Goal: Transaction & Acquisition: Book appointment/travel/reservation

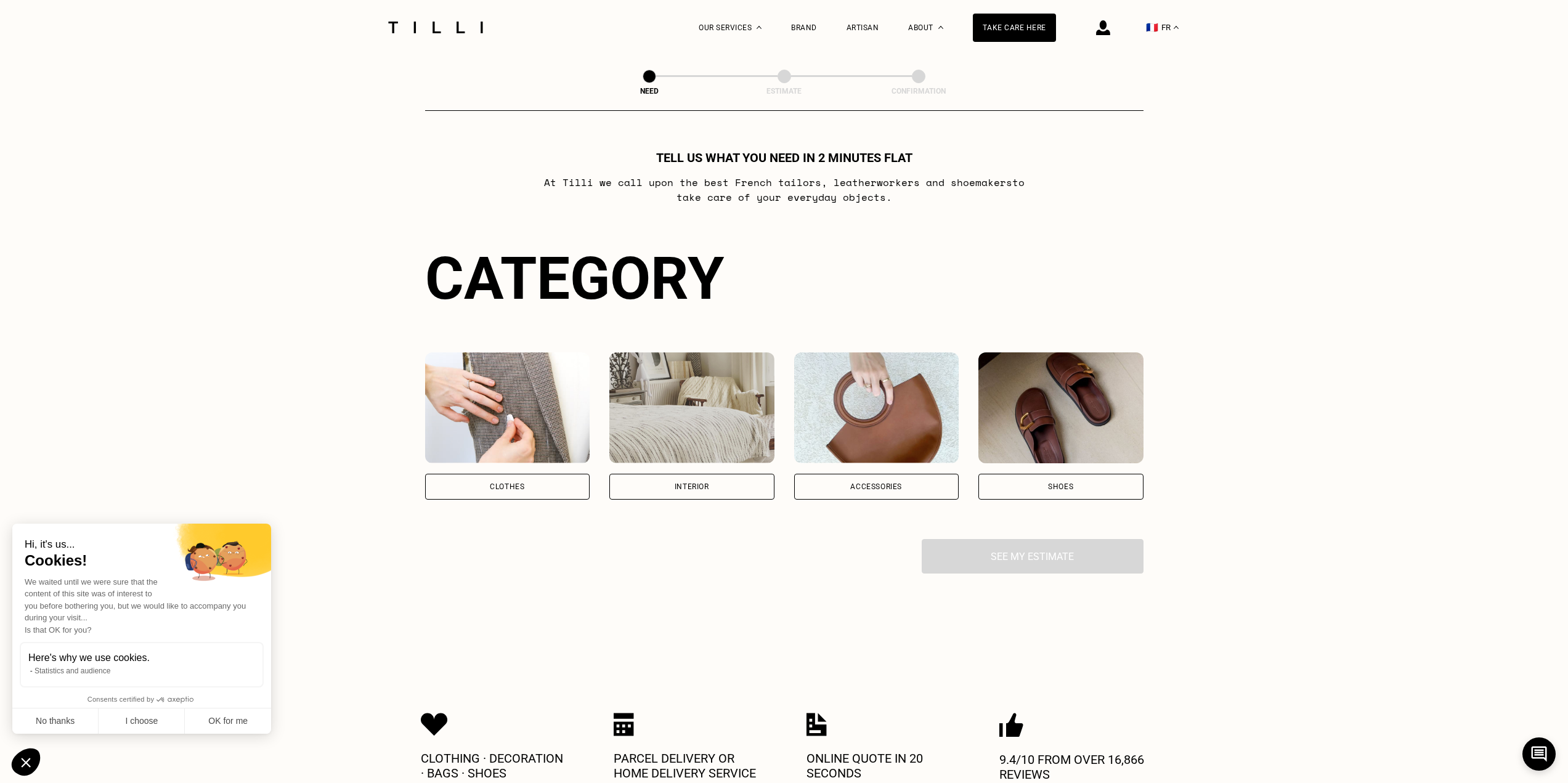
click at [514, 498] on div "Clothes" at bounding box center [508, 487] width 165 height 26
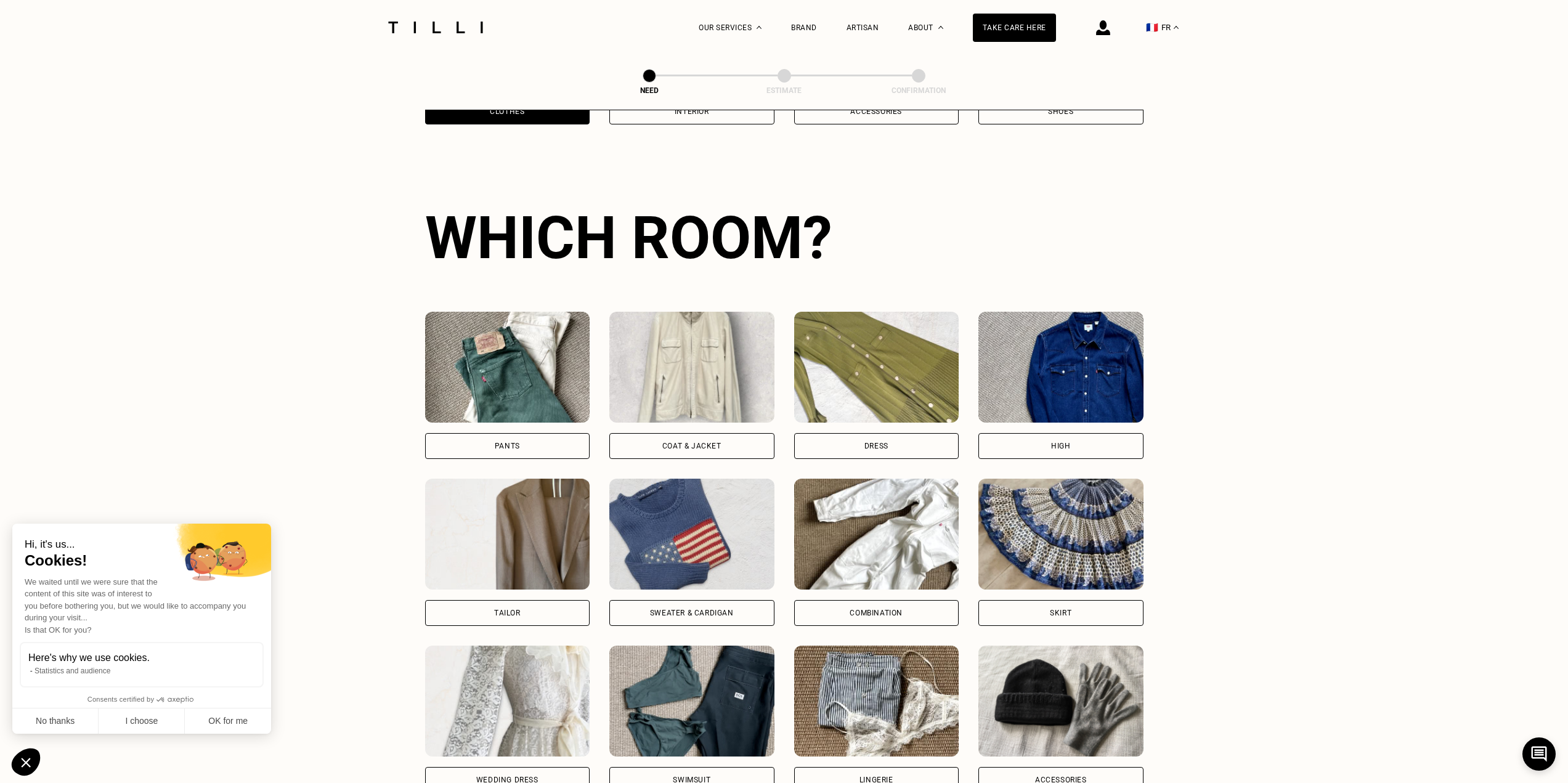
scroll to position [403, 0]
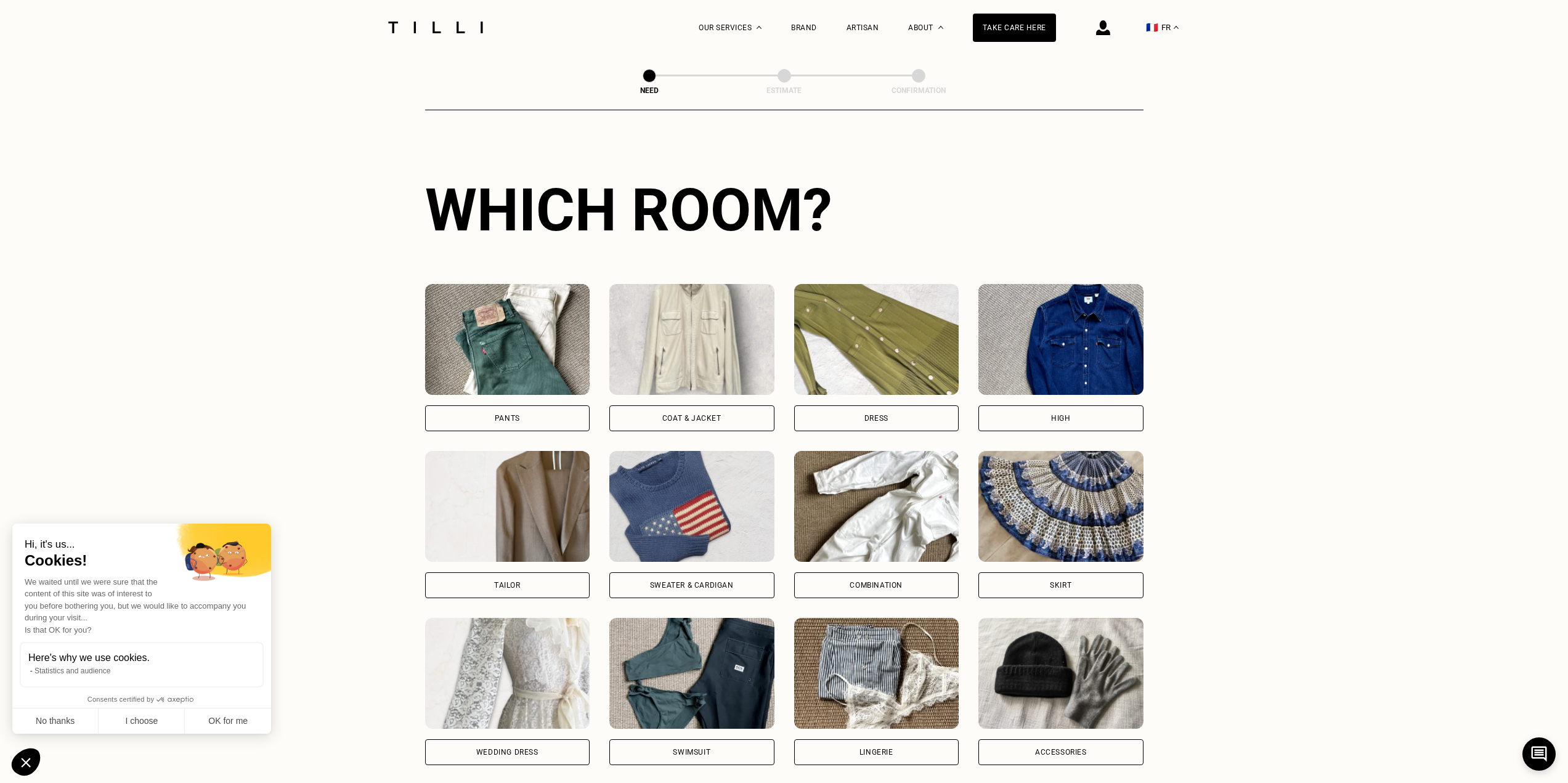
click at [553, 422] on div "Pants" at bounding box center [508, 418] width 165 height 26
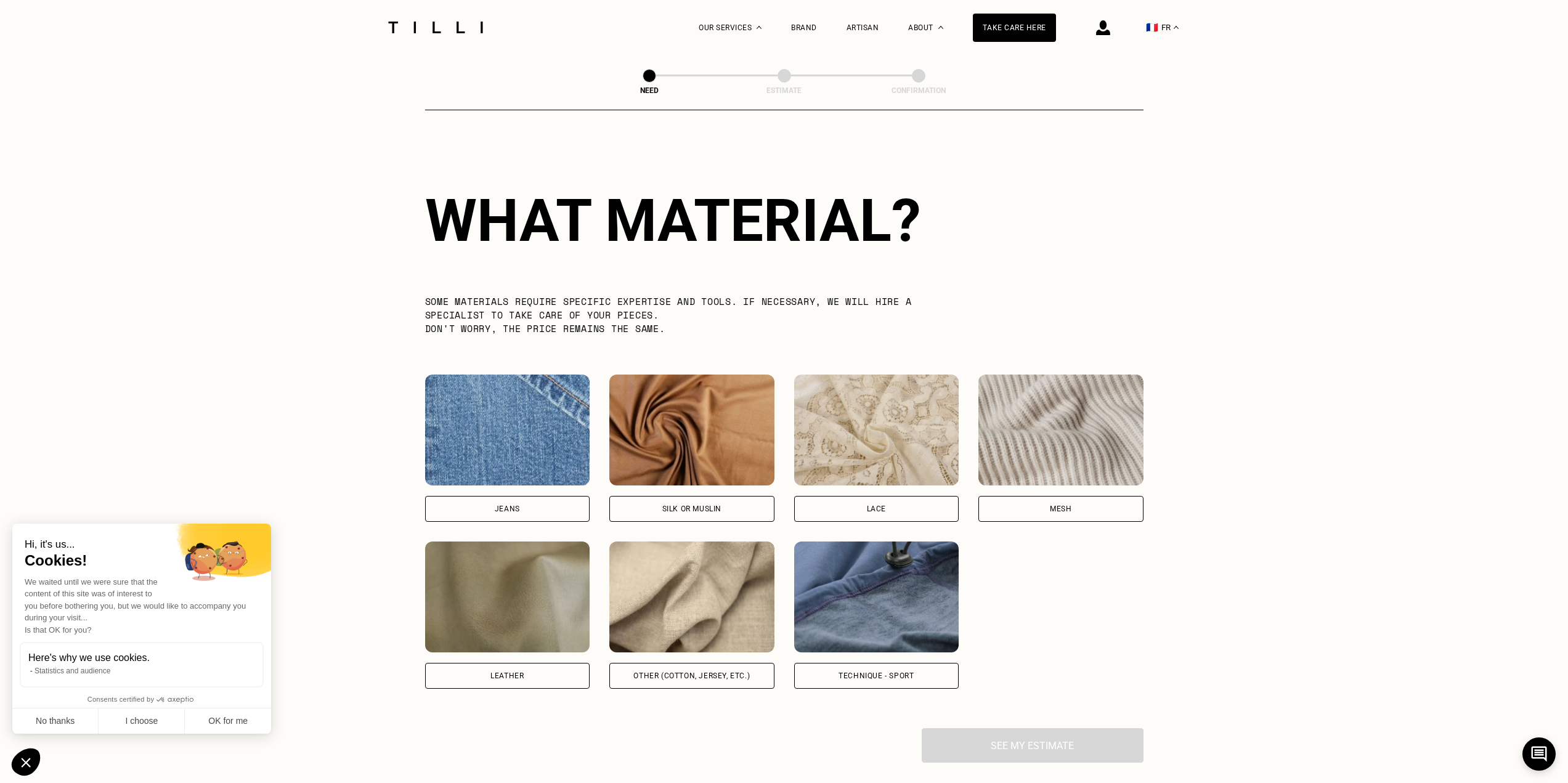
scroll to position [1073, 0]
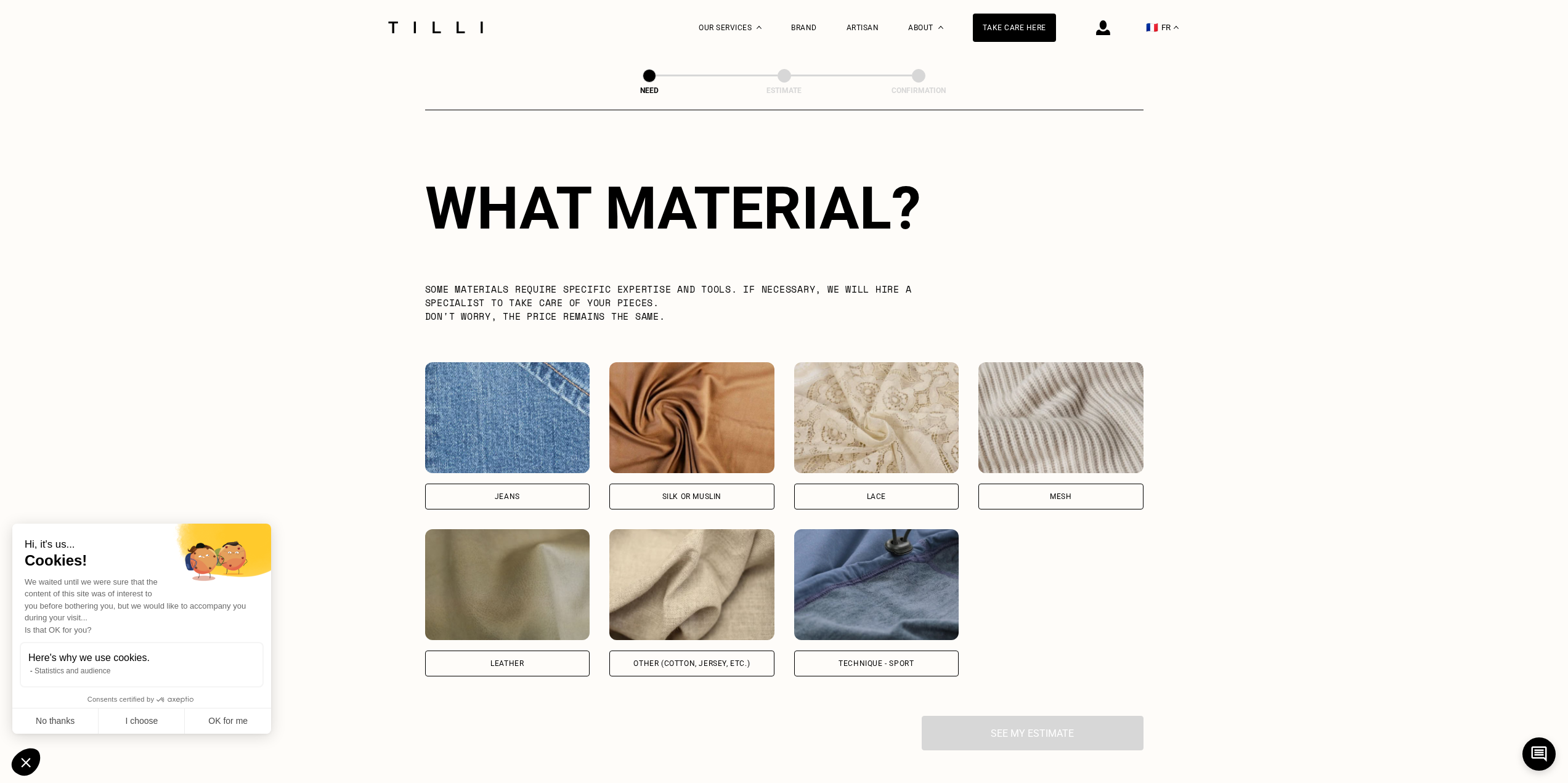
click at [551, 505] on div "Jeans" at bounding box center [508, 497] width 165 height 26
select select "FR"
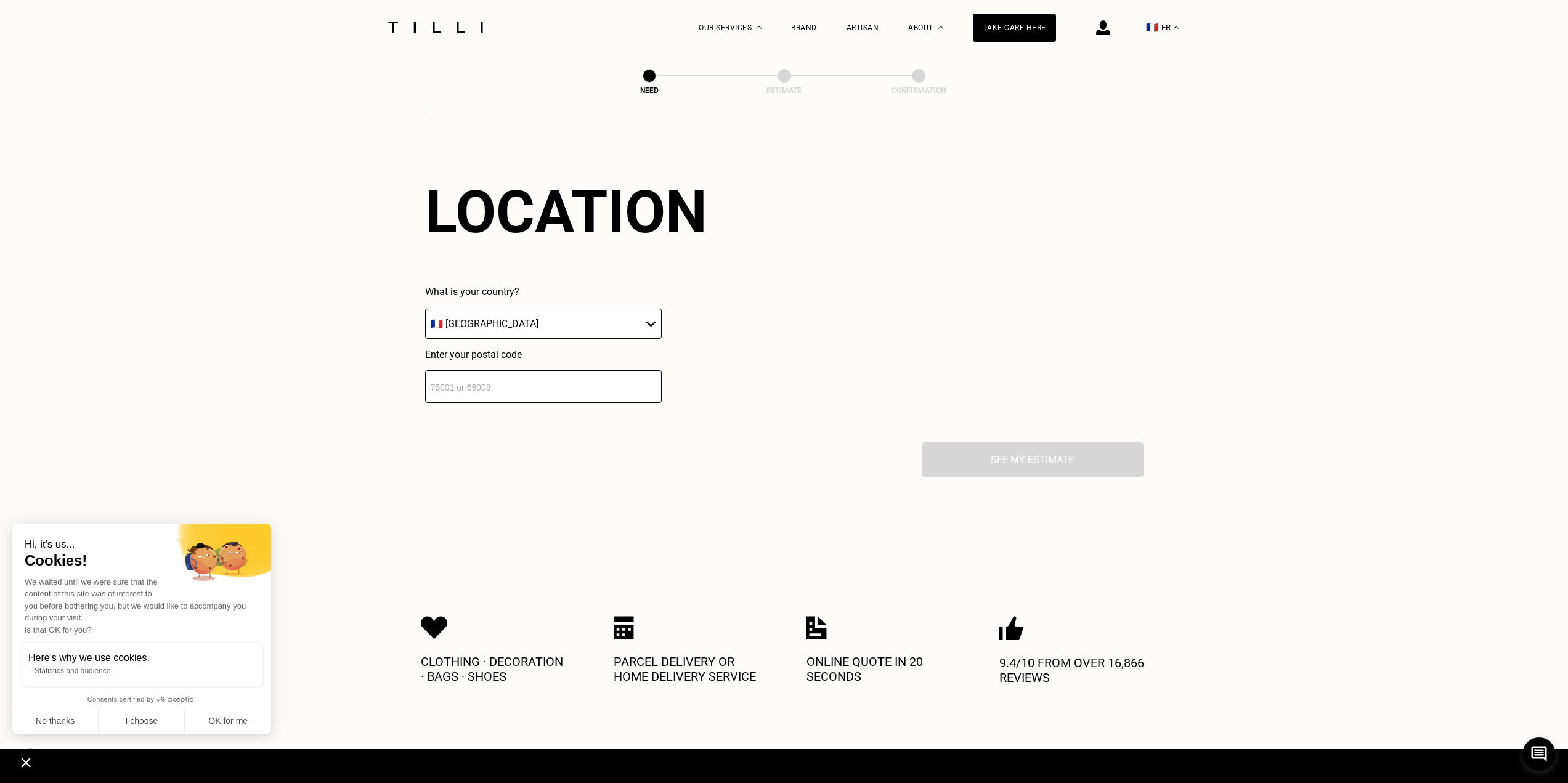
scroll to position [1657, 0]
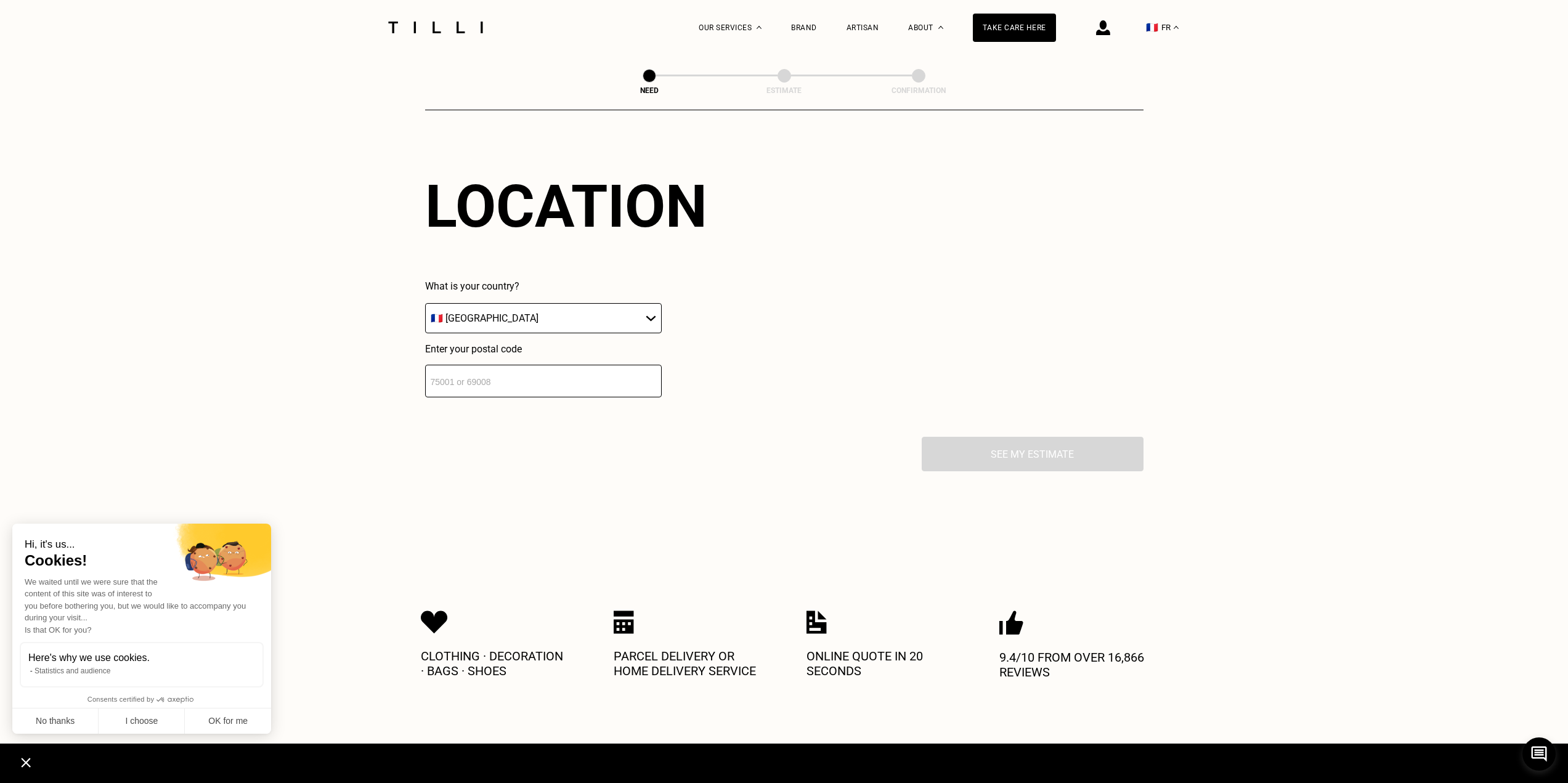
click at [642, 390] on input "number" at bounding box center [543, 381] width 237 height 33
type input "67200"
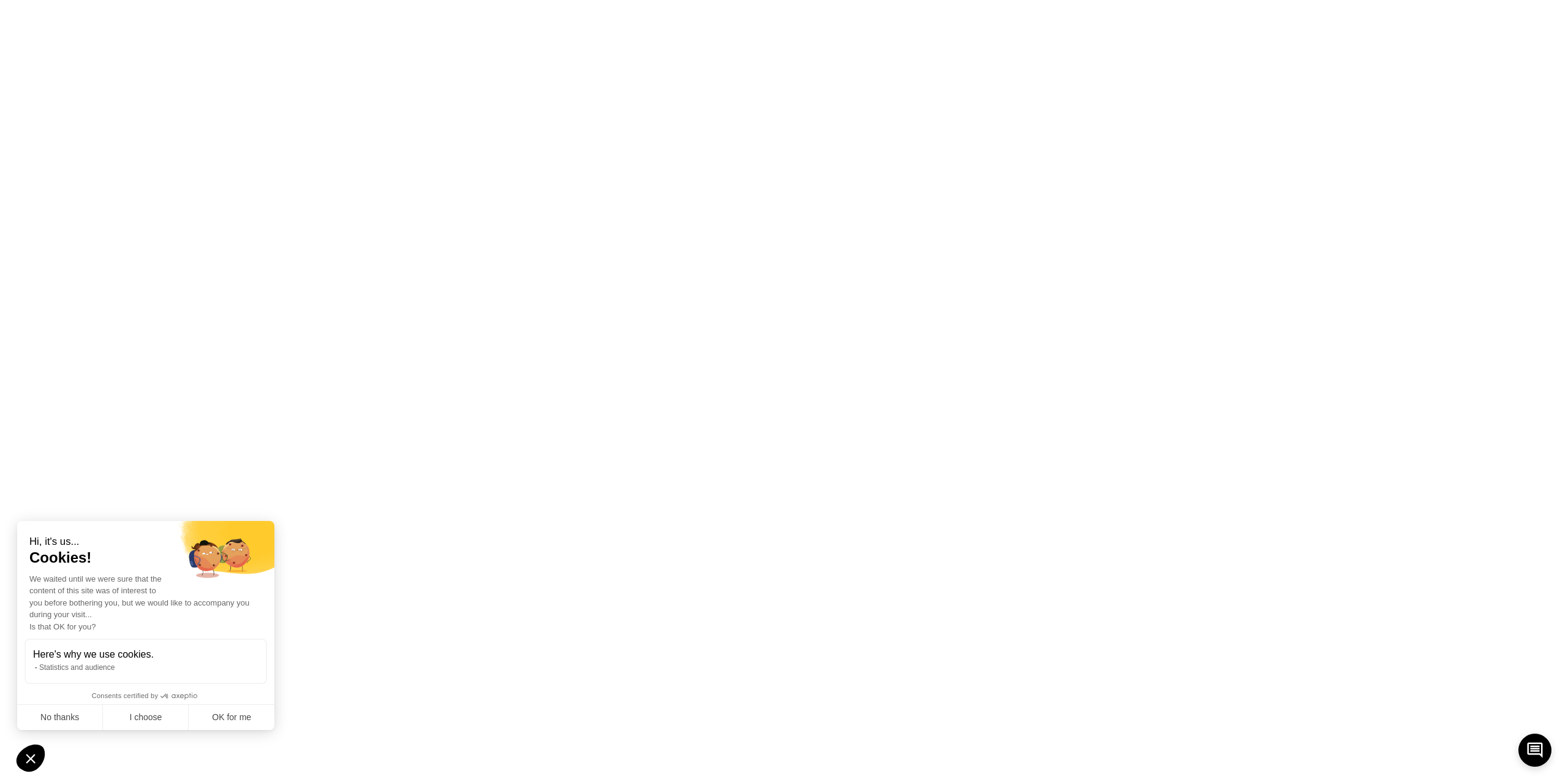
scroll to position [0, 0]
click at [1020, 0] on html "Original text Rate this translation Your feedback will be used to help improve …" at bounding box center [784, 0] width 1568 height 0
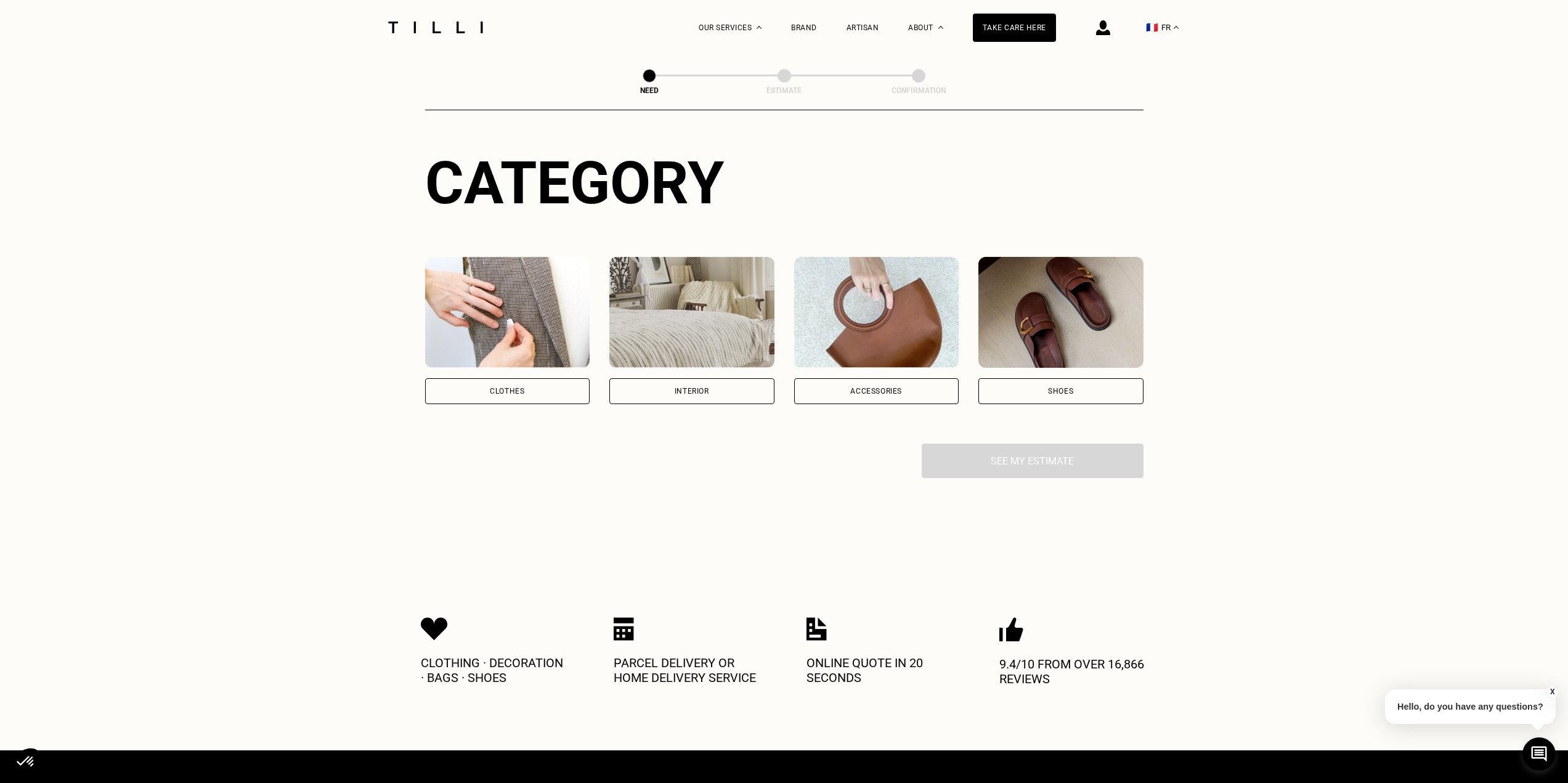
click at [493, 400] on div "Clothes" at bounding box center [508, 391] width 165 height 26
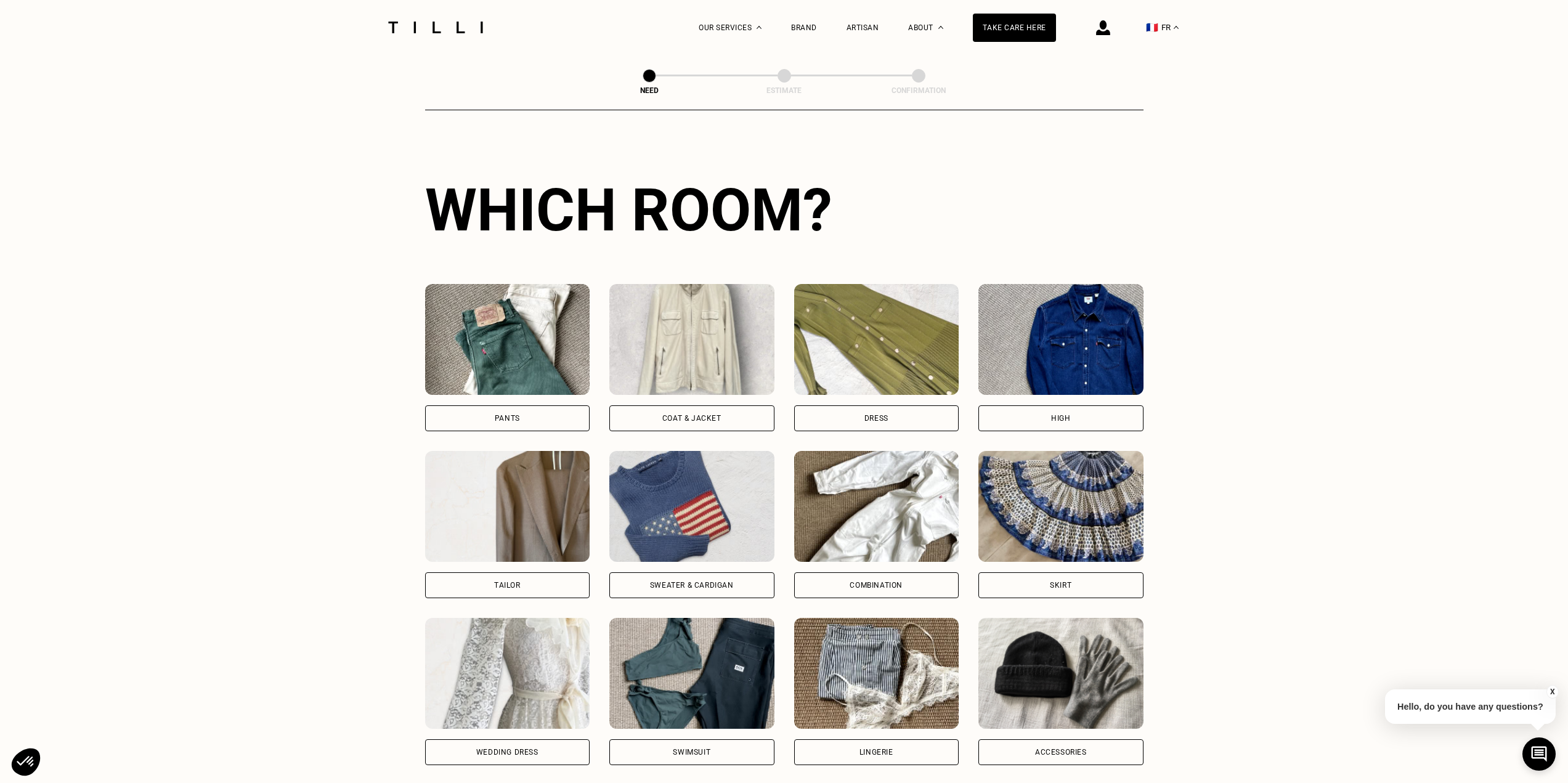
click at [546, 412] on div "Pants" at bounding box center [508, 418] width 165 height 26
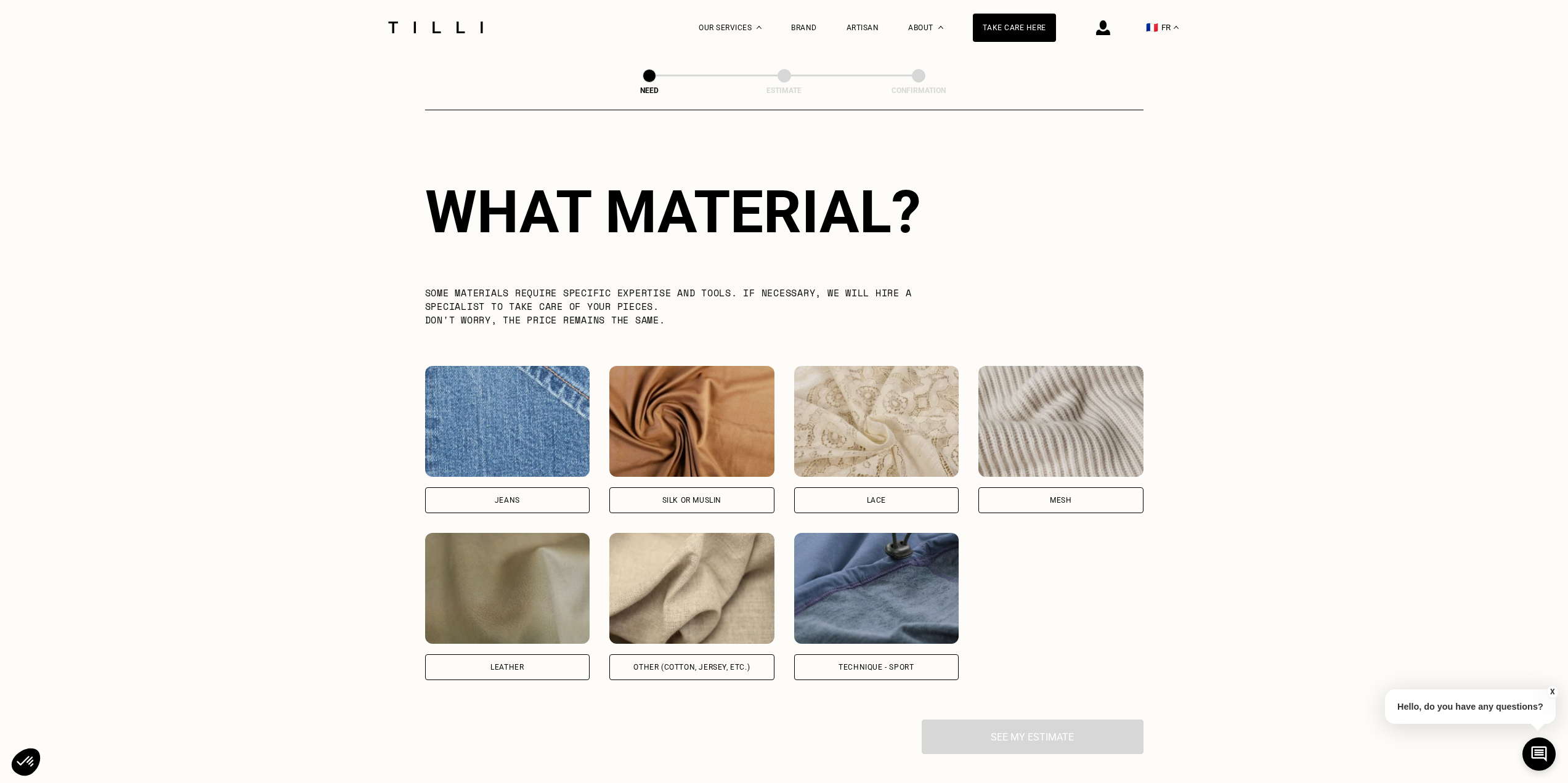
scroll to position [1073, 0]
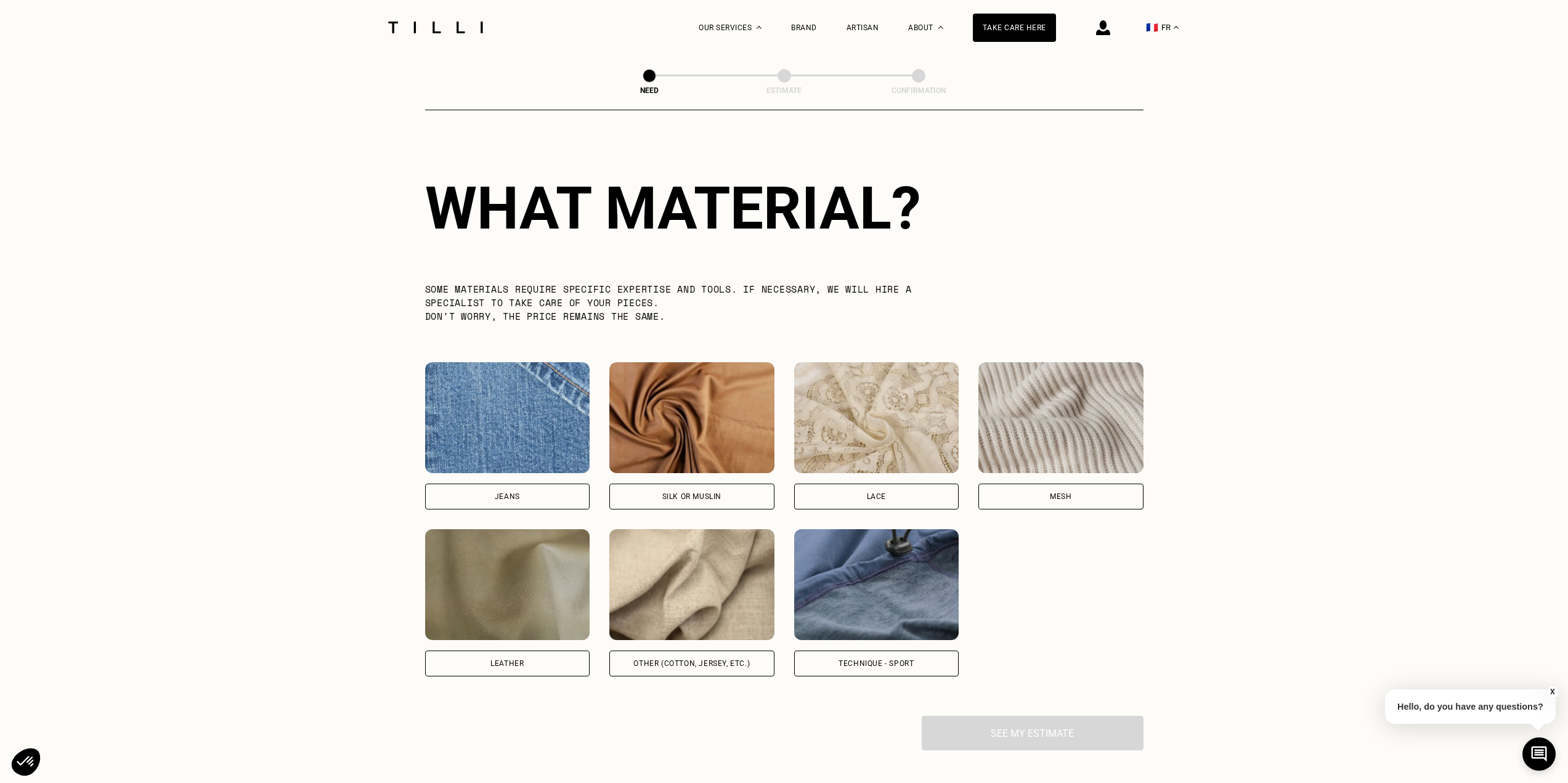
click at [543, 488] on div "Jeans" at bounding box center [508, 436] width 165 height 147
select select "FR"
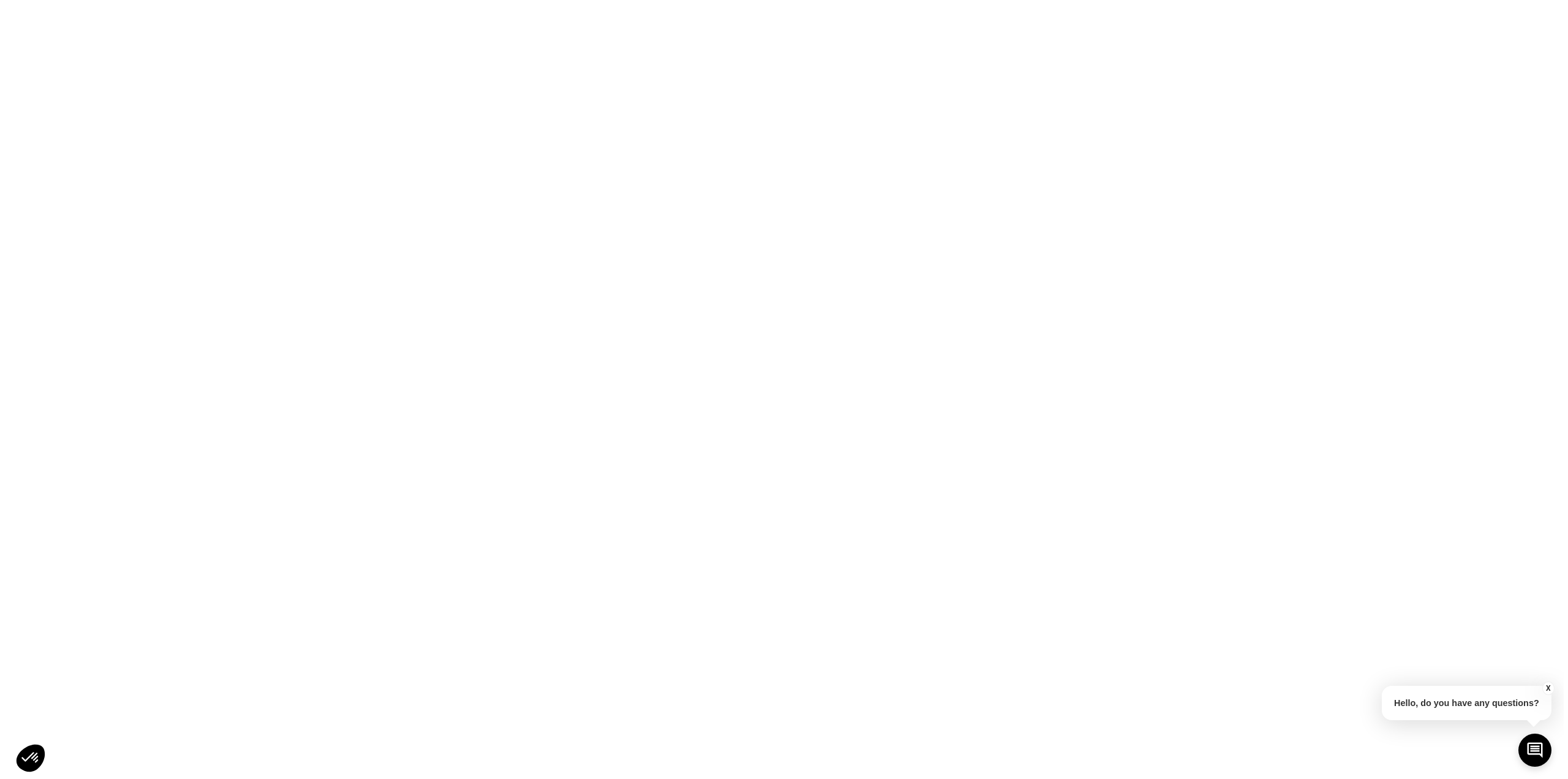
scroll to position [0, 0]
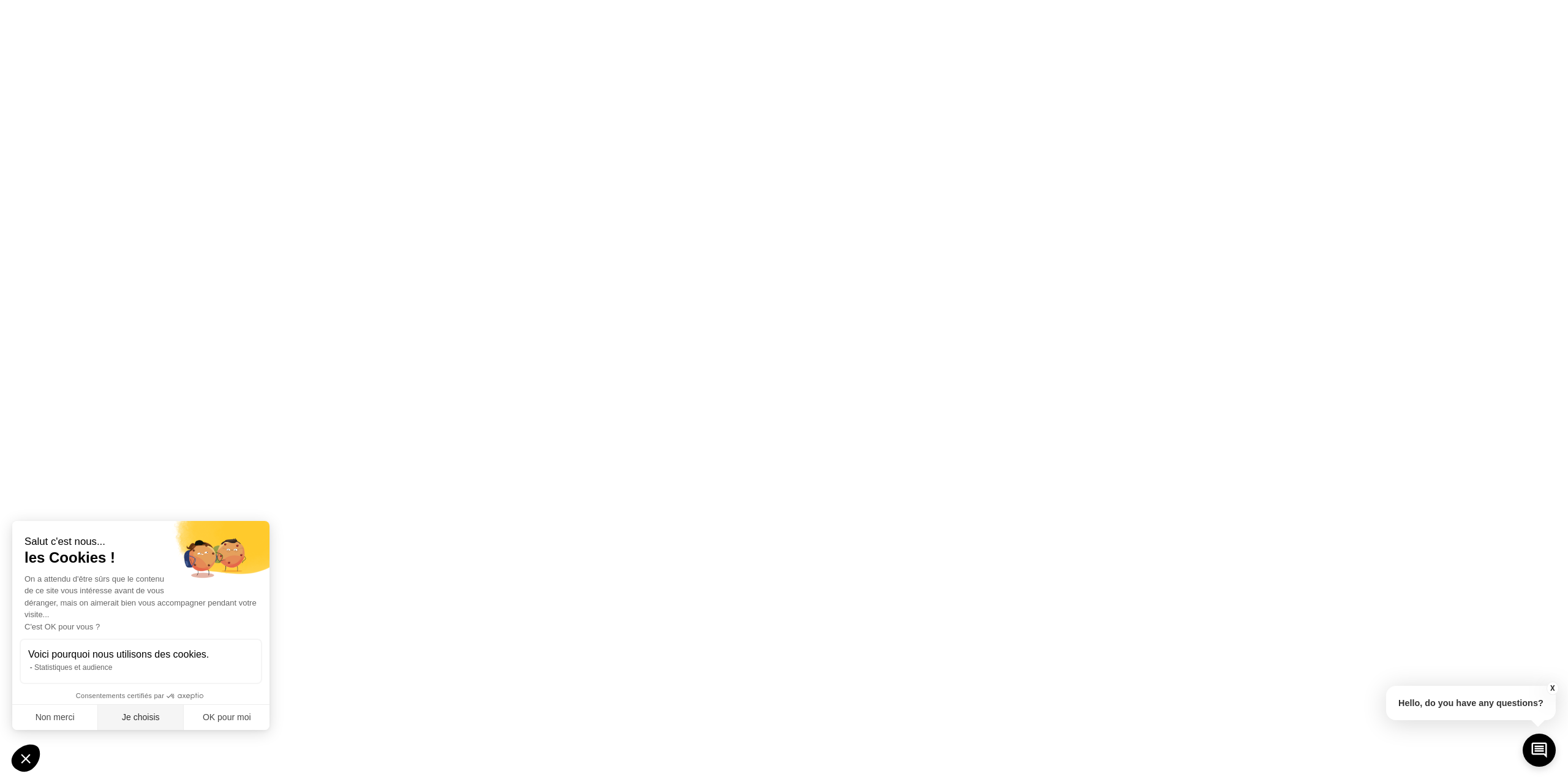
click at [142, 715] on button "Je choisis" at bounding box center [141, 718] width 86 height 26
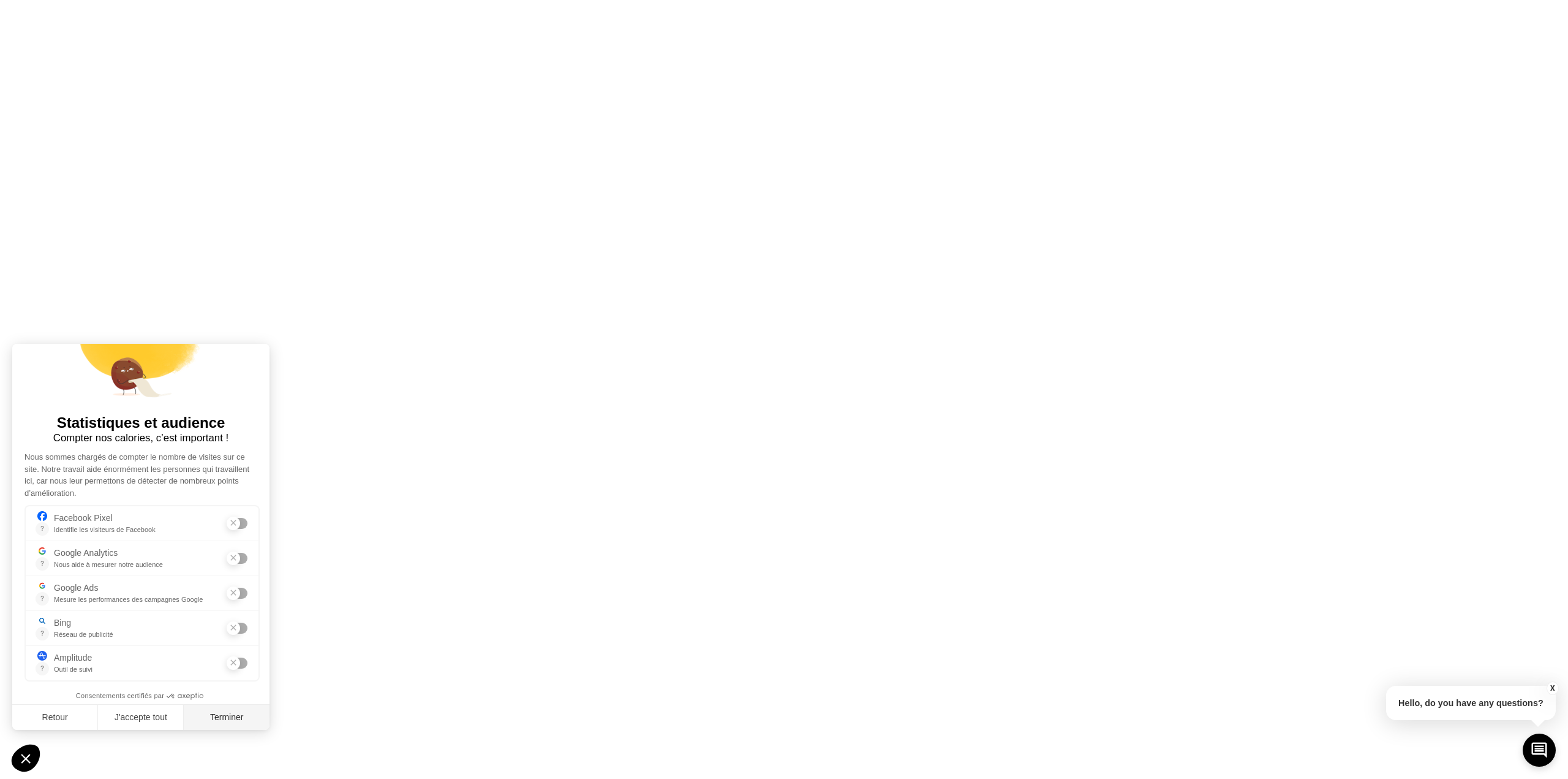
click at [214, 710] on button "Terminer" at bounding box center [226, 718] width 86 height 26
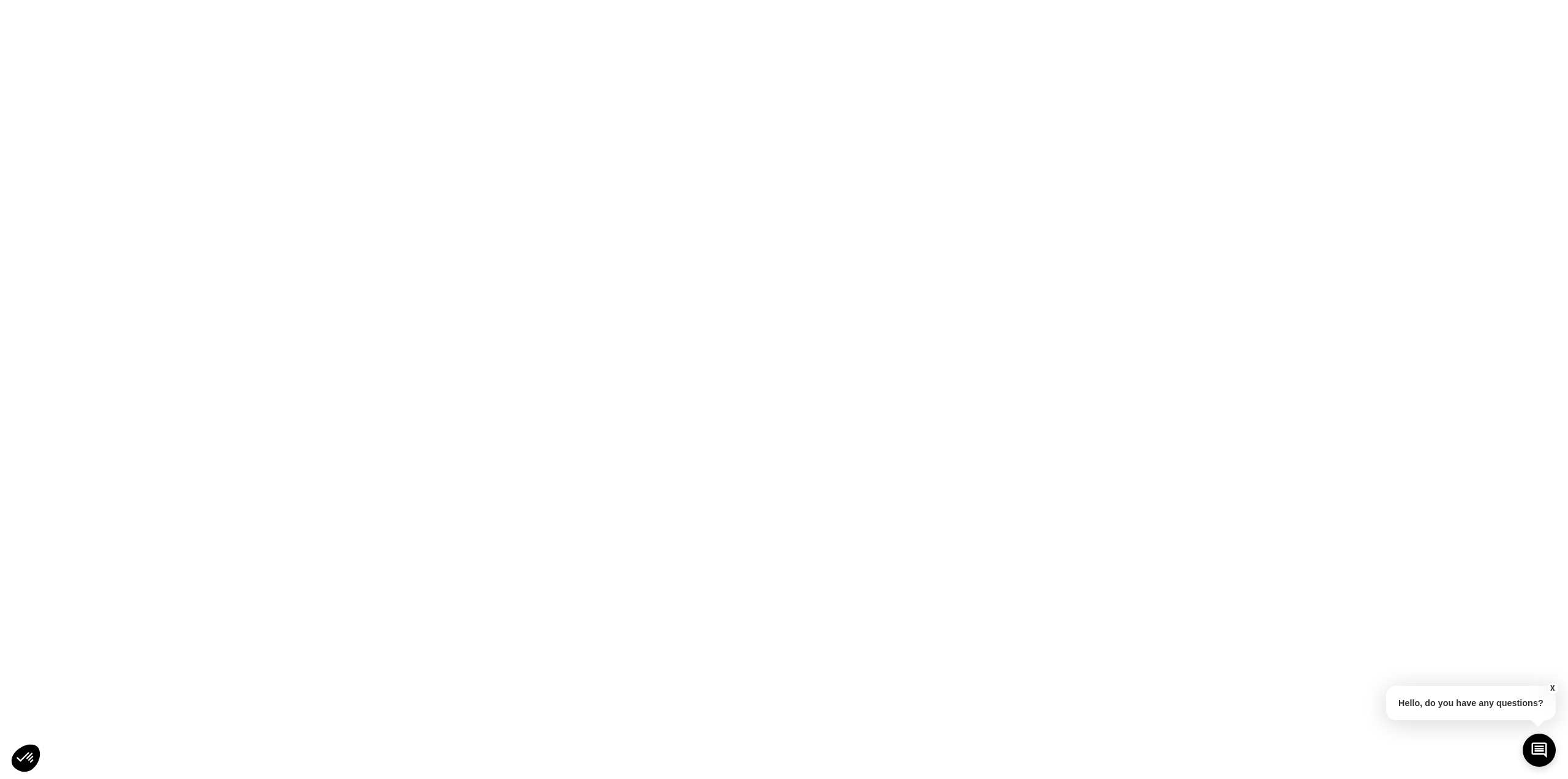
click at [609, 0] on html "Original text Rate this translation Your feedback will be used to help improve …" at bounding box center [784, 0] width 1568 height 0
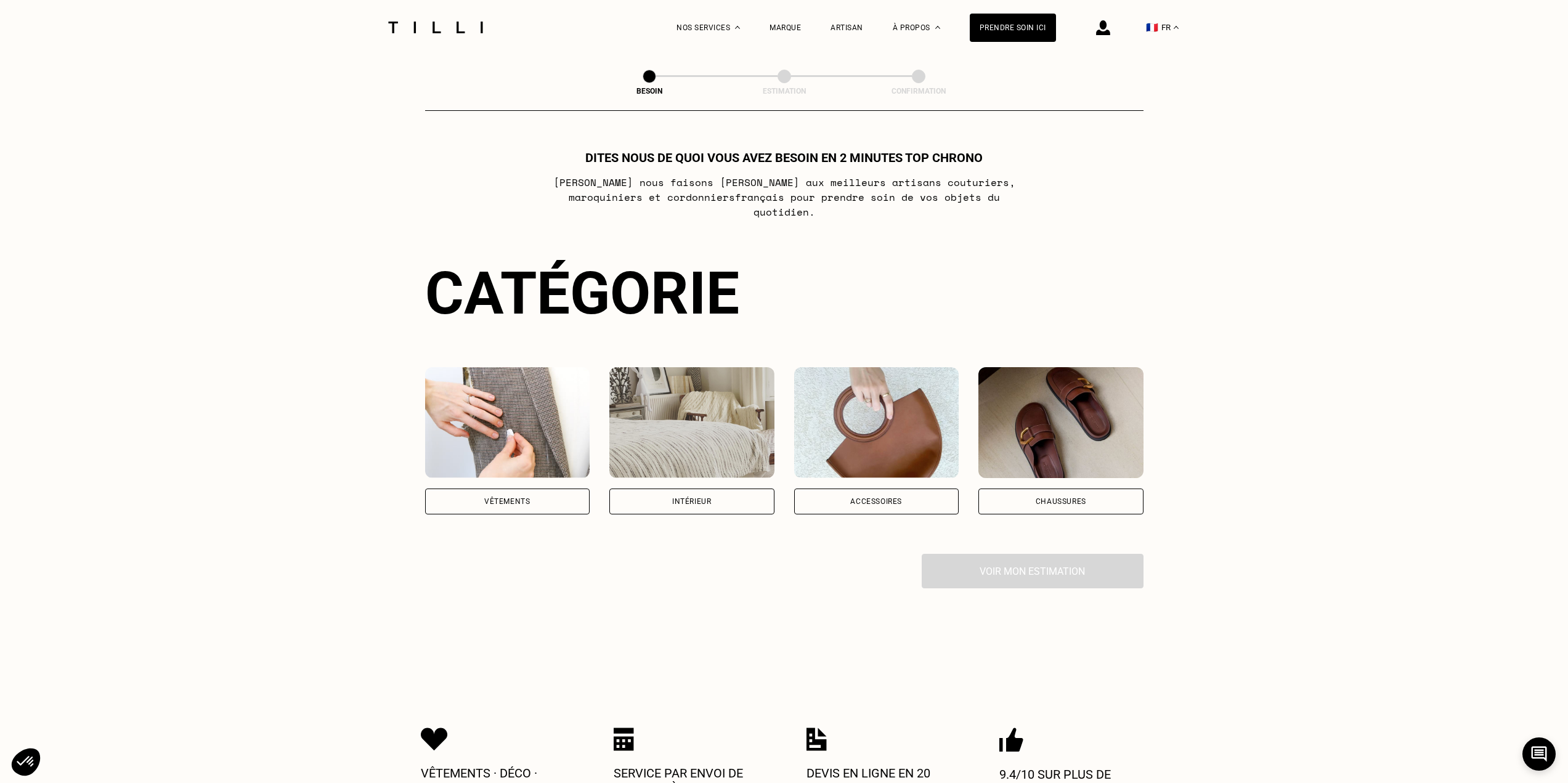
scroll to position [465, 0]
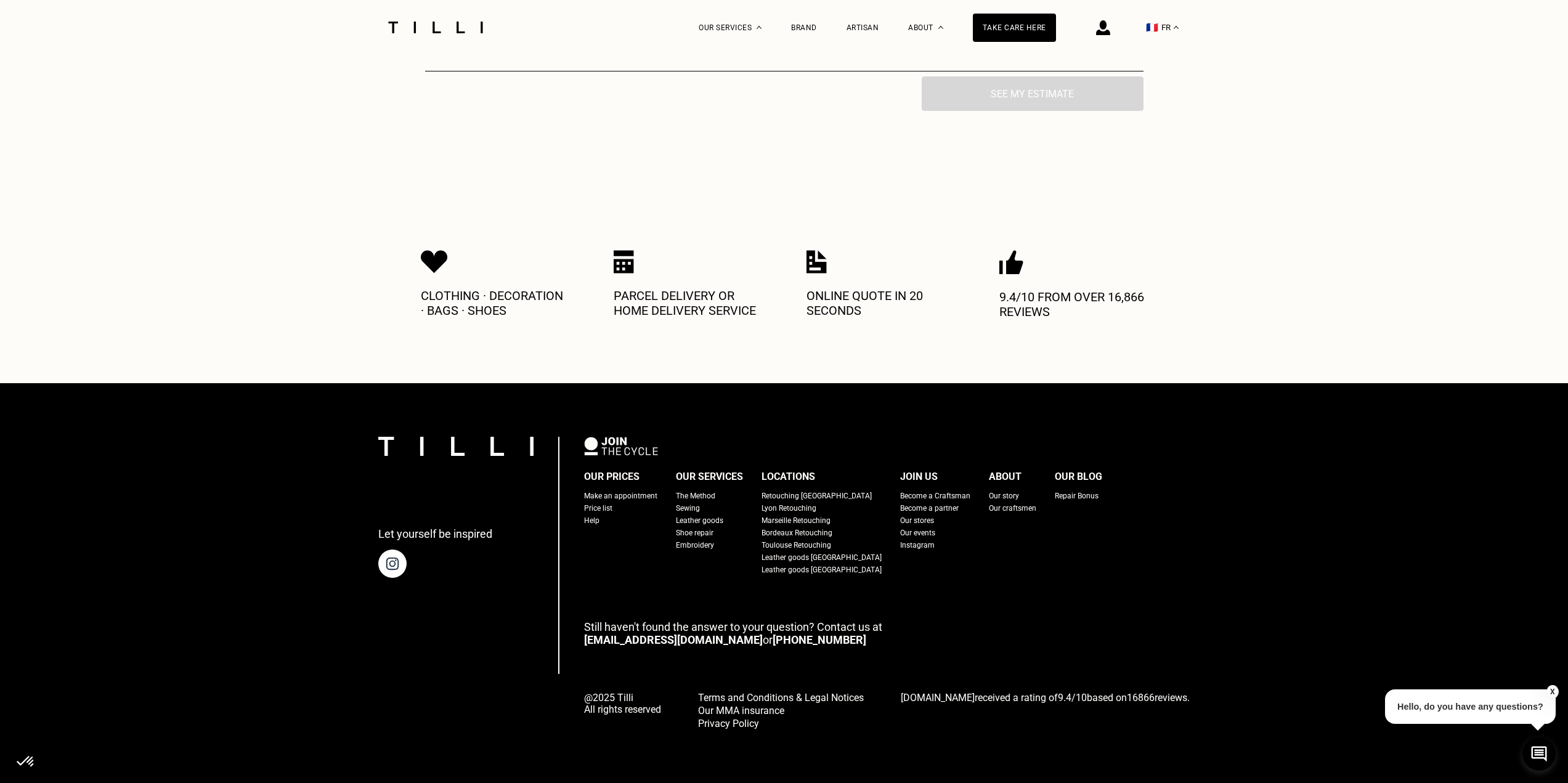
click at [599, 521] on font "Help" at bounding box center [591, 521] width 15 height 9
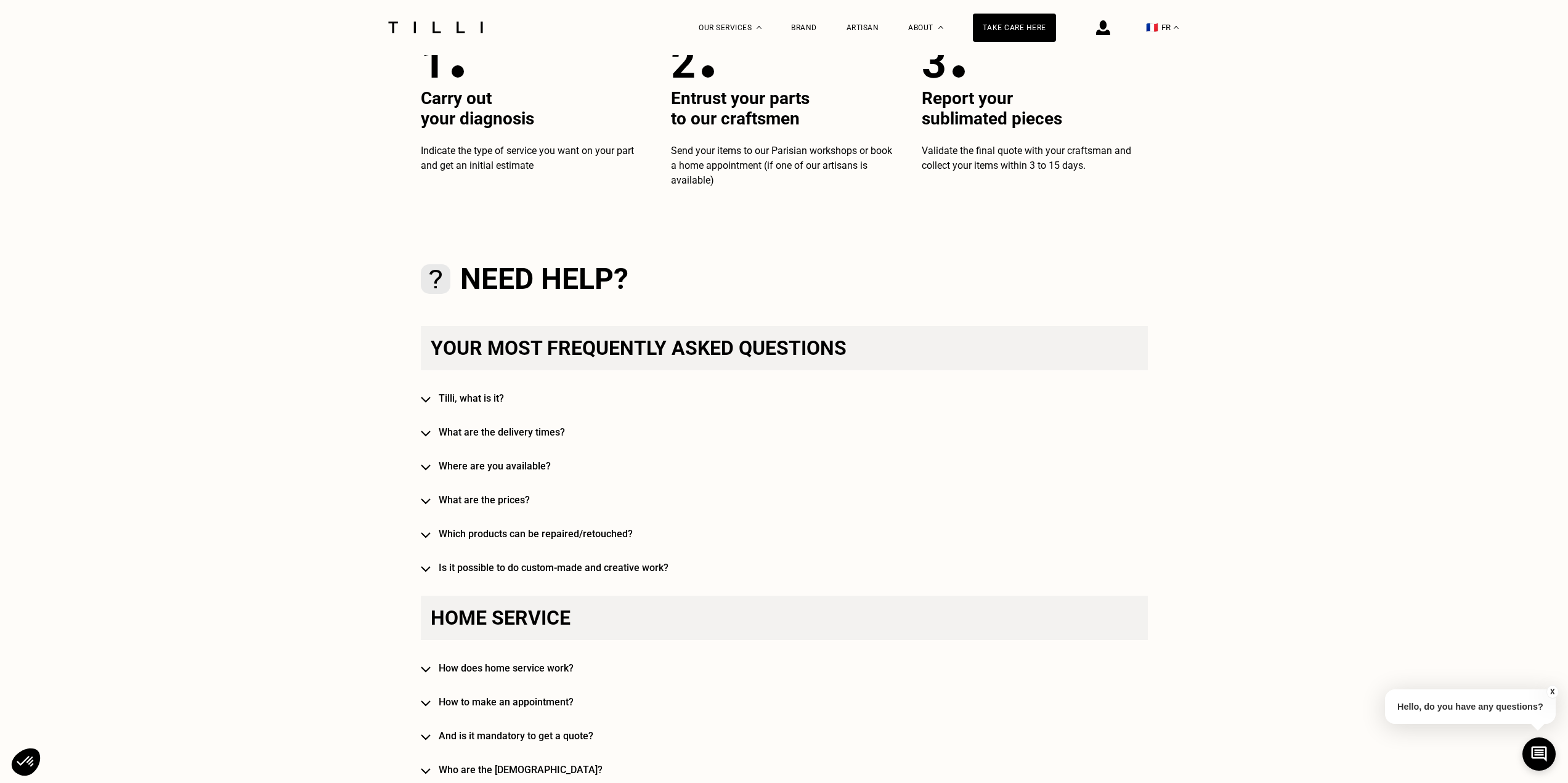
scroll to position [493, 0]
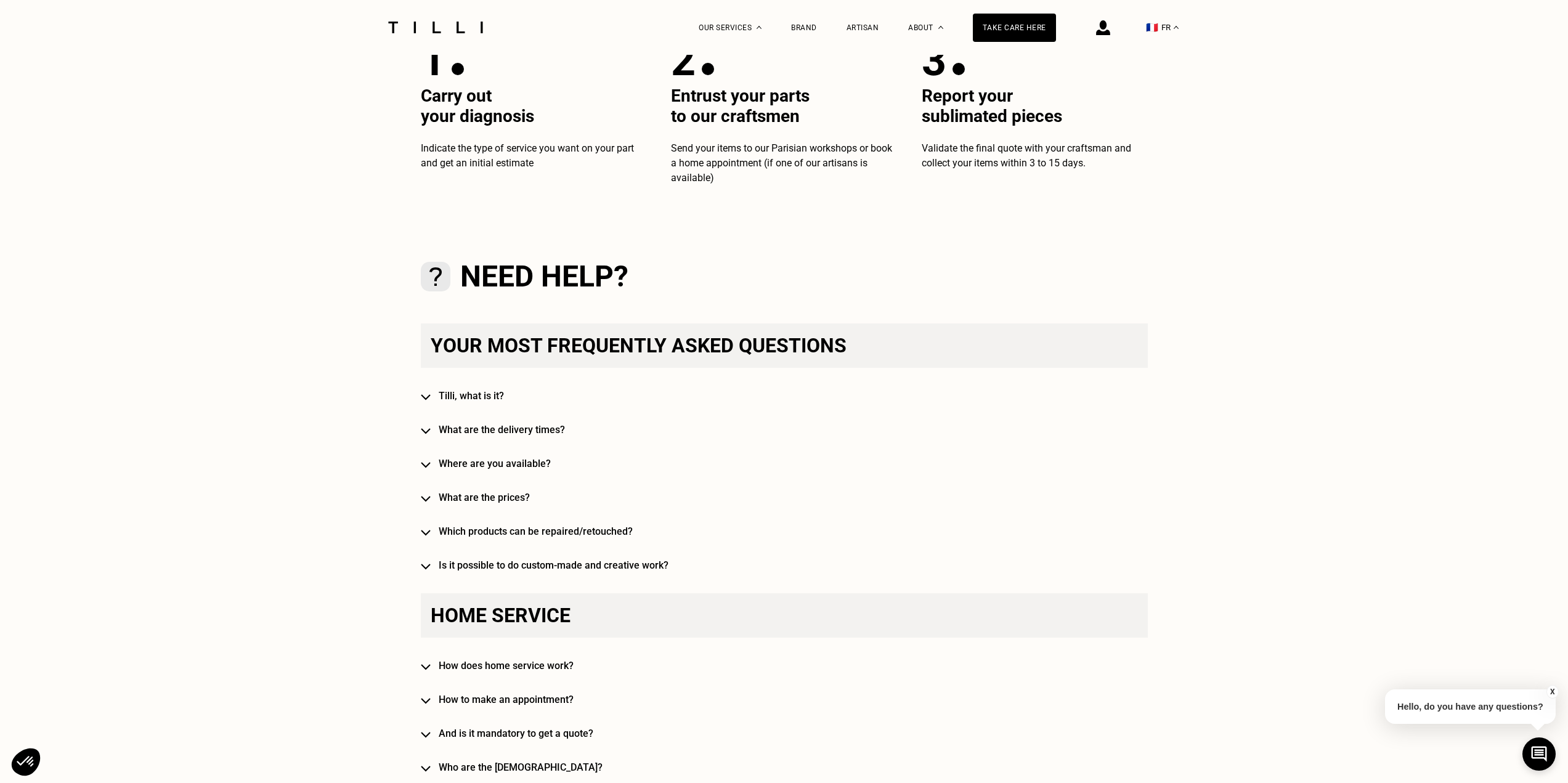
click at [464, 508] on div "Your most frequently asked questions [PERSON_NAME], what is it? What are the de…" at bounding box center [784, 447] width 727 height 247
click at [462, 503] on font "What are the prices?" at bounding box center [484, 497] width 92 height 12
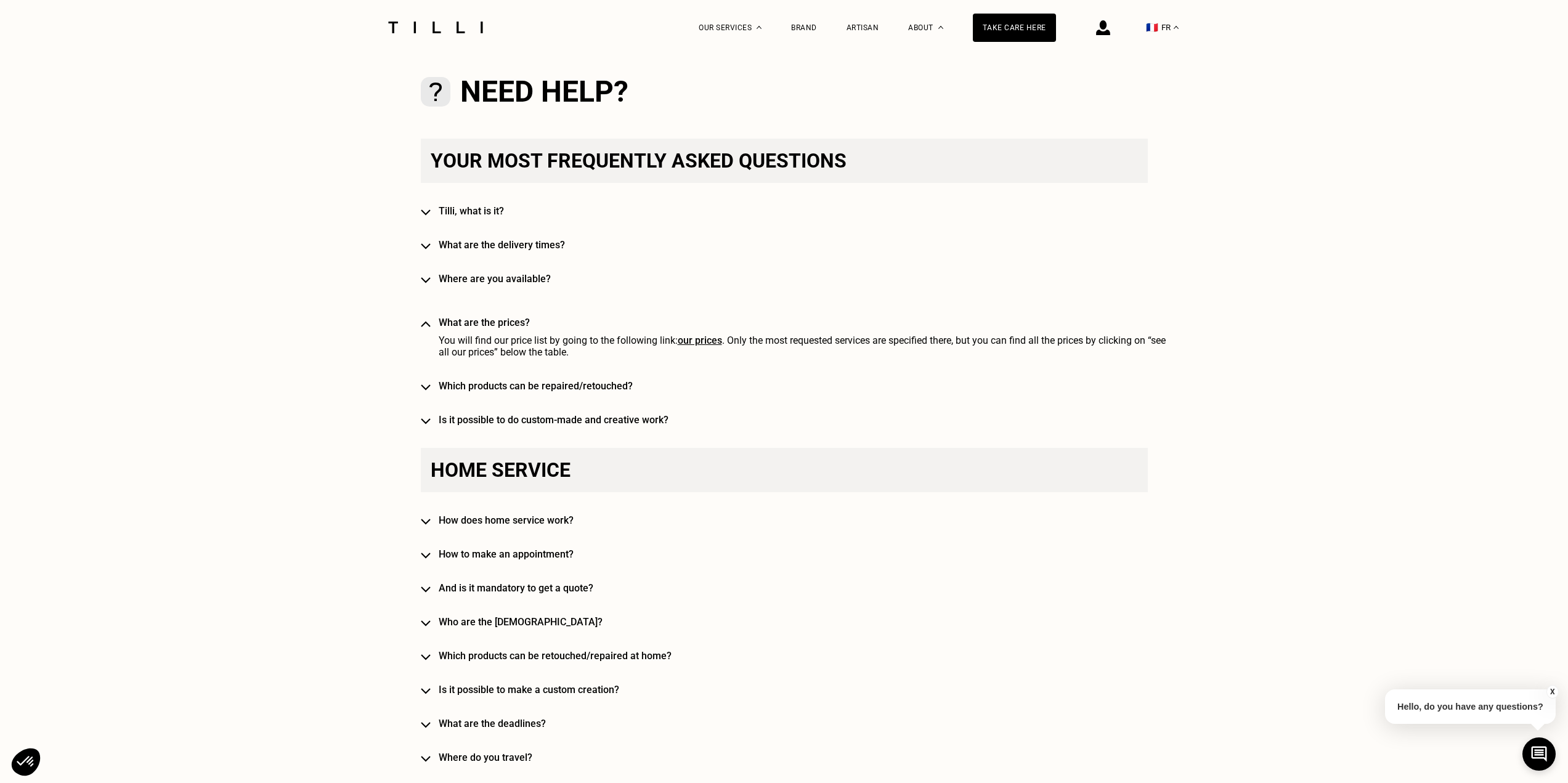
scroll to position [740, 0]
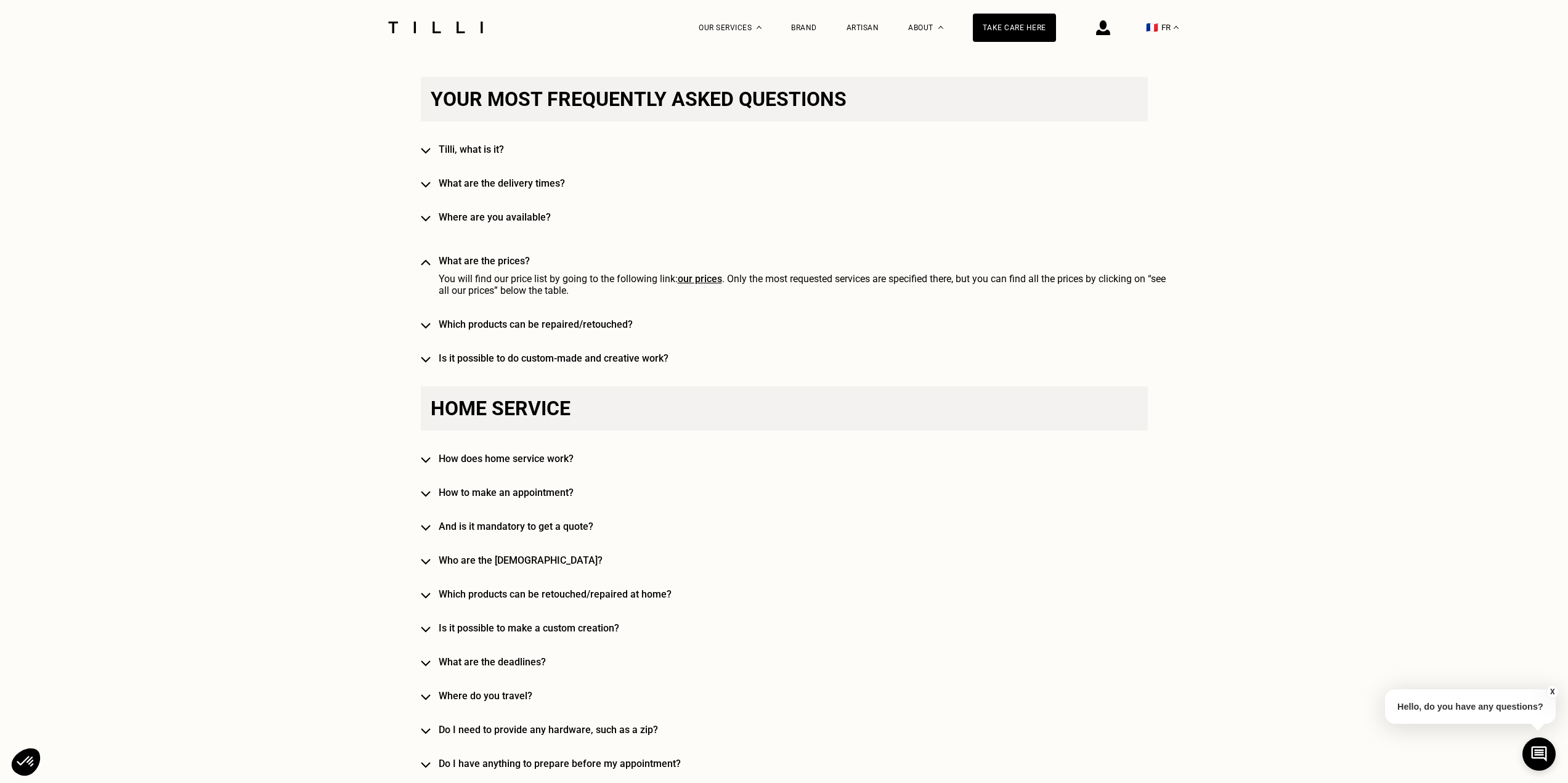
click at [469, 469] on div "Home service How does home service work? How to make an appointment? And is it …" at bounding box center [784, 764] width 727 height 756
click at [469, 460] on font "How does home service work?" at bounding box center [506, 459] width 135 height 12
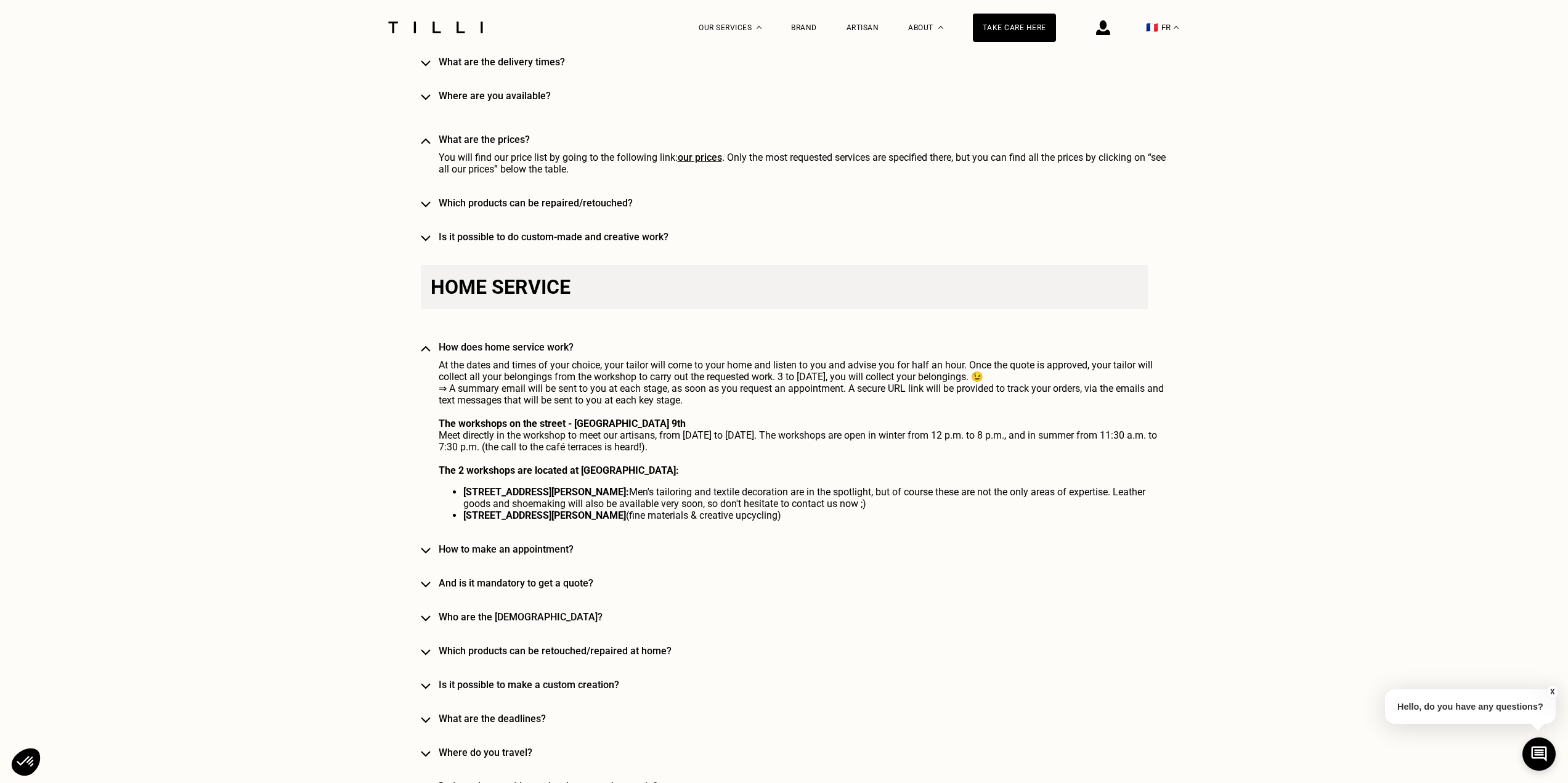
scroll to position [863, 0]
click at [455, 584] on font "And is it mandatory to get a quote?" at bounding box center [516, 581] width 155 height 12
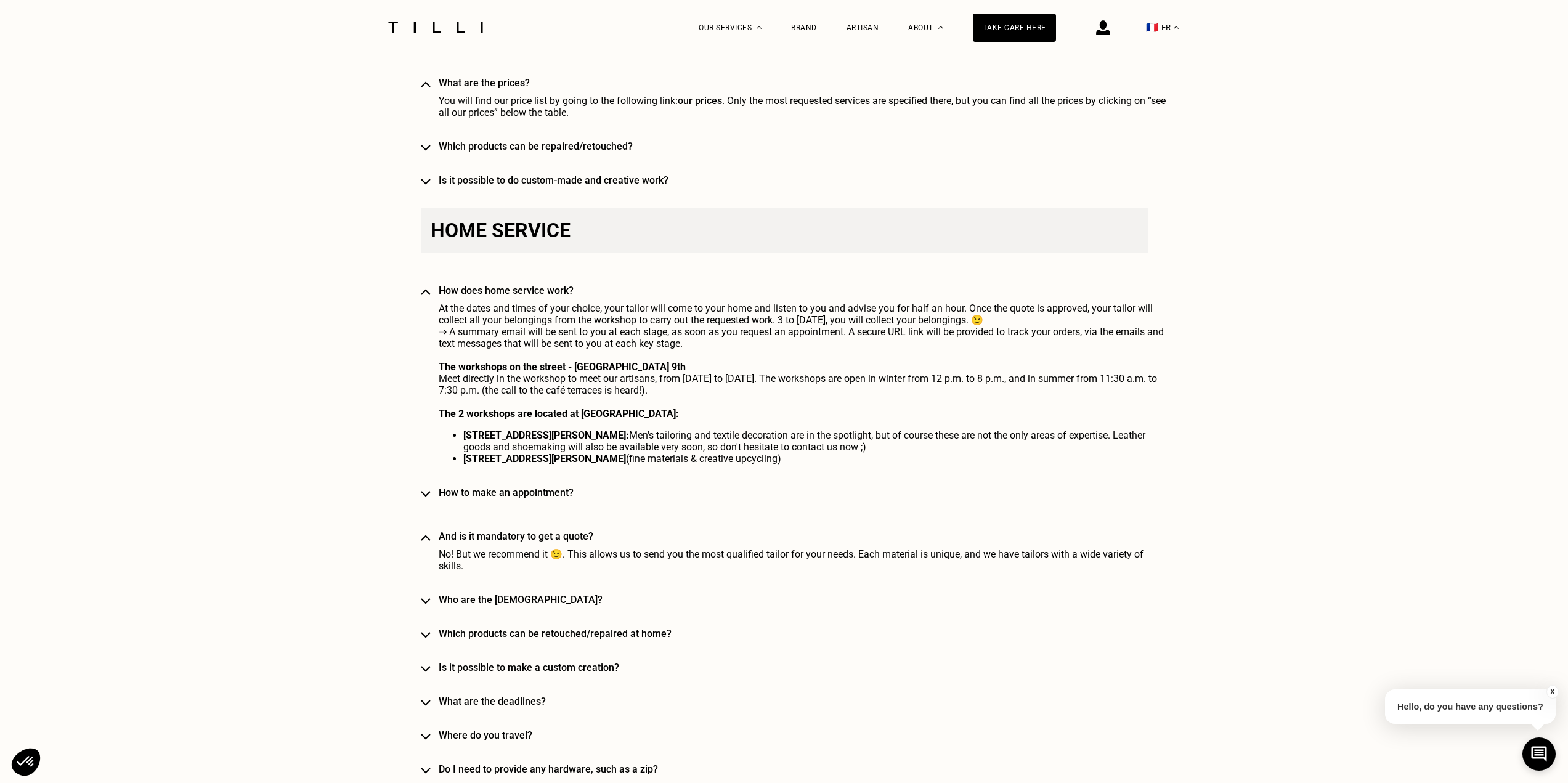
scroll to position [924, 0]
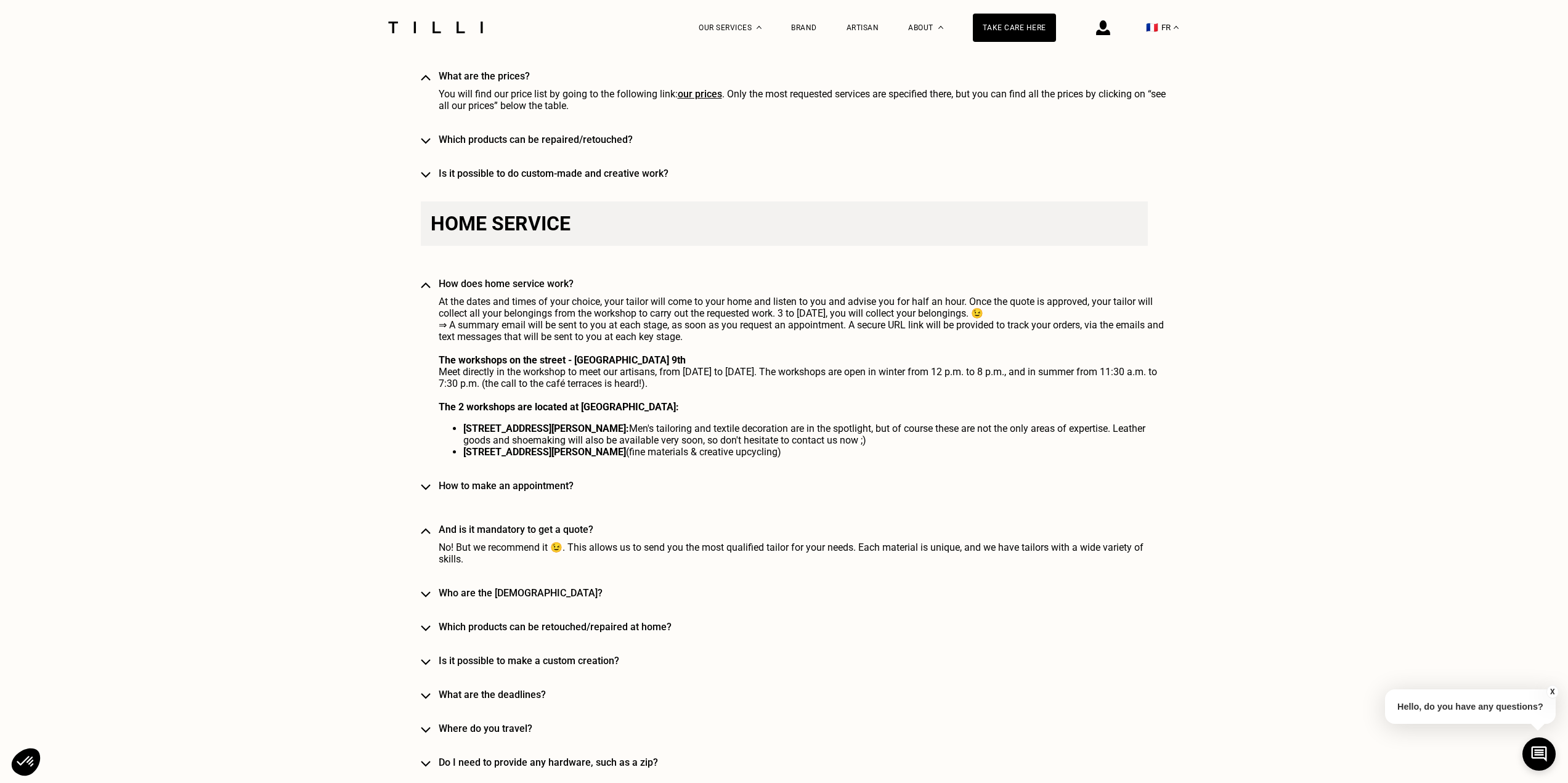
click at [515, 597] on font "Who are the [DEMOGRAPHIC_DATA]?" at bounding box center [520, 593] width 164 height 12
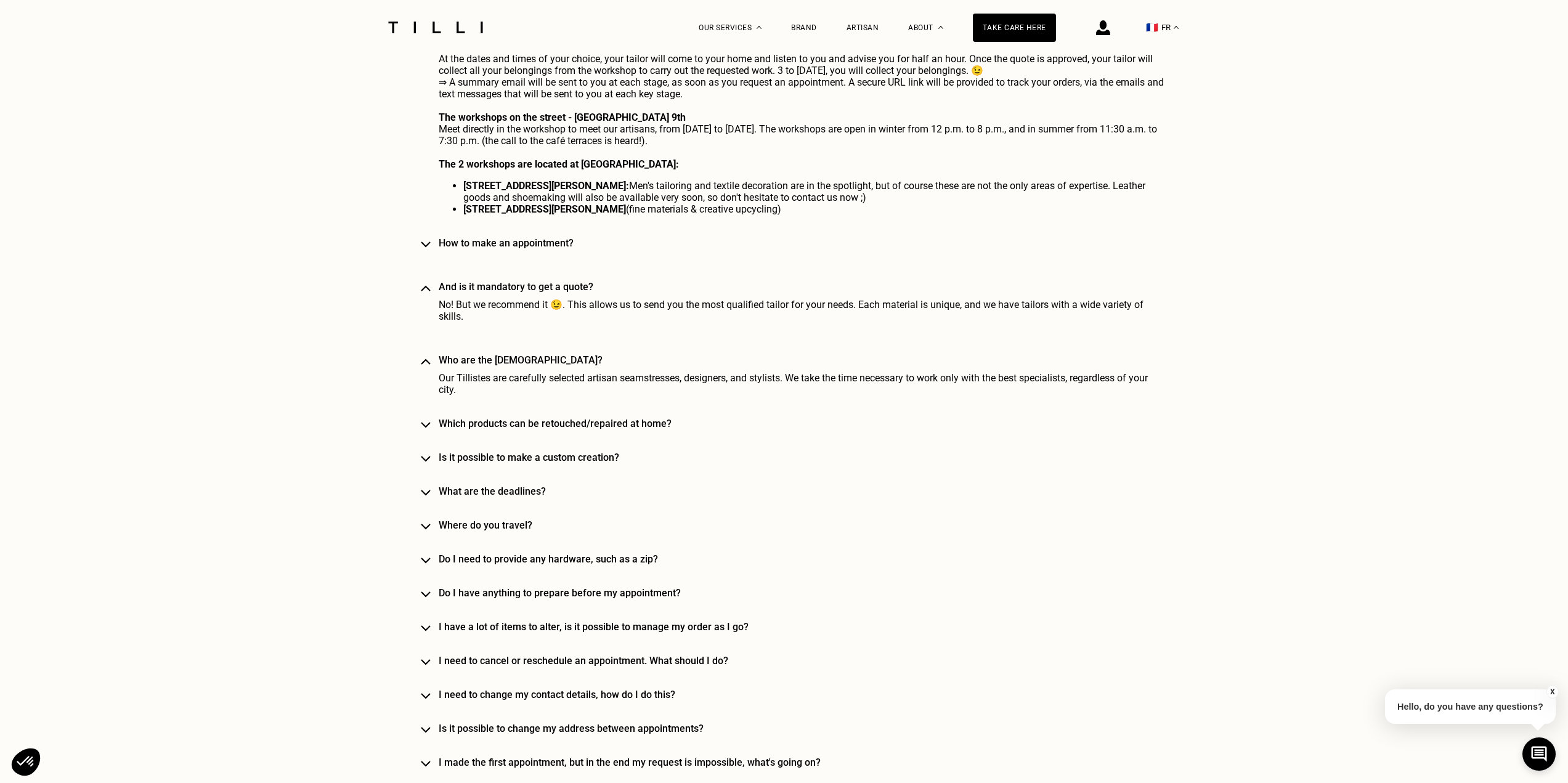
scroll to position [1170, 0]
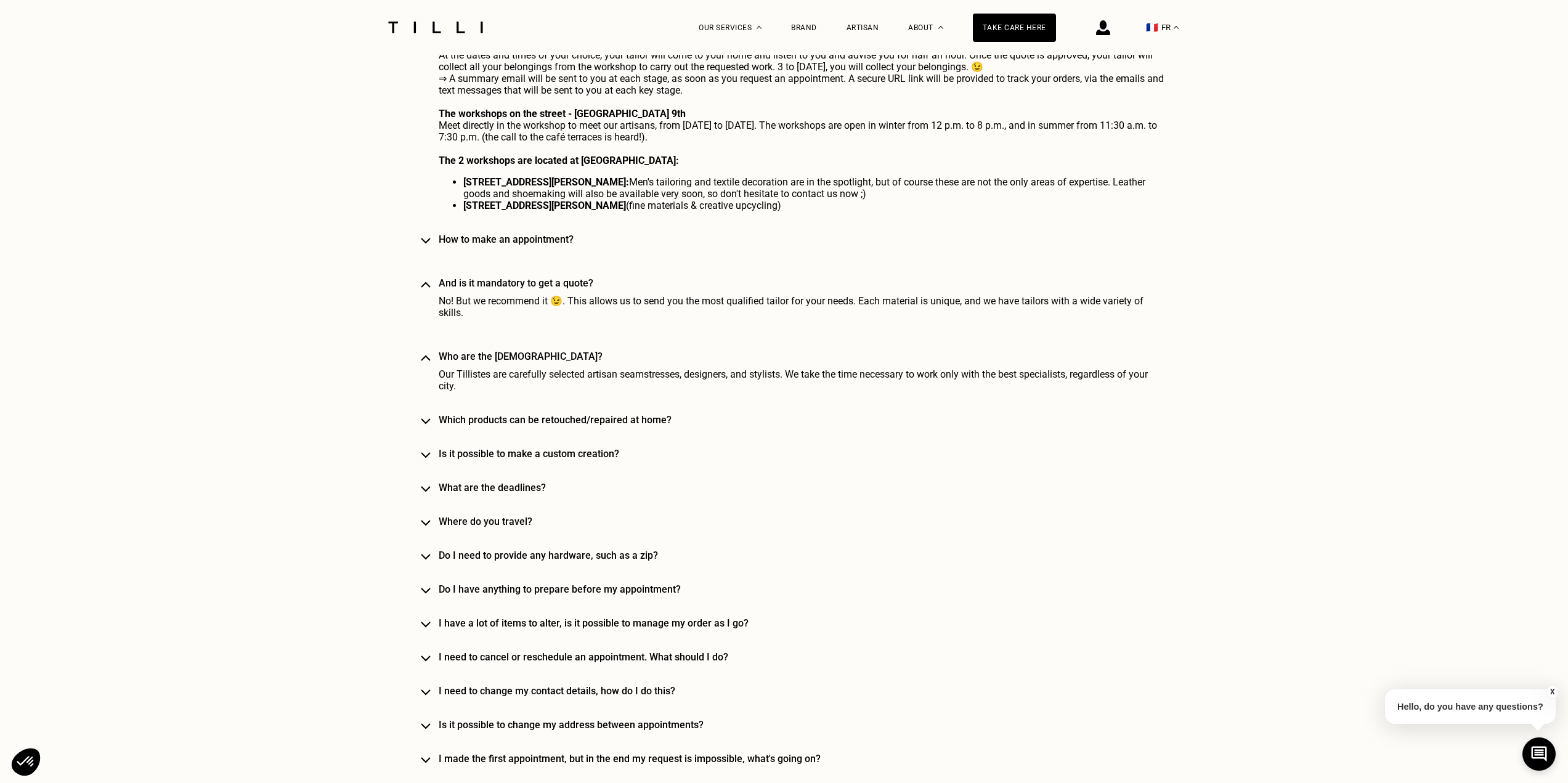
click at [506, 527] on font "Where do you travel?" at bounding box center [485, 521] width 93 height 12
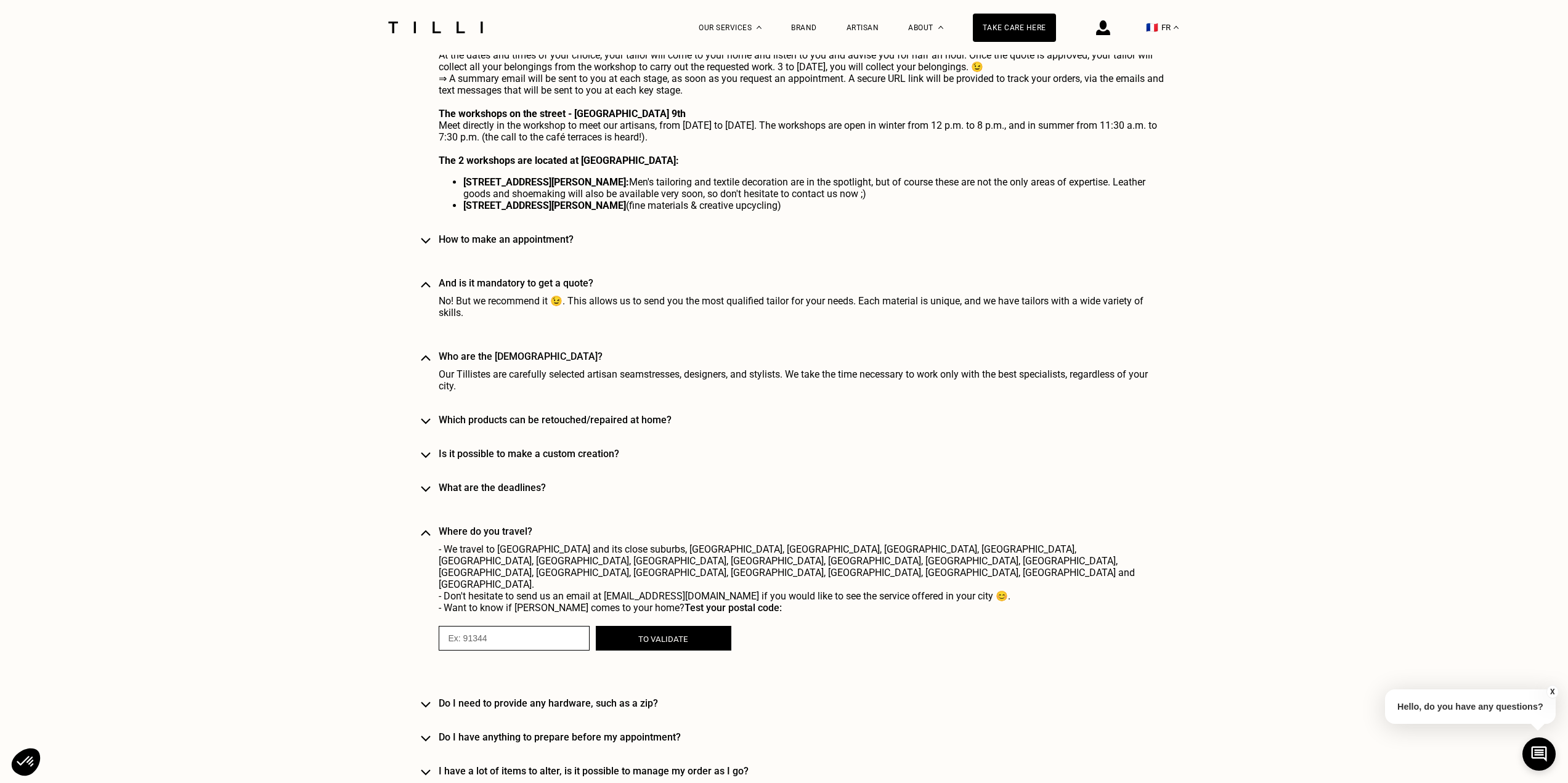
click at [499, 537] on font "Where do you travel?" at bounding box center [485, 531] width 93 height 12
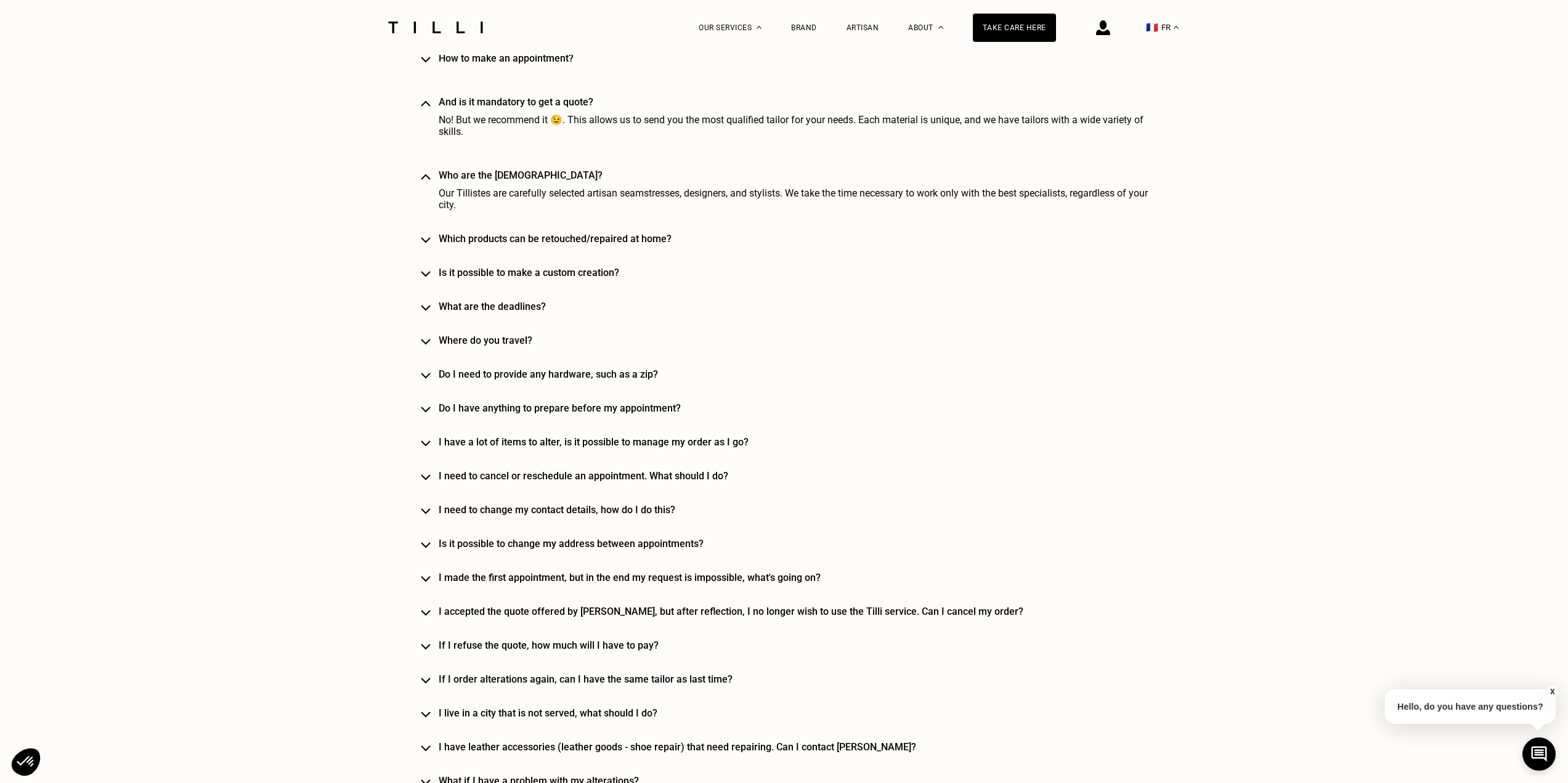
scroll to position [1355, 0]
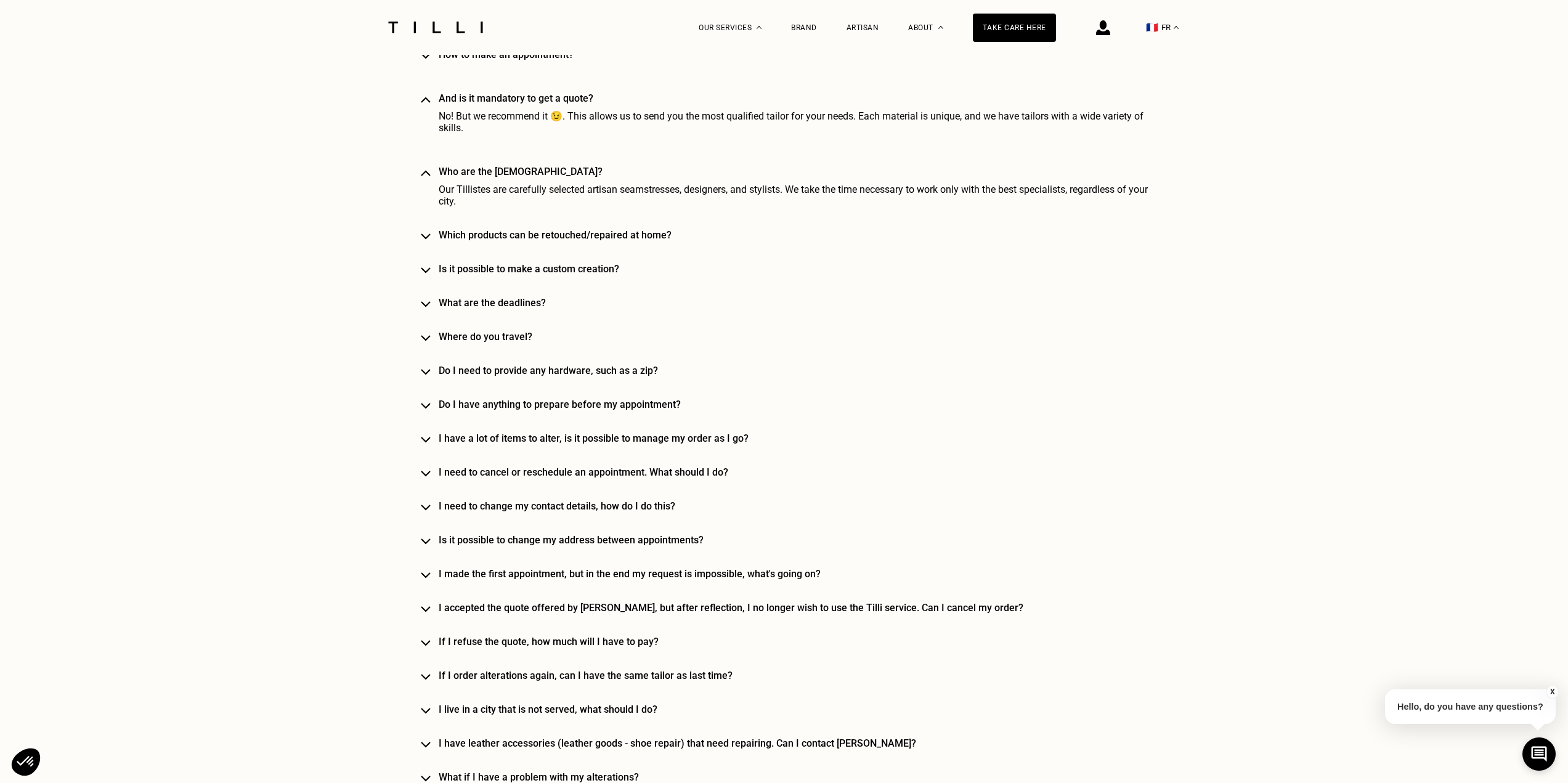
click at [532, 614] on font "I accepted the quote offered by [PERSON_NAME], but after reflection, I no longe…" at bounding box center [731, 607] width 585 height 12
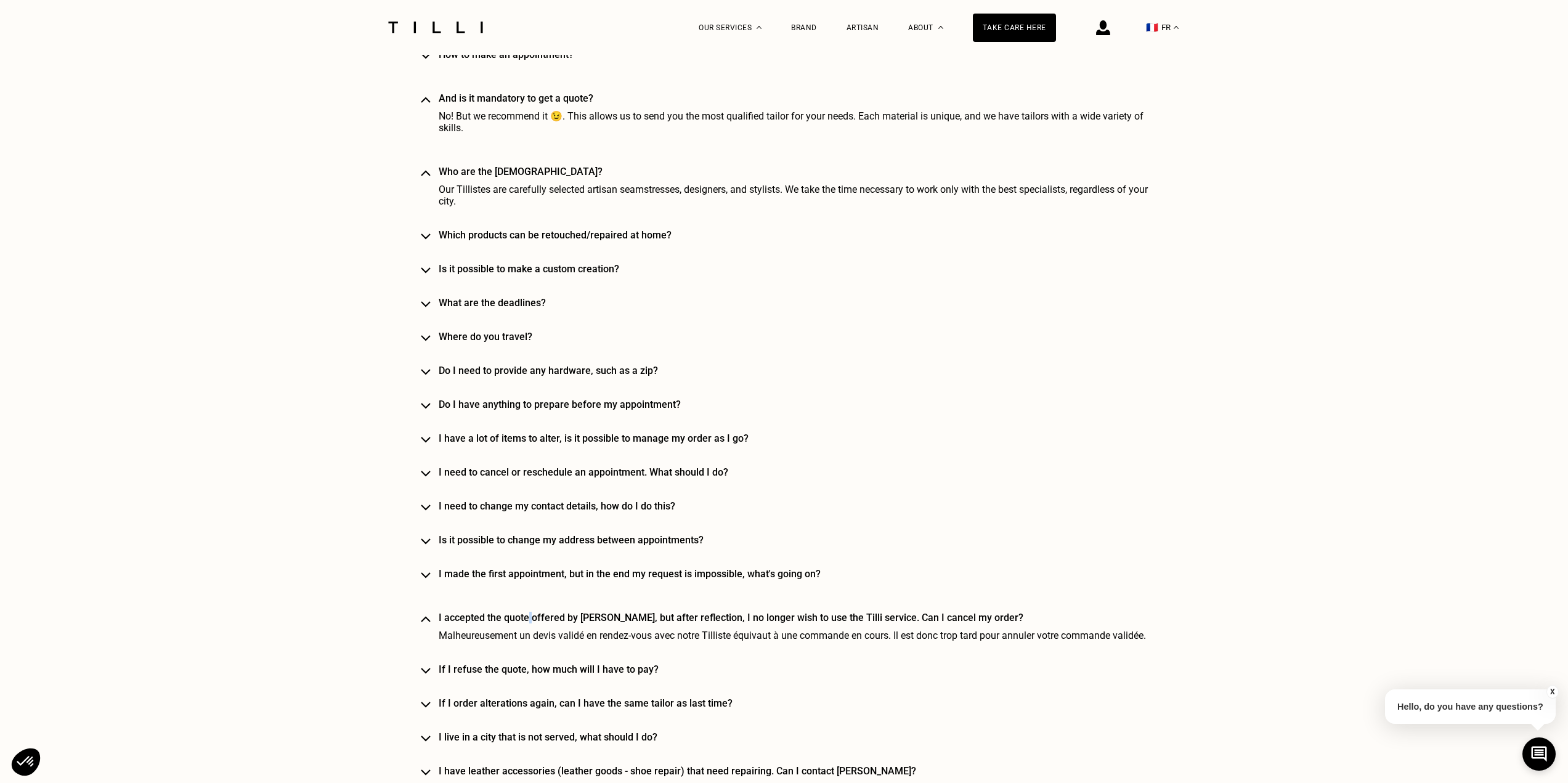
click at [532, 618] on font "I accepted the quote offered by [PERSON_NAME], but after reflection, I no longe…" at bounding box center [731, 617] width 585 height 12
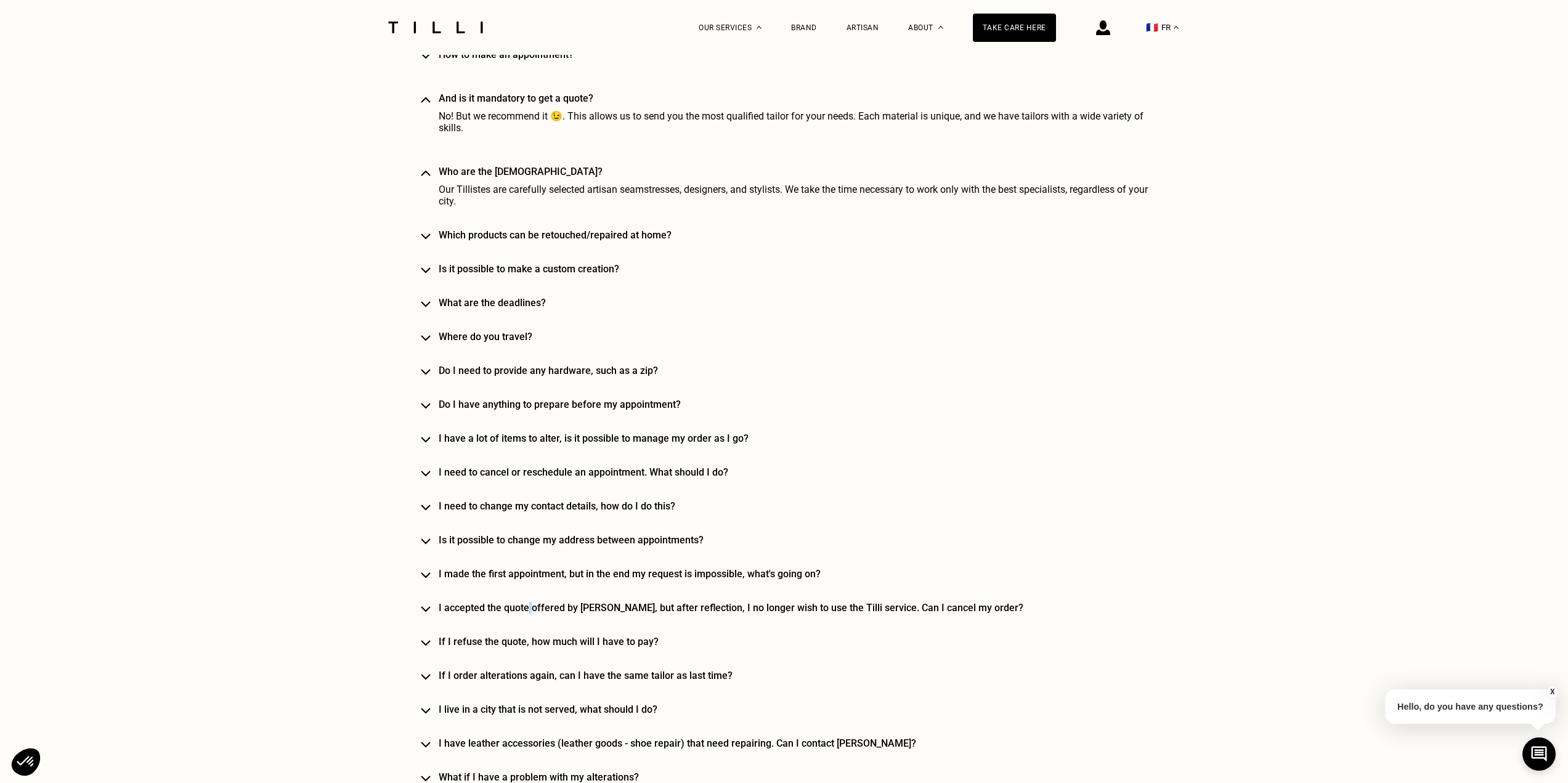
click at [532, 614] on font "I accepted the quote offered by [PERSON_NAME], but after reflection, I no longe…" at bounding box center [731, 607] width 585 height 12
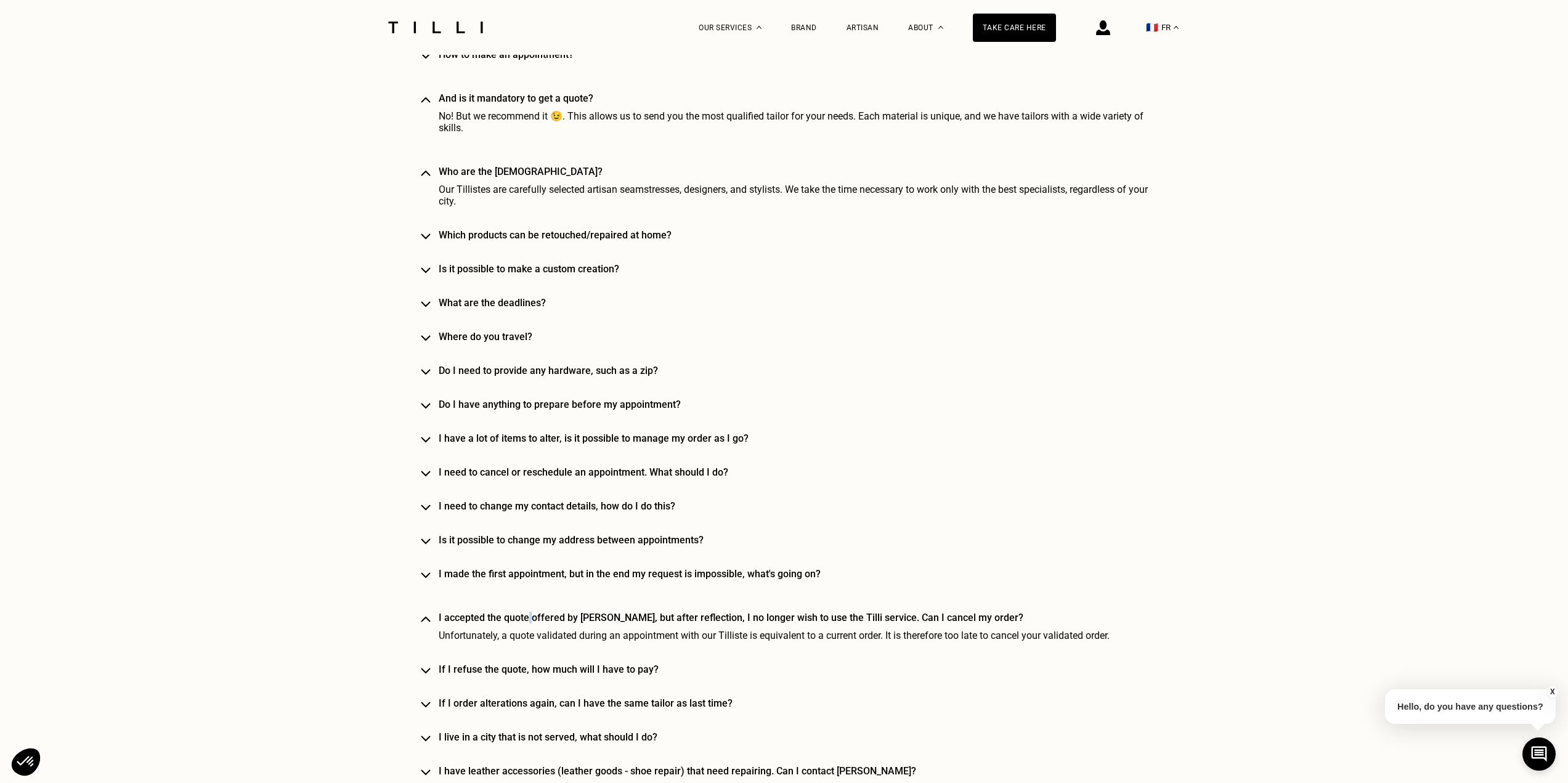
click at [532, 618] on div "Home service How does home service work? At the dates and times of your choice,…" at bounding box center [784, 290] width 727 height 1040
click at [518, 675] on font "If I refuse the quote, how much will I have to pay?" at bounding box center [548, 669] width 220 height 12
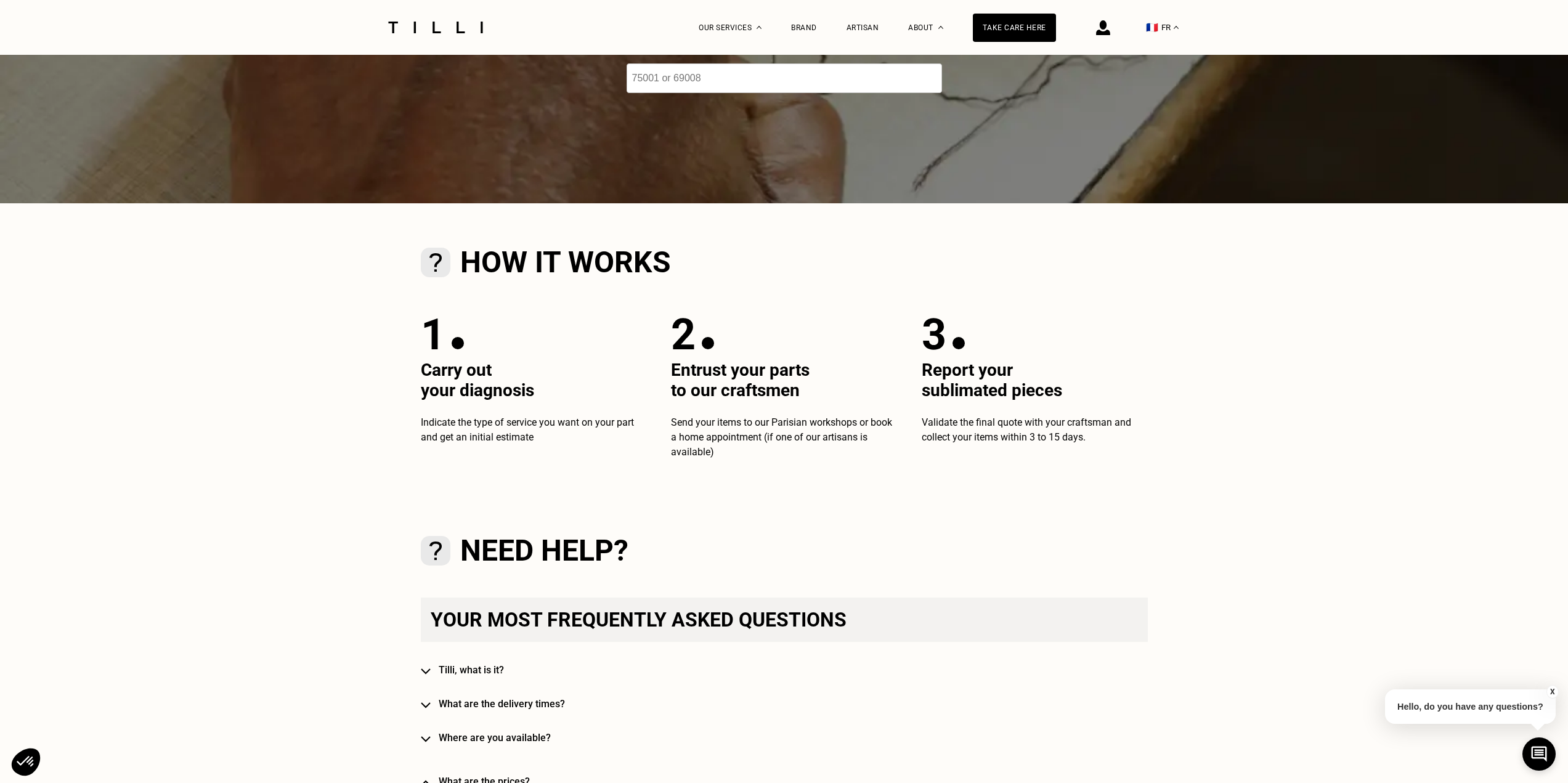
scroll to position [431, 0]
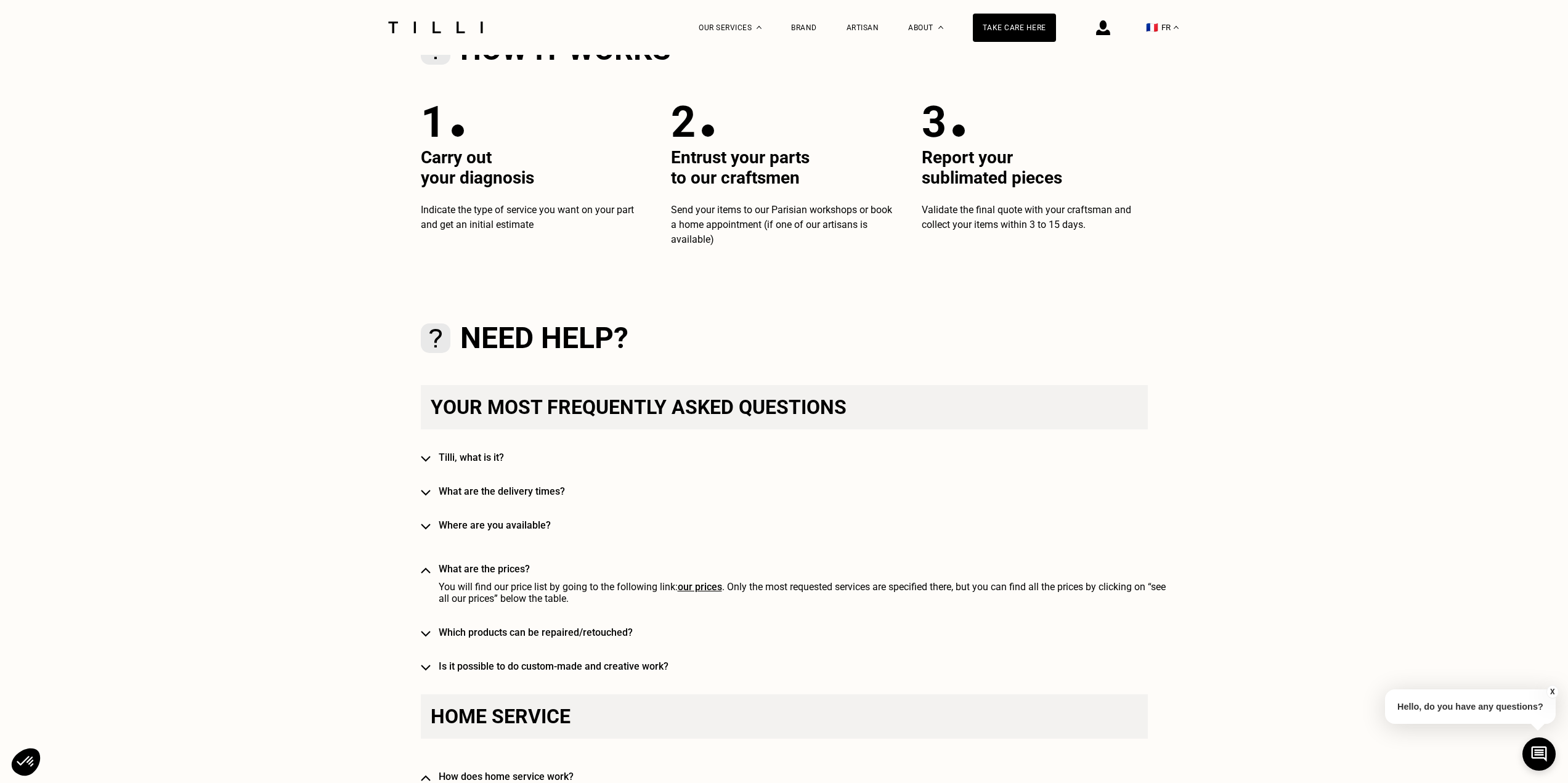
click at [687, 587] on font "our prices" at bounding box center [700, 586] width 44 height 12
select select "FR"
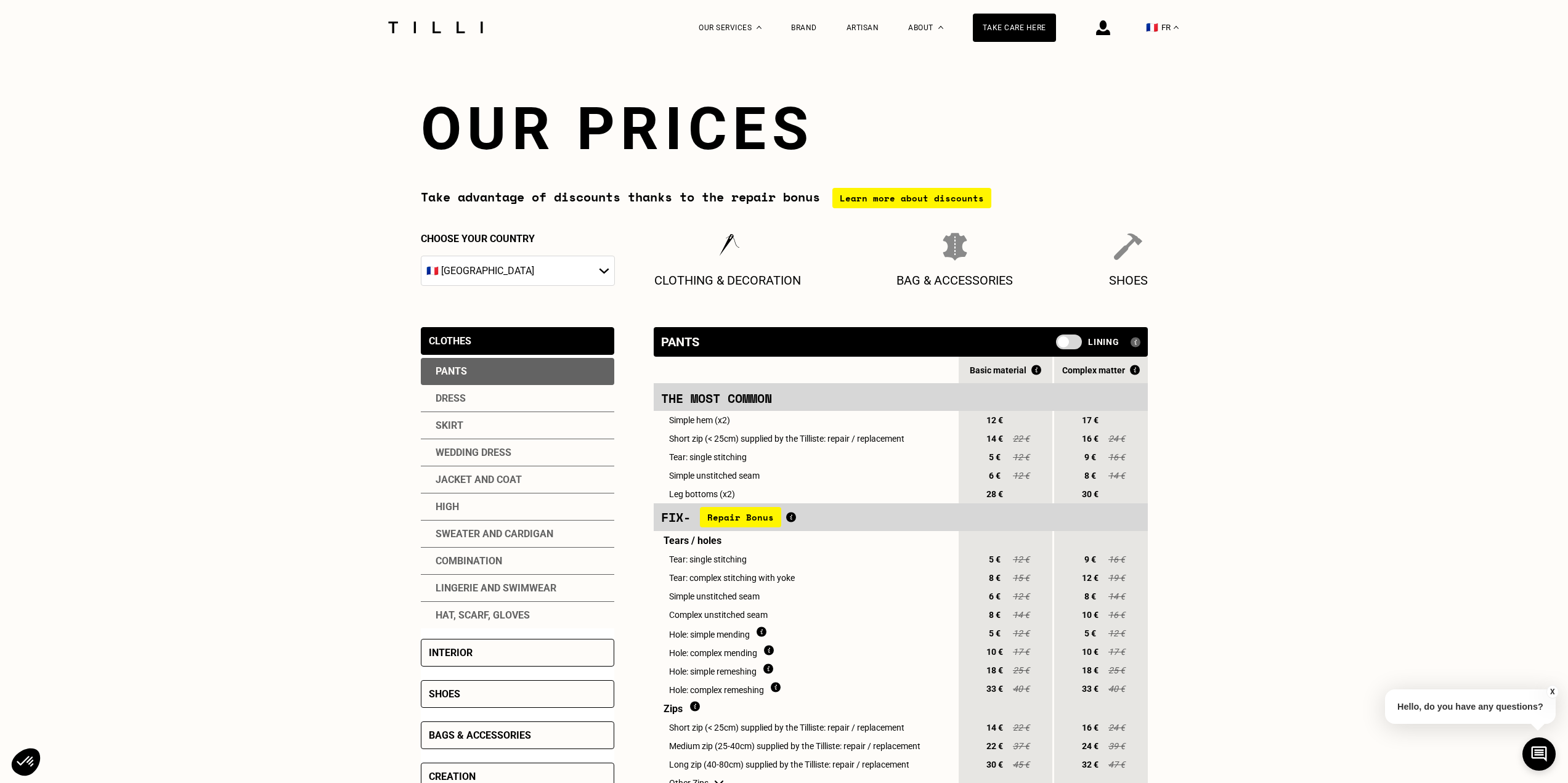
click at [568, 276] on select "🇩🇪 [GEOGRAPHIC_DATA] 🇦🇹 [GEOGRAPHIC_DATA] 🇧🇪 [GEOGRAPHIC_DATA] 🇧🇬 [GEOGRAPHIC_D…" at bounding box center [518, 270] width 194 height 30
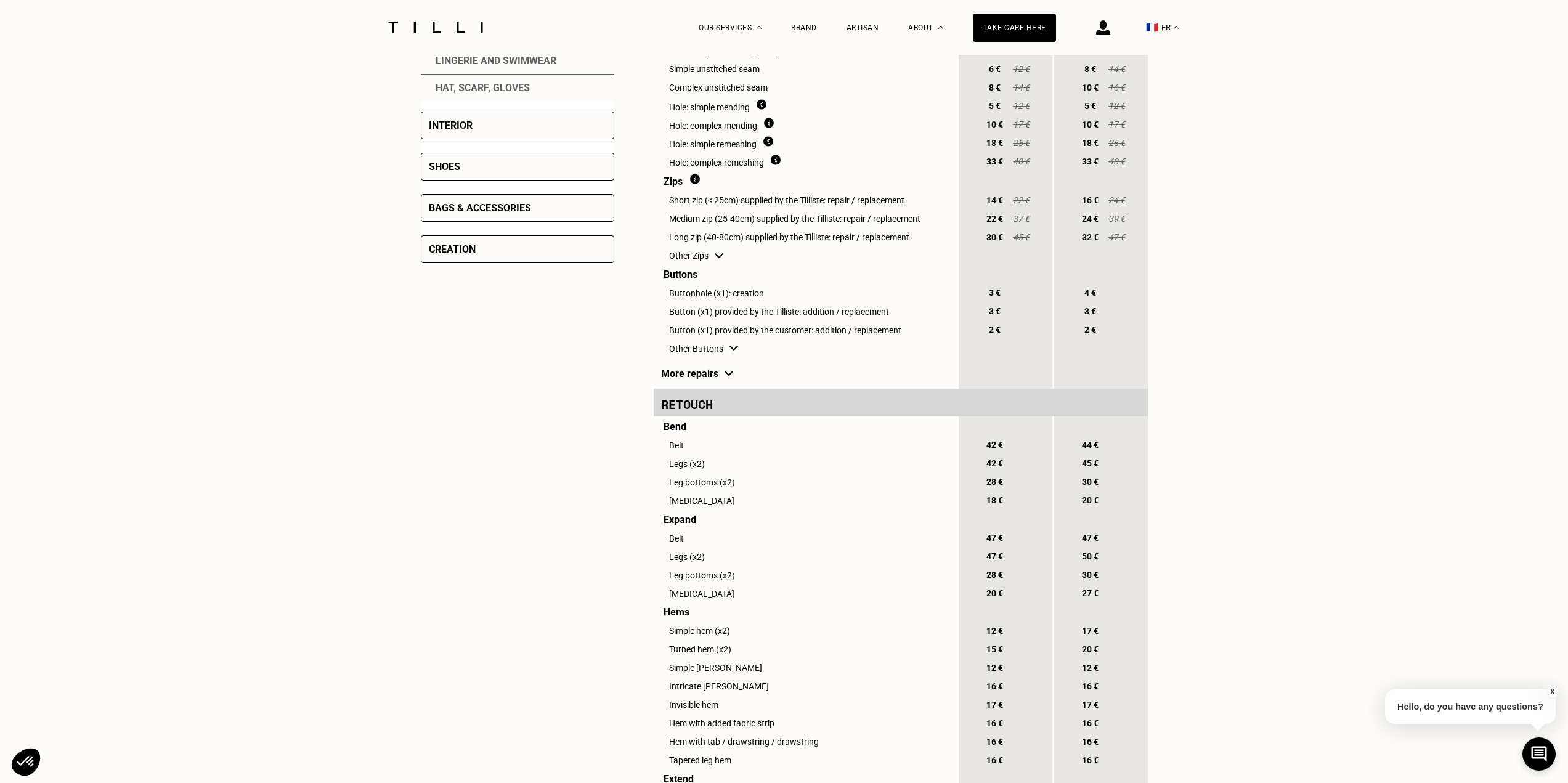
scroll to position [555, 0]
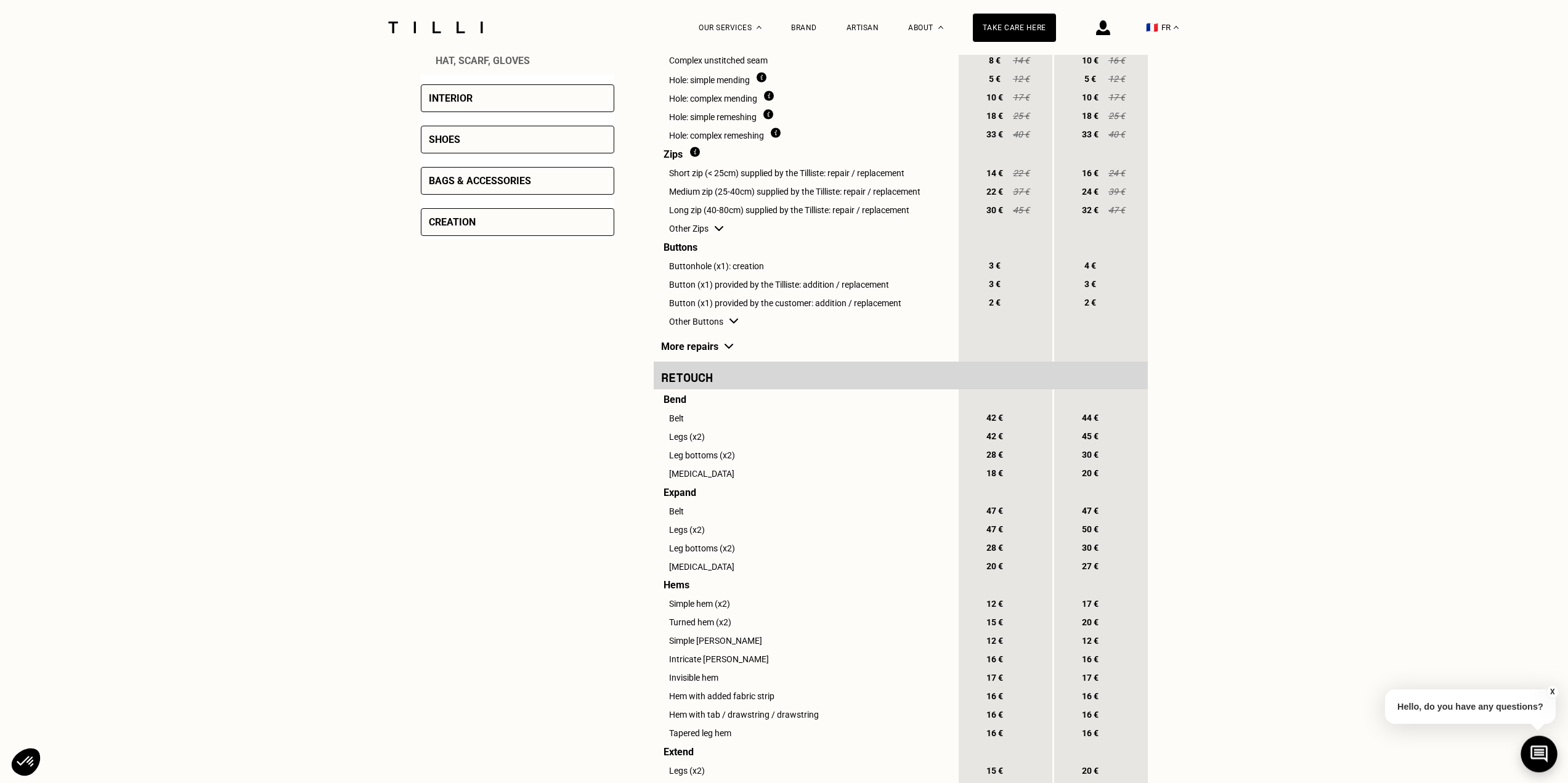
click at [1546, 747] on icon at bounding box center [1538, 753] width 17 height 17
click at [1545, 746] on icon at bounding box center [1539, 754] width 20 height 33
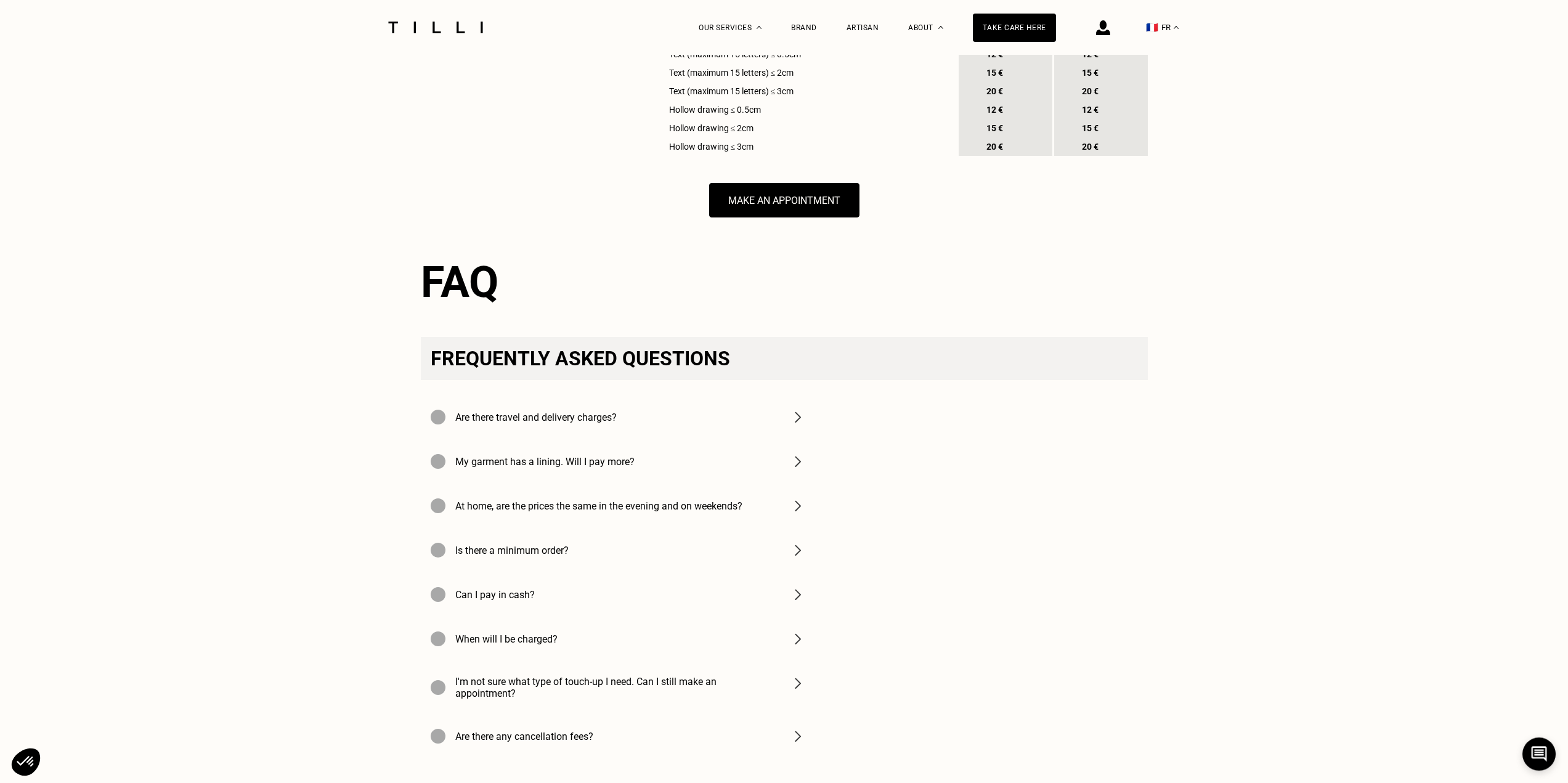
scroll to position [1786, 0]
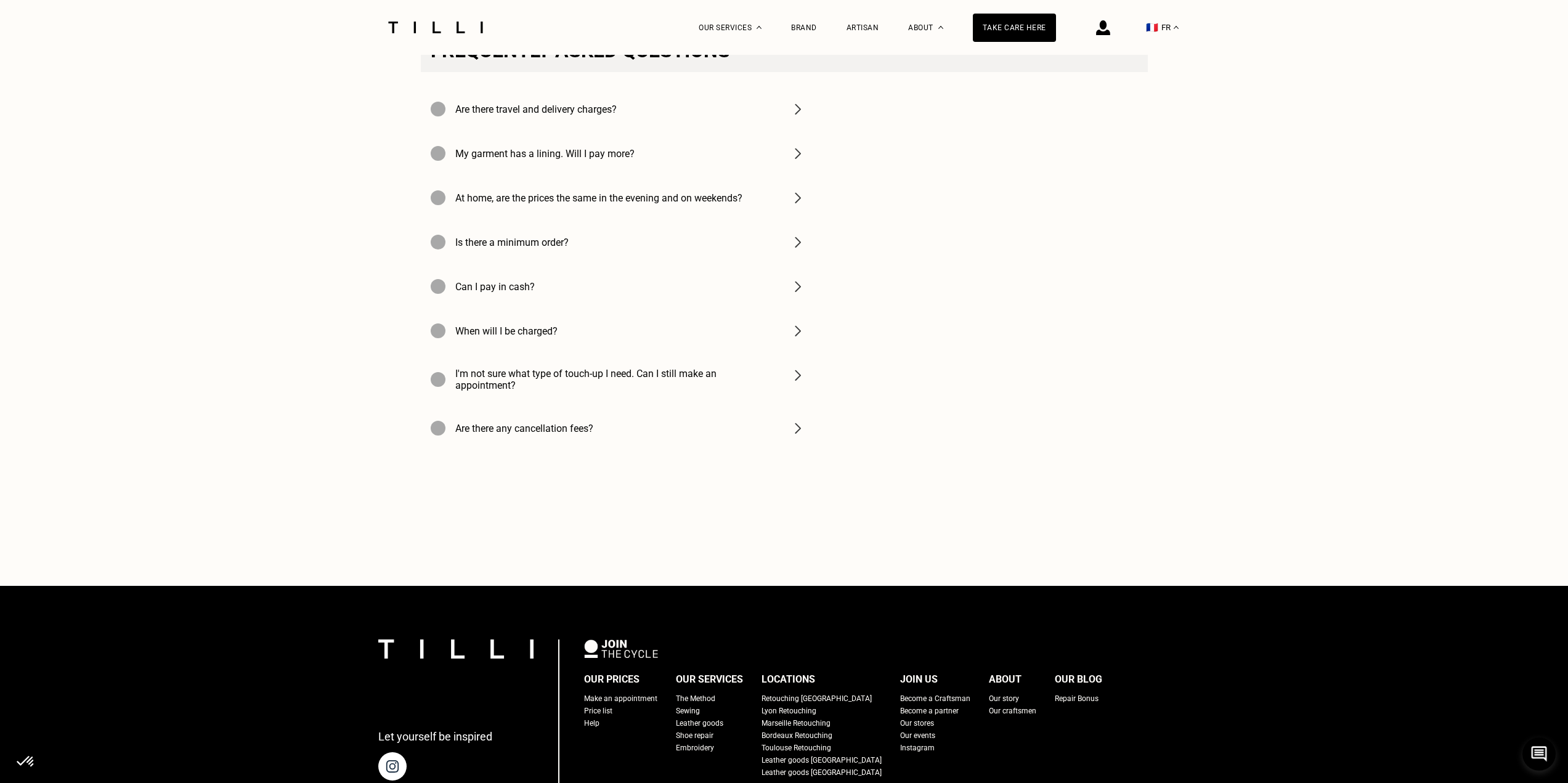
click at [648, 204] on font "At home, are the prices the same in the evening and on weekends?" at bounding box center [598, 198] width 287 height 12
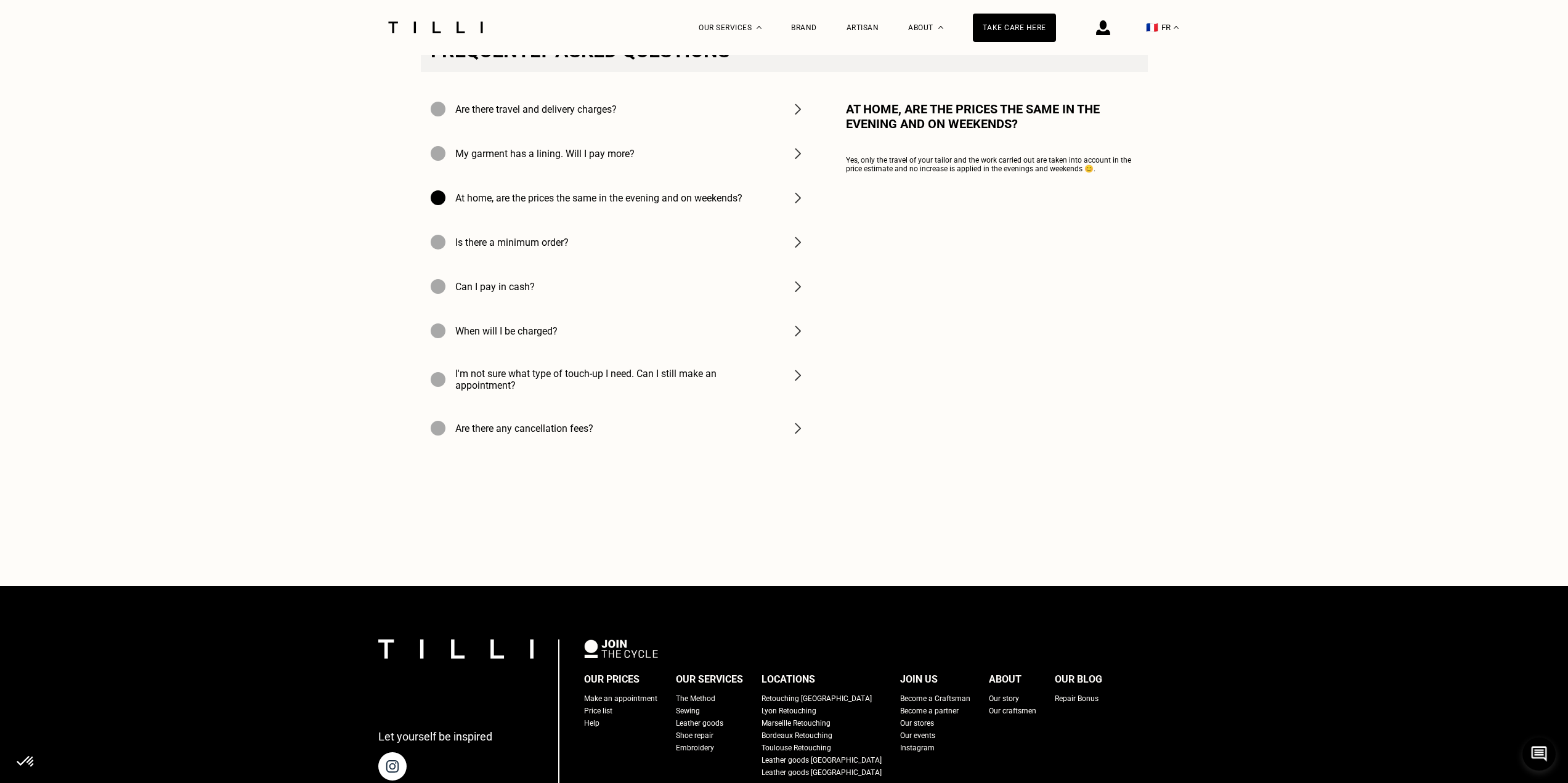
click at [661, 176] on div "My garment has a lining. Will I pay more?" at bounding box center [617, 153] width 394 height 44
click at [687, 131] on div "Are there travel and delivery charges?" at bounding box center [617, 109] width 394 height 44
click at [742, 204] on font "At home, are the prices the same in the evening and on weekends?" at bounding box center [598, 198] width 287 height 12
click at [724, 265] on div "Is there a minimum order?" at bounding box center [617, 242] width 394 height 44
click at [724, 309] on div "Can I pay in cash?" at bounding box center [617, 286] width 394 height 44
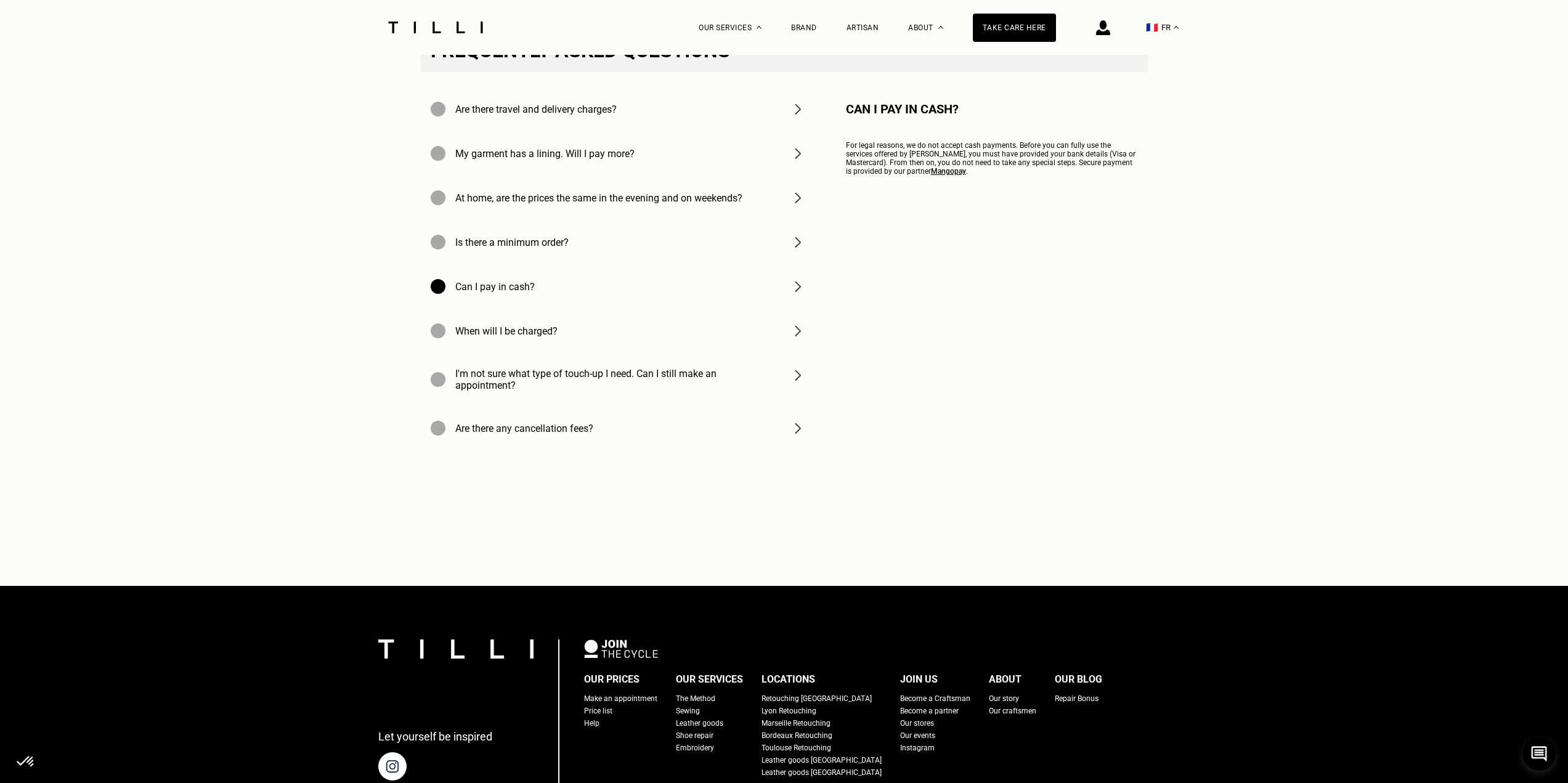
click at [760, 353] on div "When will I be charged?" at bounding box center [617, 331] width 394 height 44
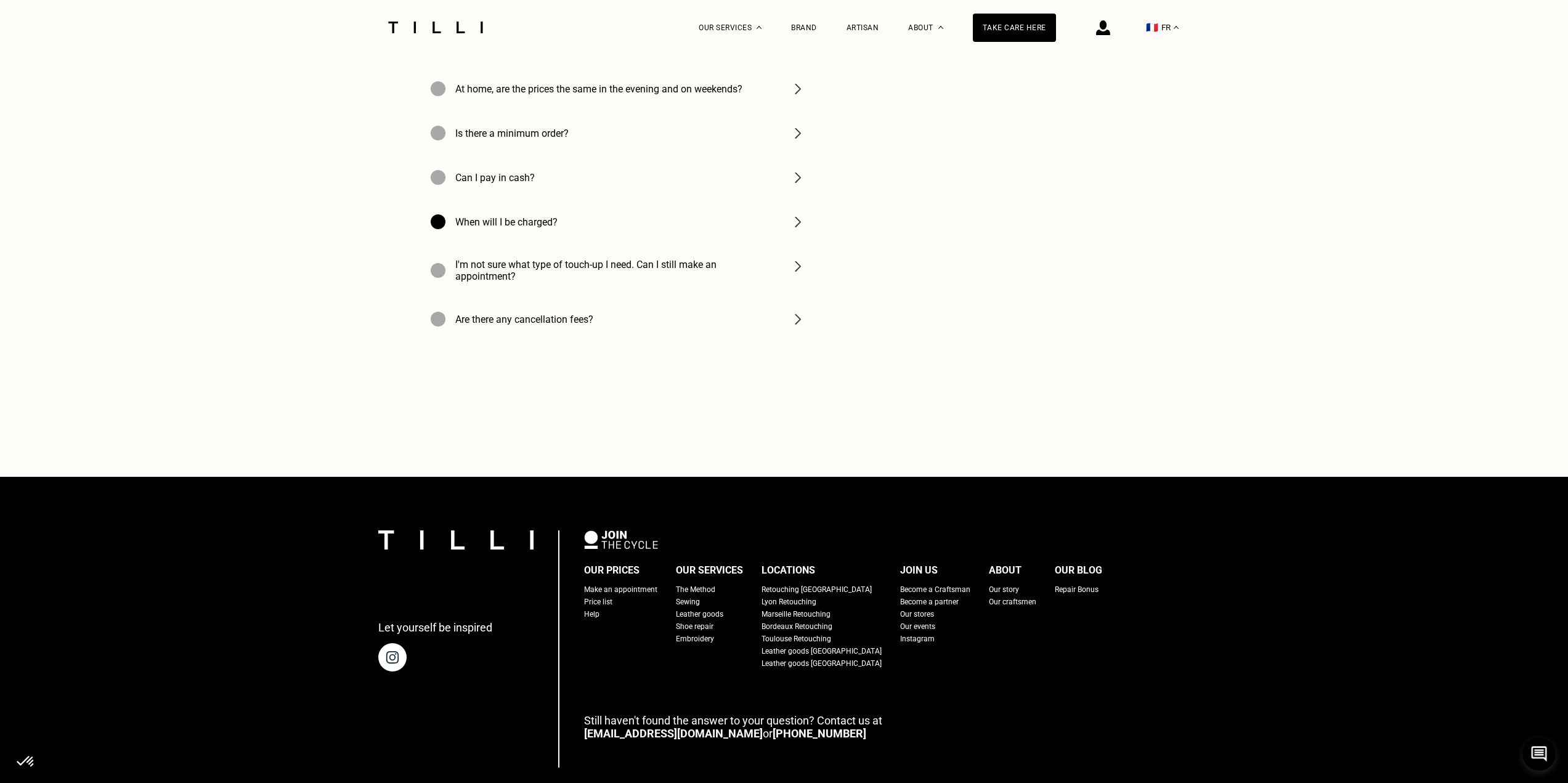
scroll to position [1909, 0]
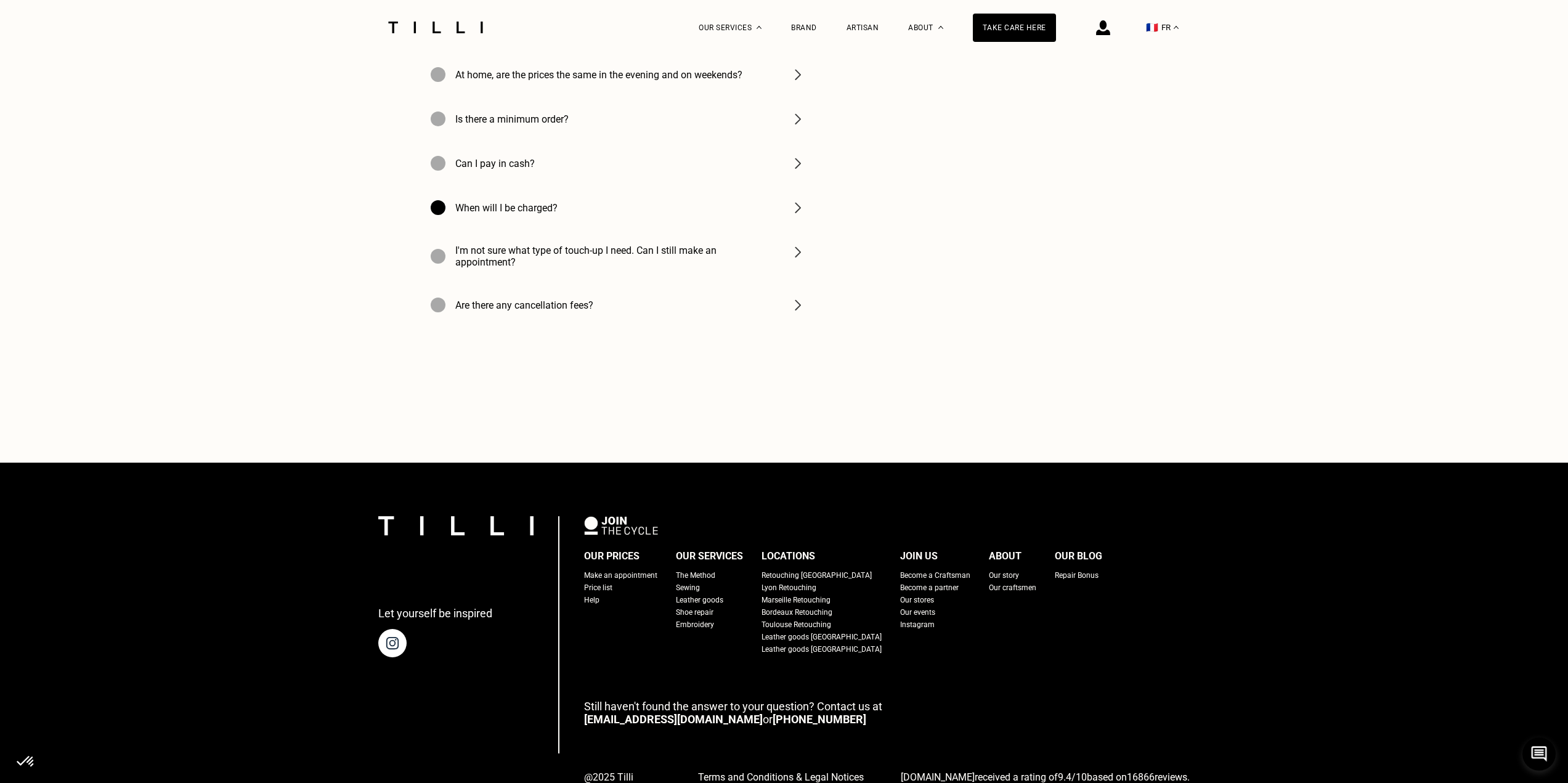
click at [599, 604] on font "Help" at bounding box center [591, 600] width 15 height 9
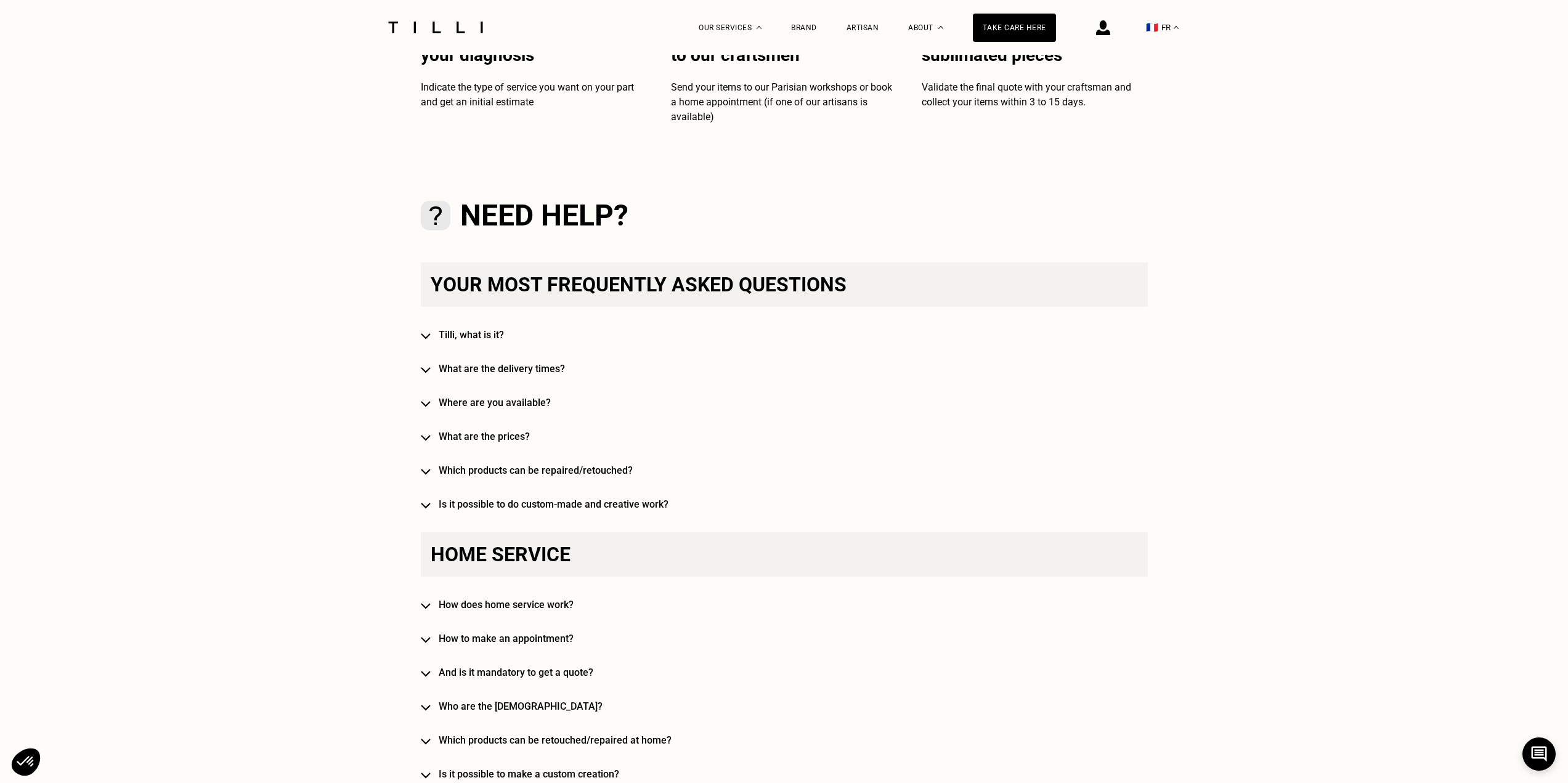
scroll to position [555, 0]
click at [489, 448] on div "Your most frequently asked questions [PERSON_NAME], what is it? What are the de…" at bounding box center [784, 385] width 727 height 247
click at [454, 441] on font "What are the prices?" at bounding box center [484, 435] width 92 height 12
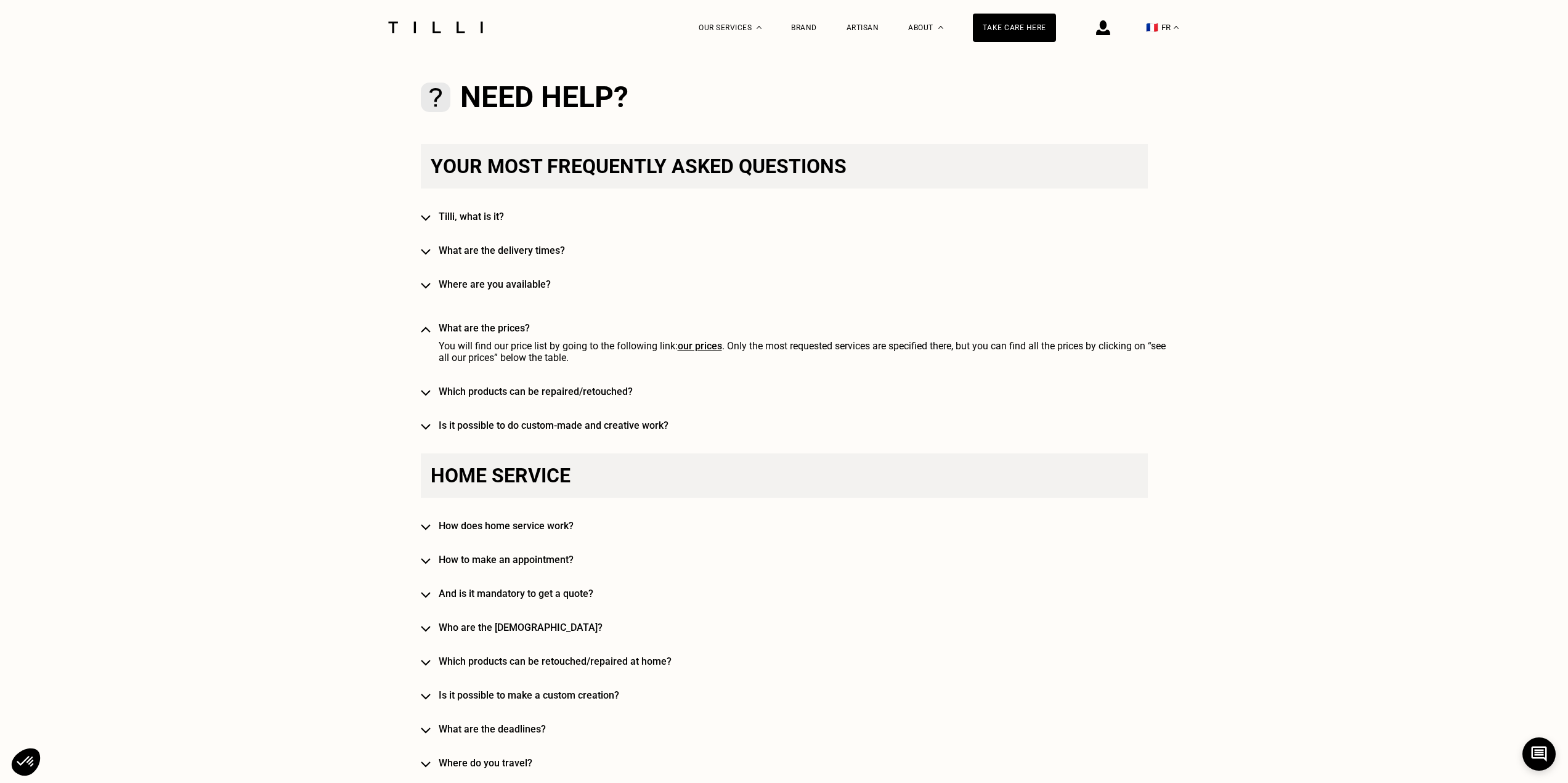
scroll to position [678, 0]
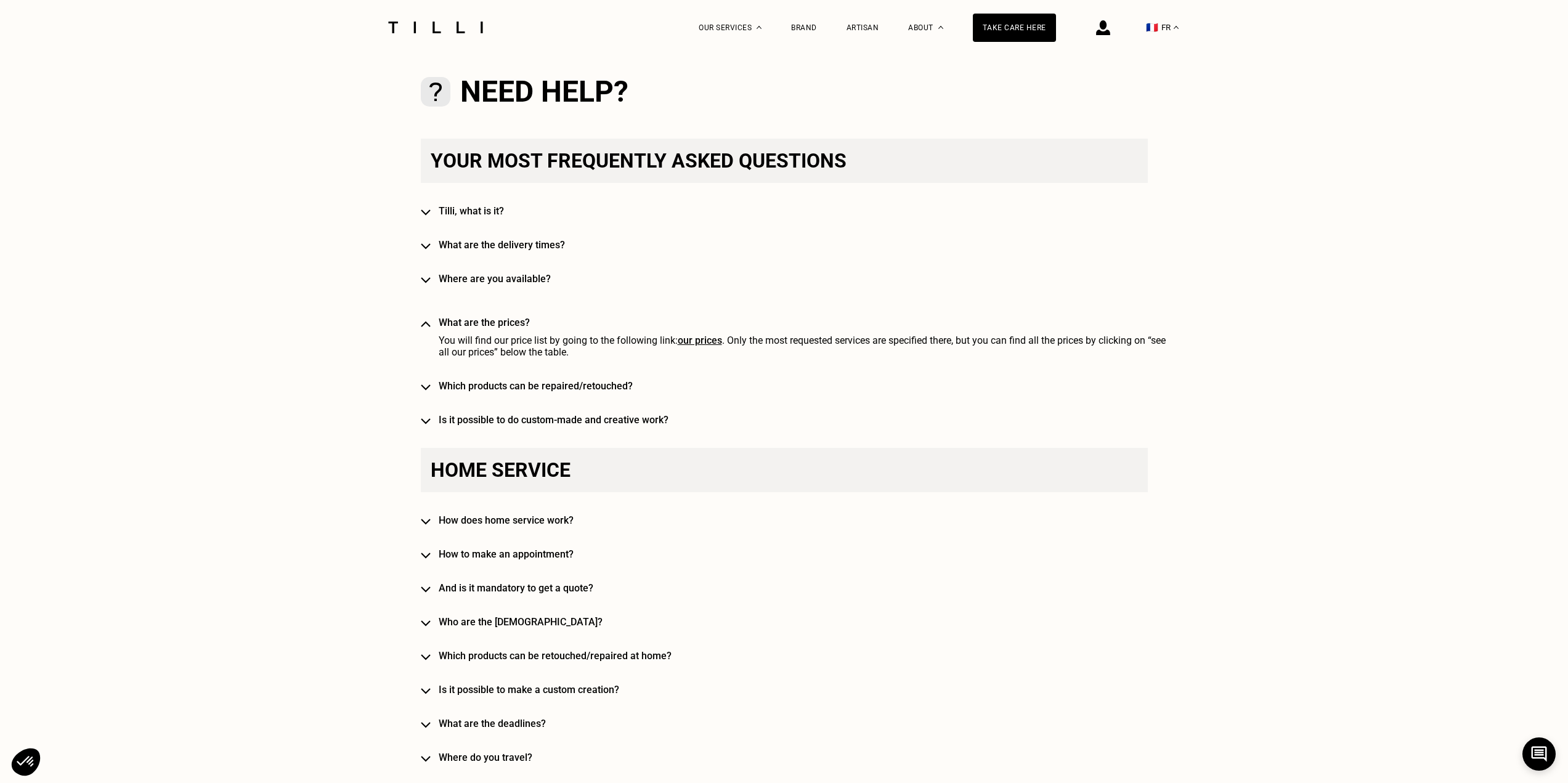
click at [550, 521] on font "How does home service work?" at bounding box center [506, 520] width 135 height 12
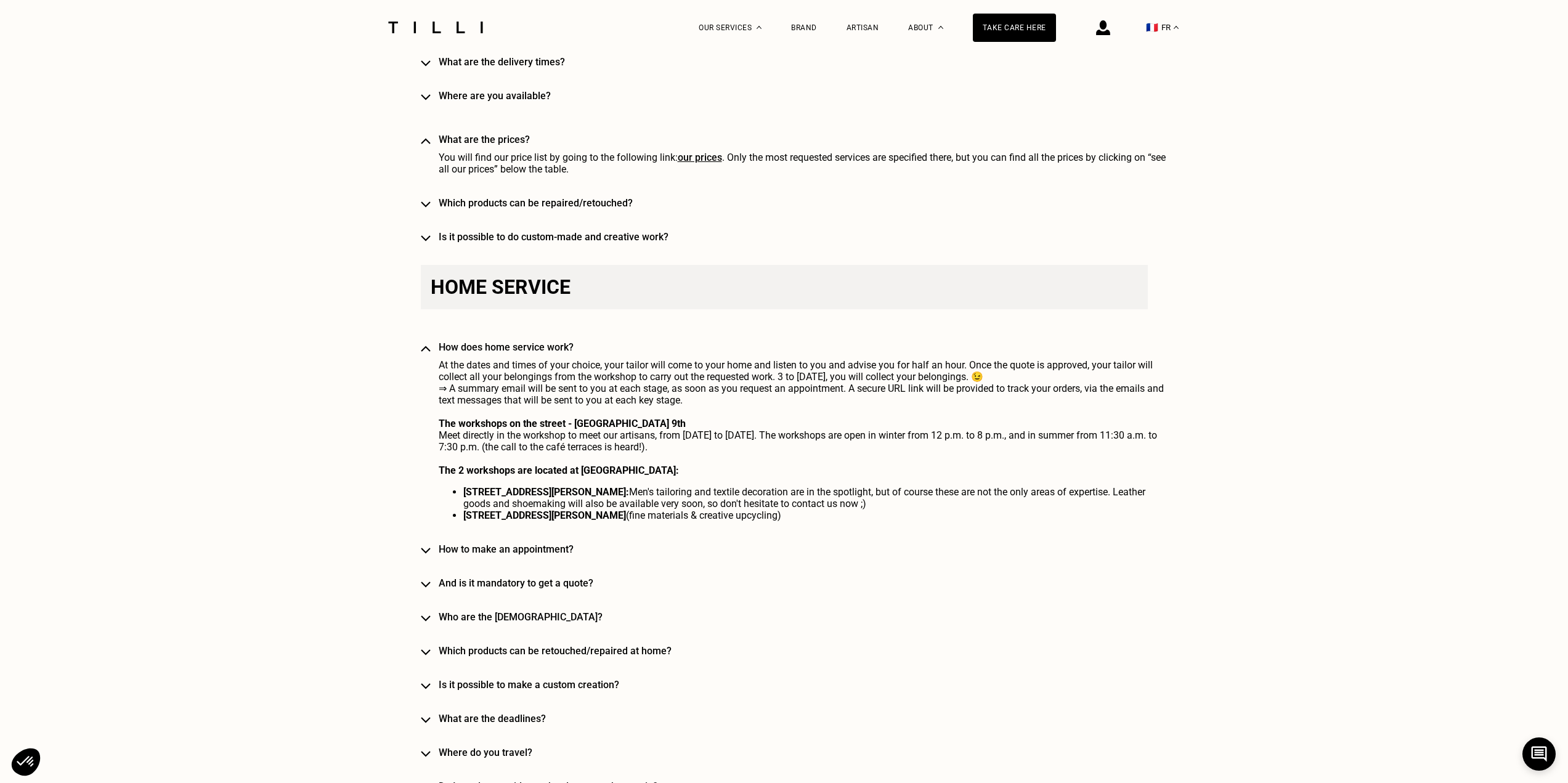
scroll to position [863, 0]
click at [518, 587] on font "And is it mandatory to get a quote?" at bounding box center [516, 581] width 155 height 12
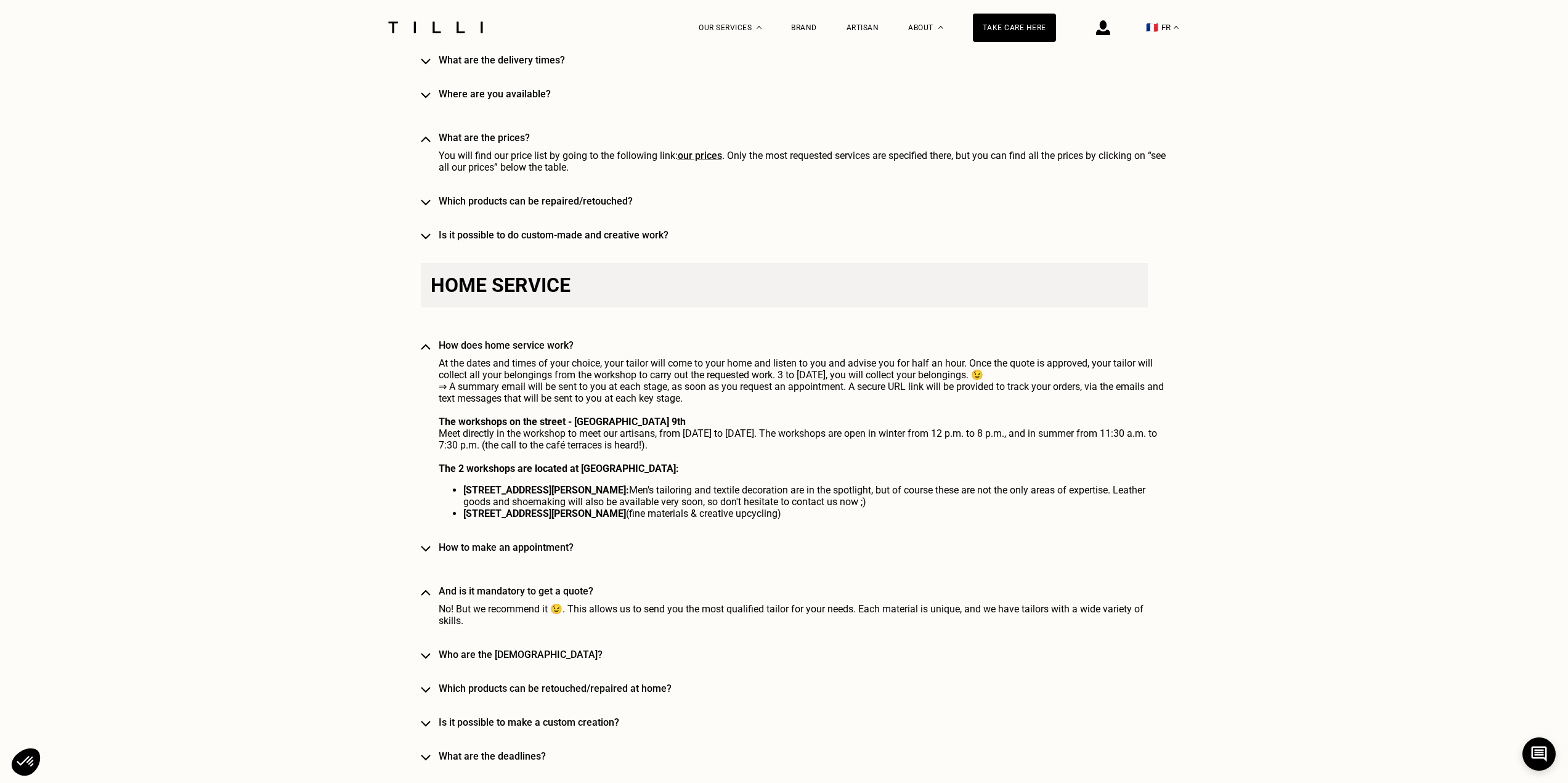
click at [523, 560] on div "Home service How does home service work? At the dates and times of your choice,…" at bounding box center [784, 749] width 727 height 973
click at [527, 551] on font "How to make an appointment?" at bounding box center [506, 546] width 135 height 12
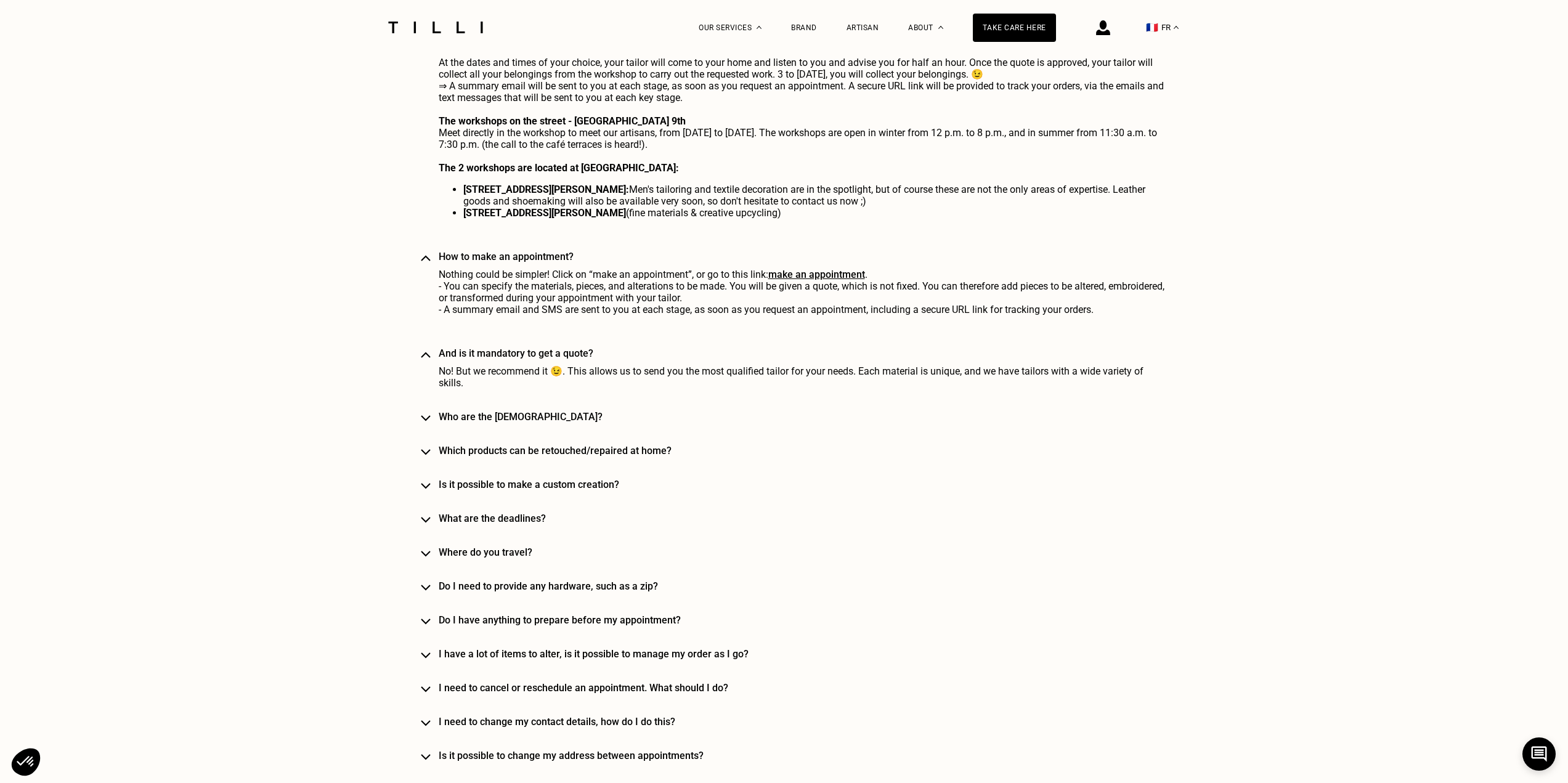
scroll to position [1170, 0]
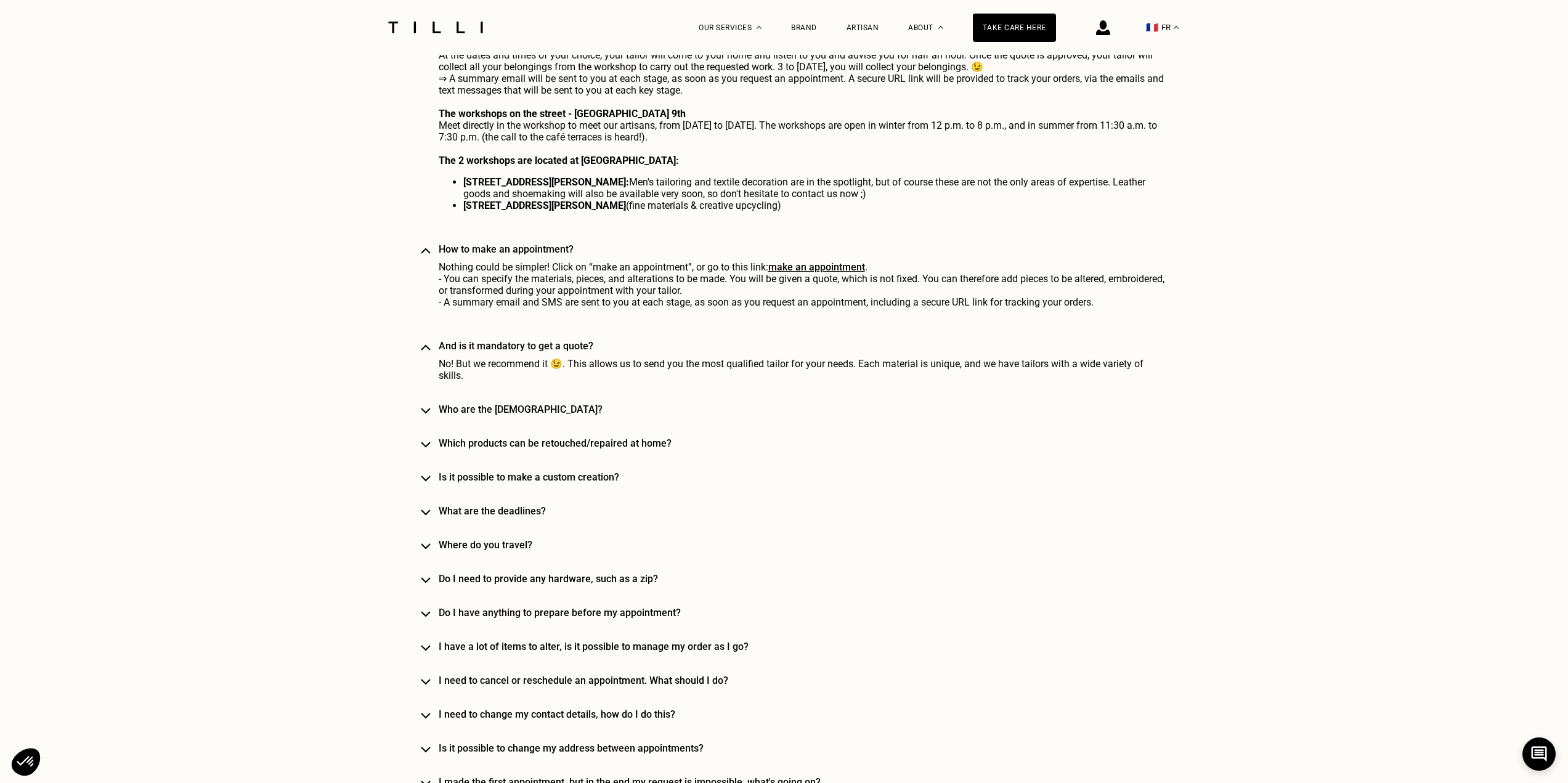
click at [501, 415] on font "Who are the [DEMOGRAPHIC_DATA]?" at bounding box center [520, 409] width 164 height 12
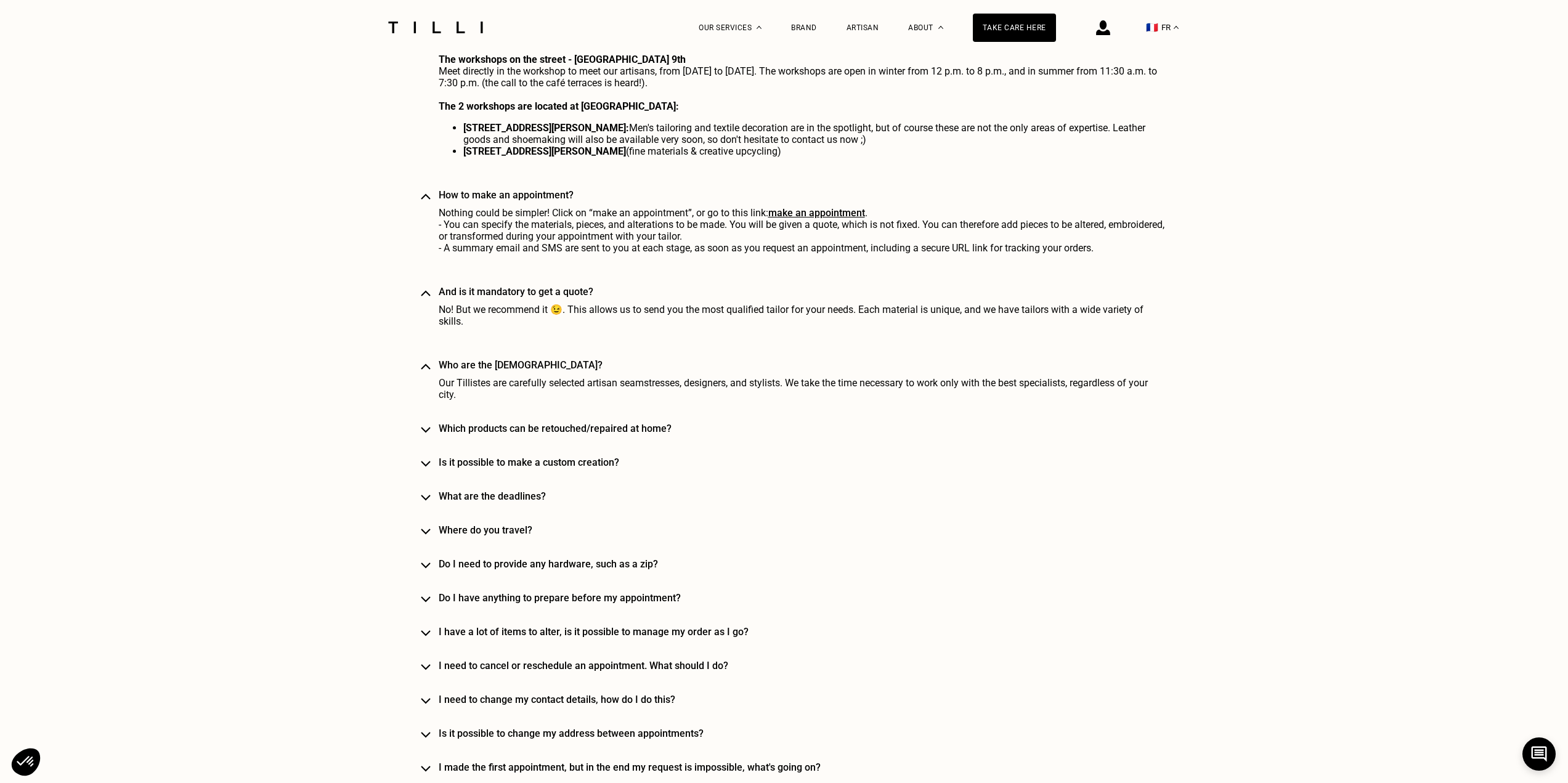
scroll to position [1232, 0]
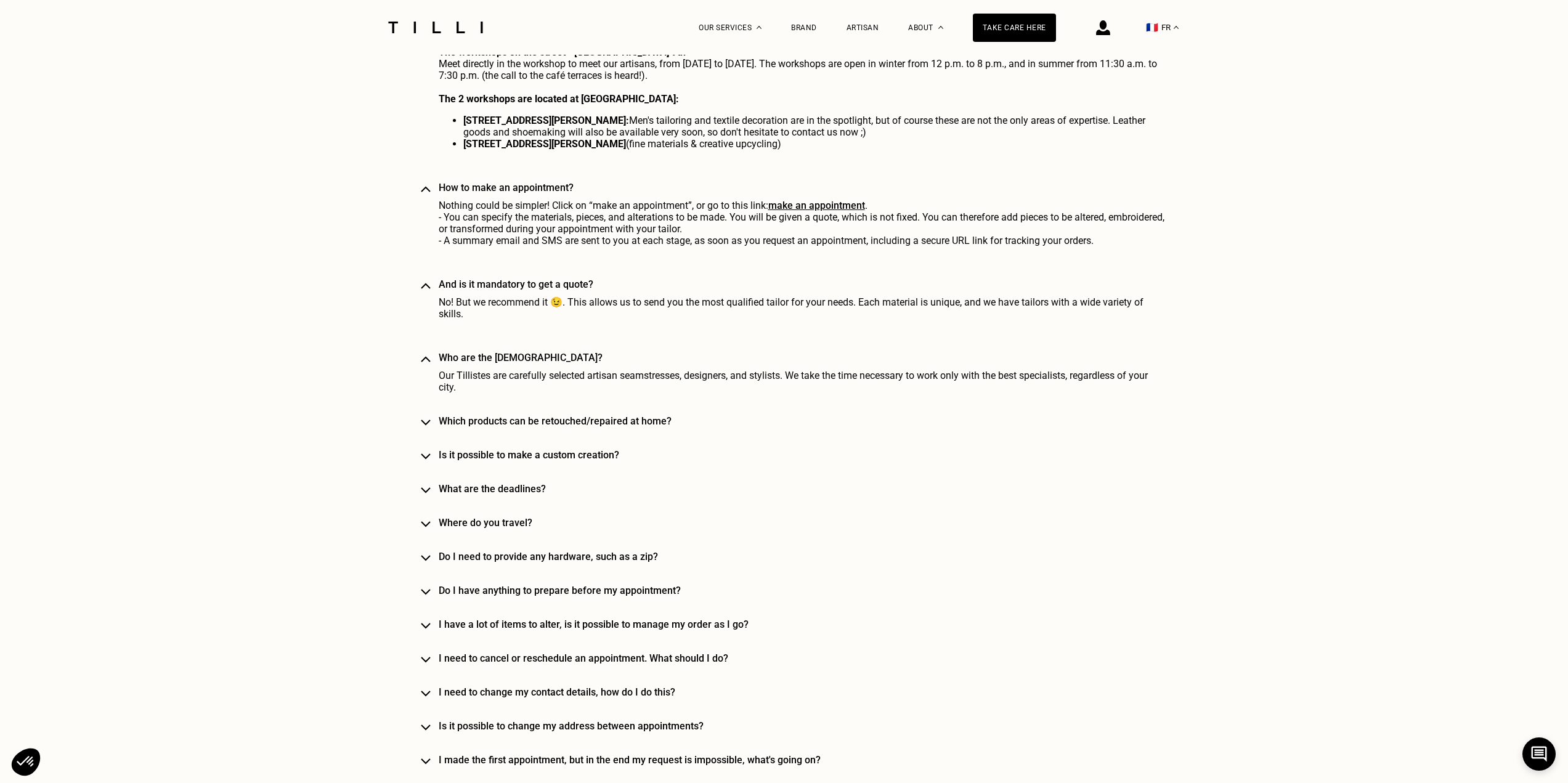
click at [475, 528] on font "Where do you travel?" at bounding box center [485, 522] width 93 height 12
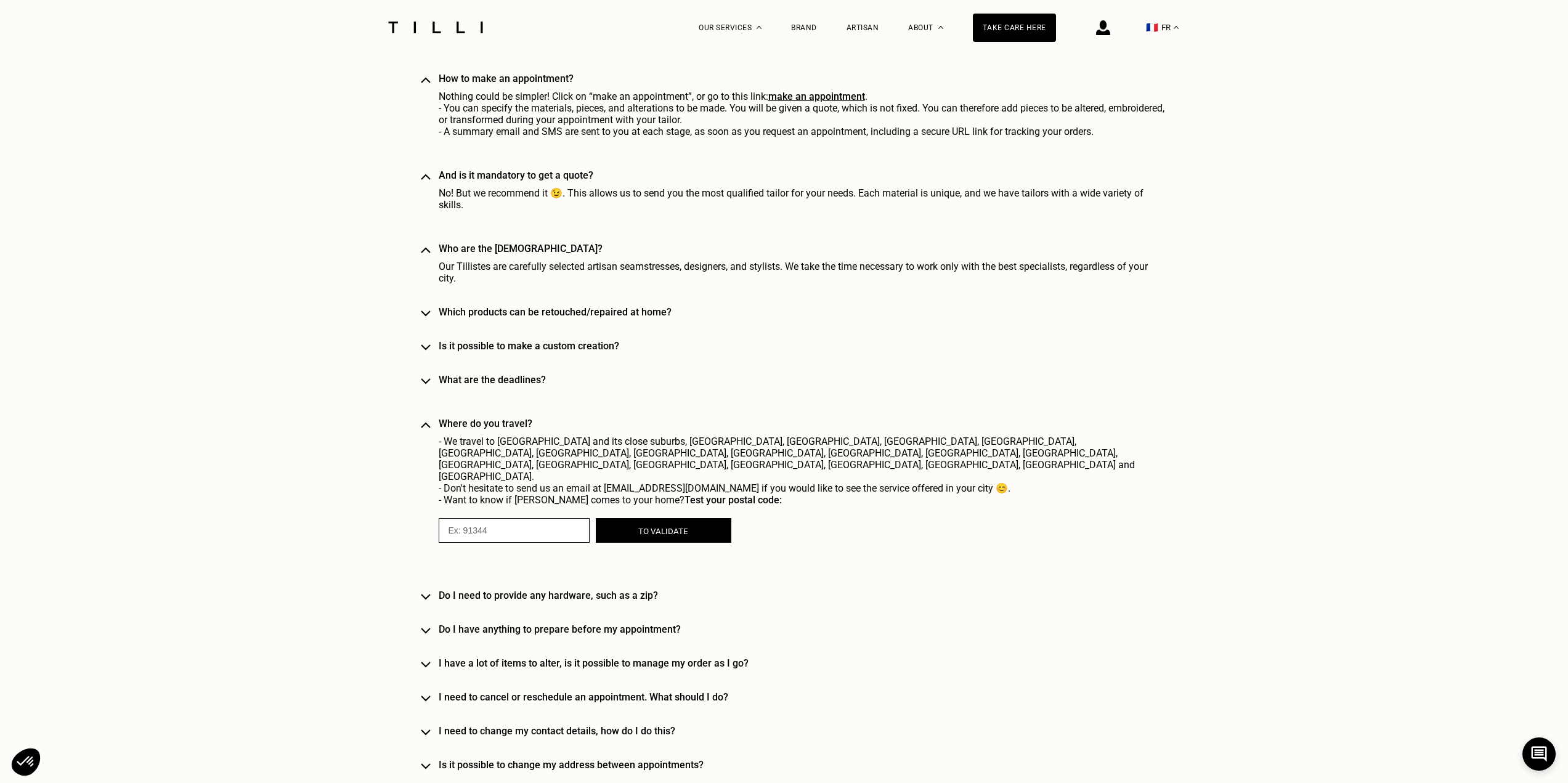
scroll to position [1355, 0]
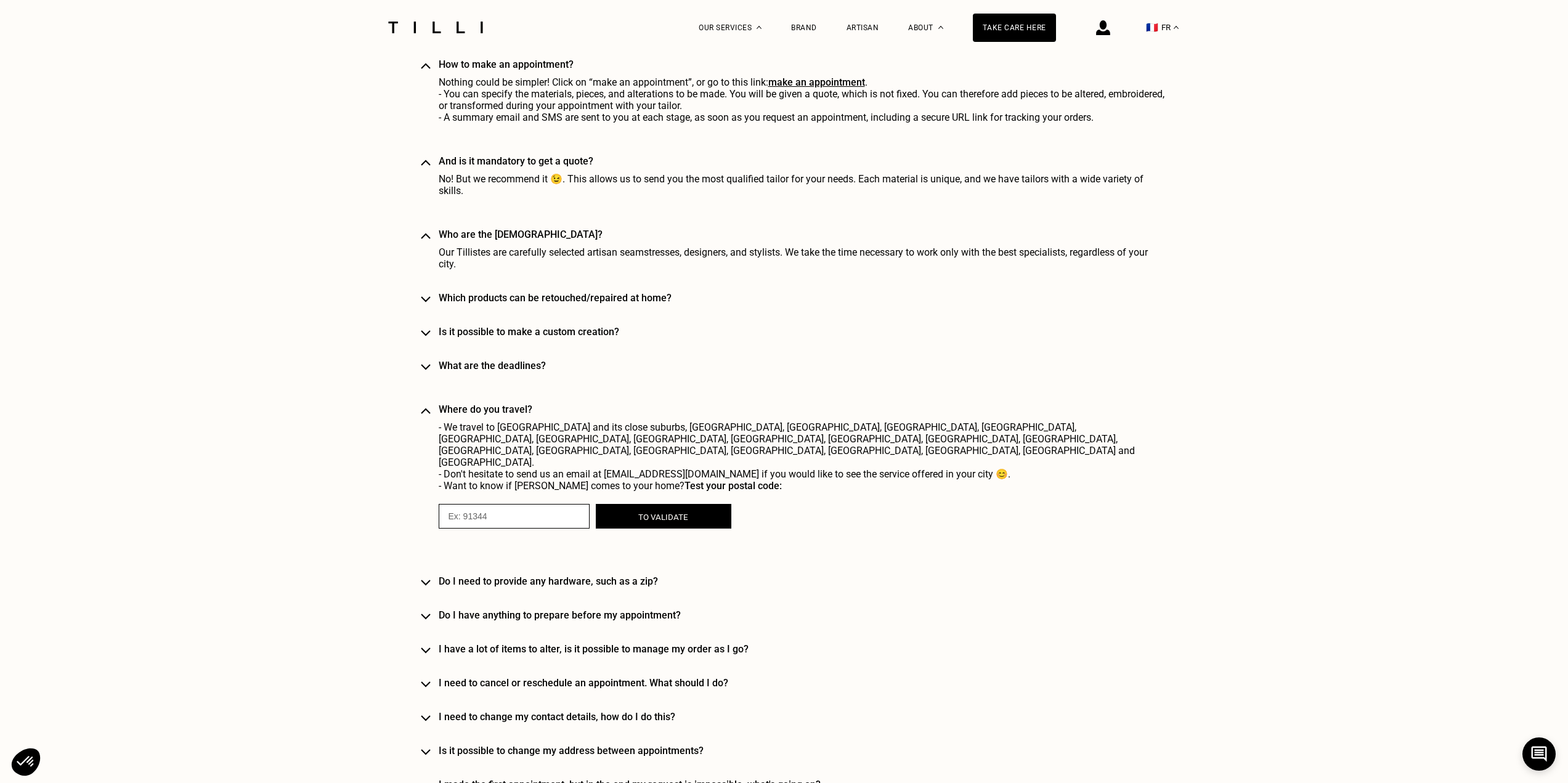
click at [546, 575] on font "Do I need to provide any hardware, such as a zip?" at bounding box center [548, 581] width 219 height 12
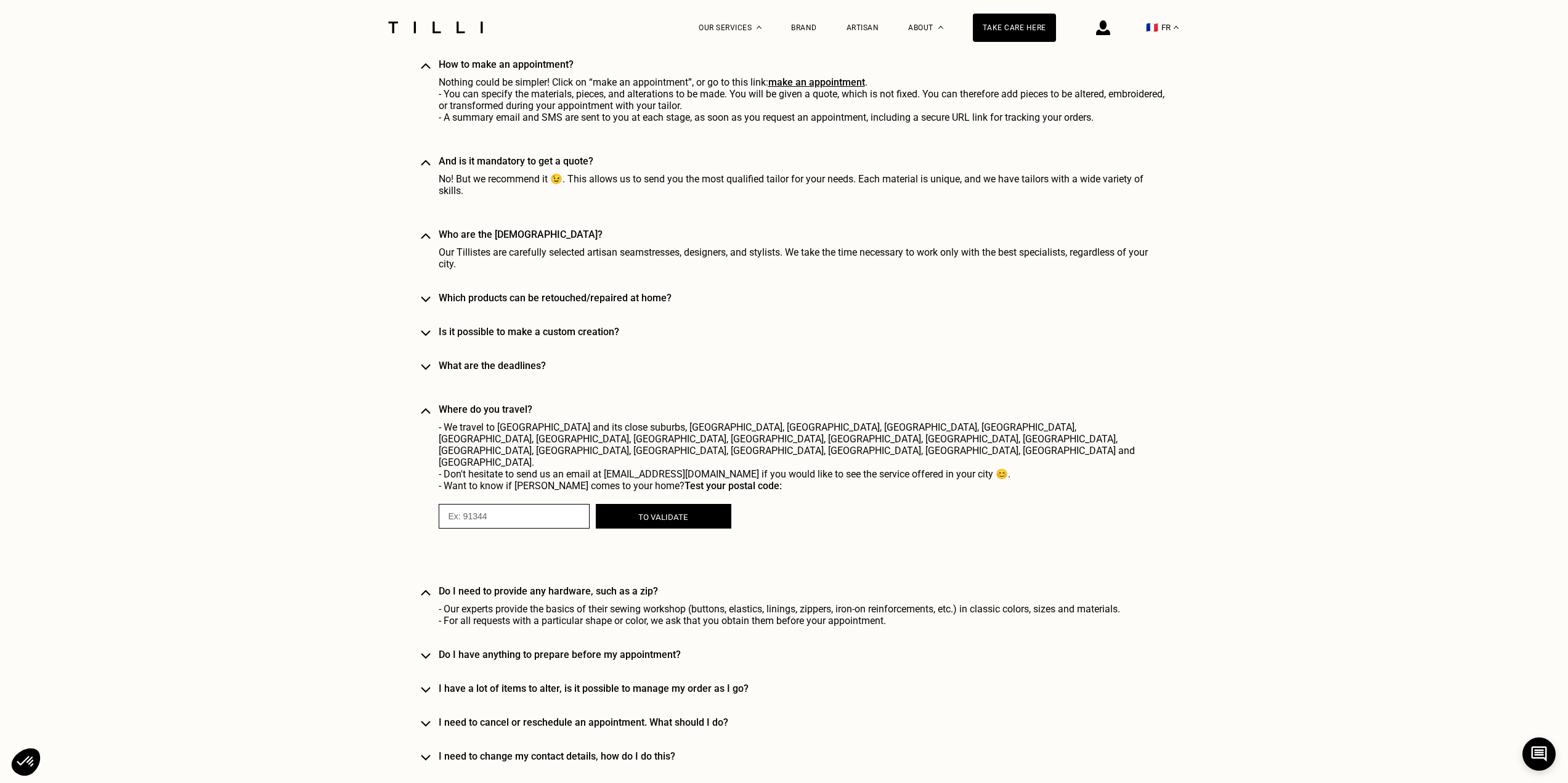
click at [544, 585] on font "Do I need to provide any hardware, such as a zip?" at bounding box center [548, 591] width 219 height 12
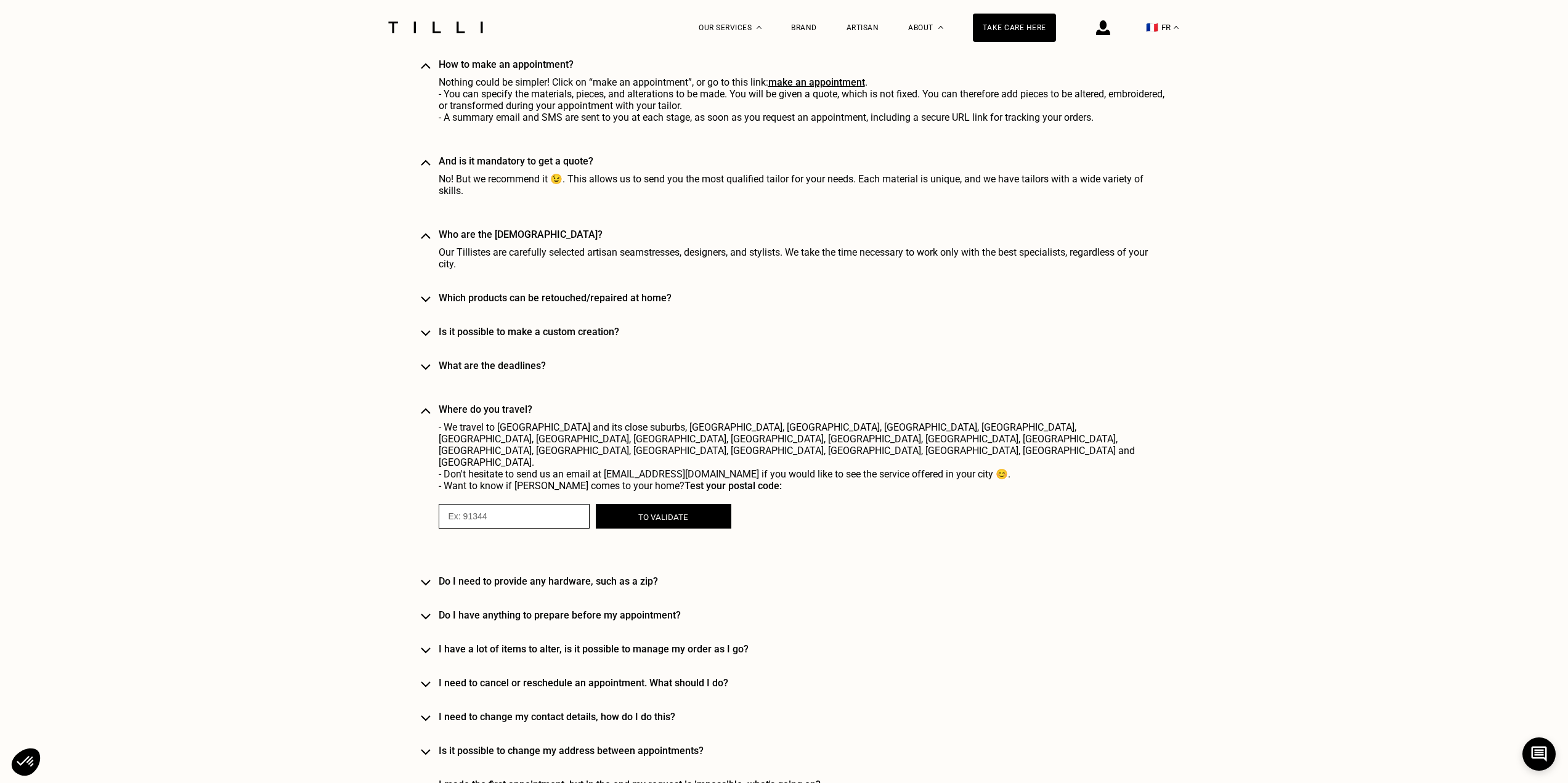
click at [582, 609] on font "Do I have anything to prepare before my appointment?" at bounding box center [559, 614] width 242 height 12
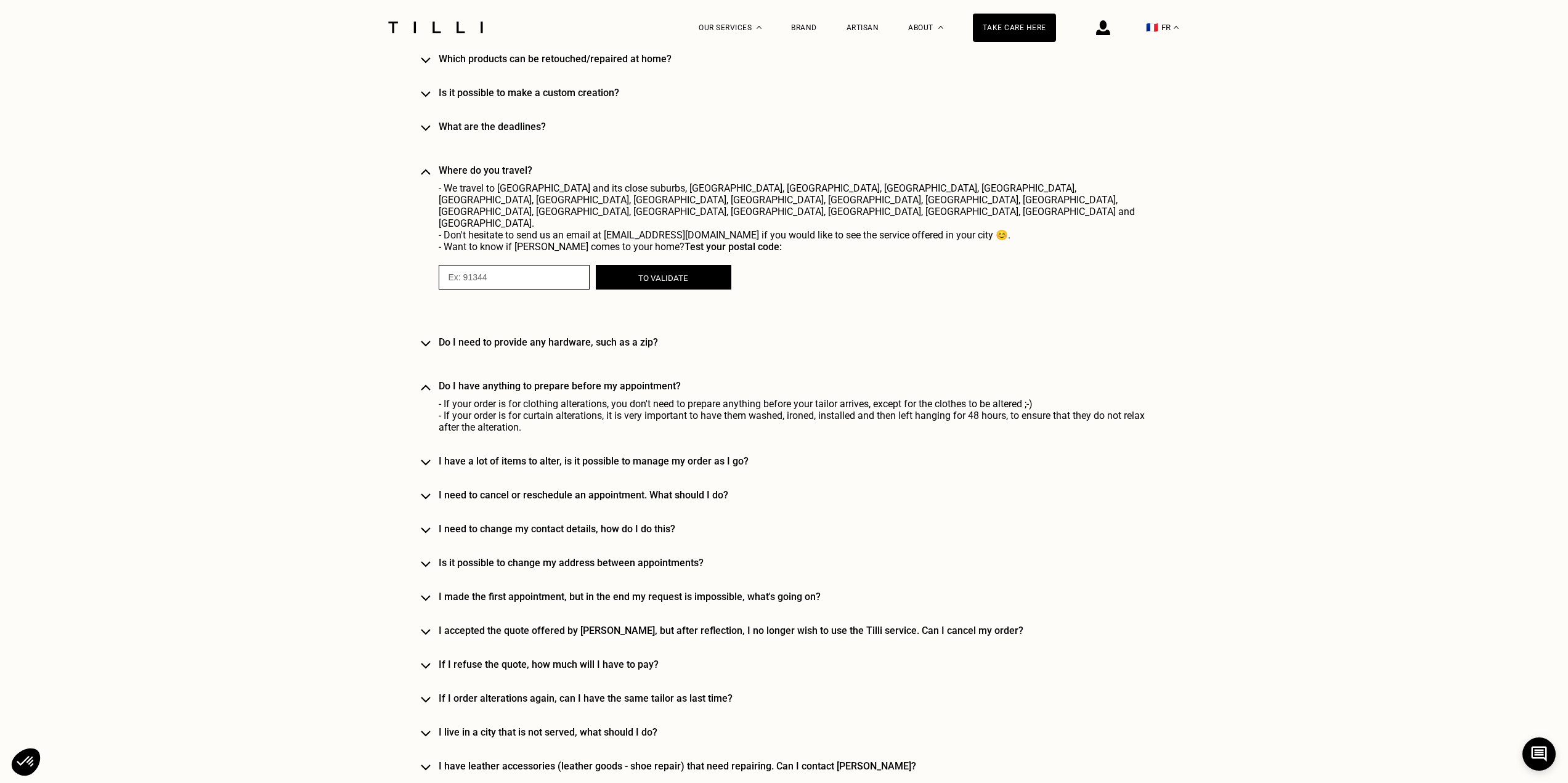
scroll to position [1601, 0]
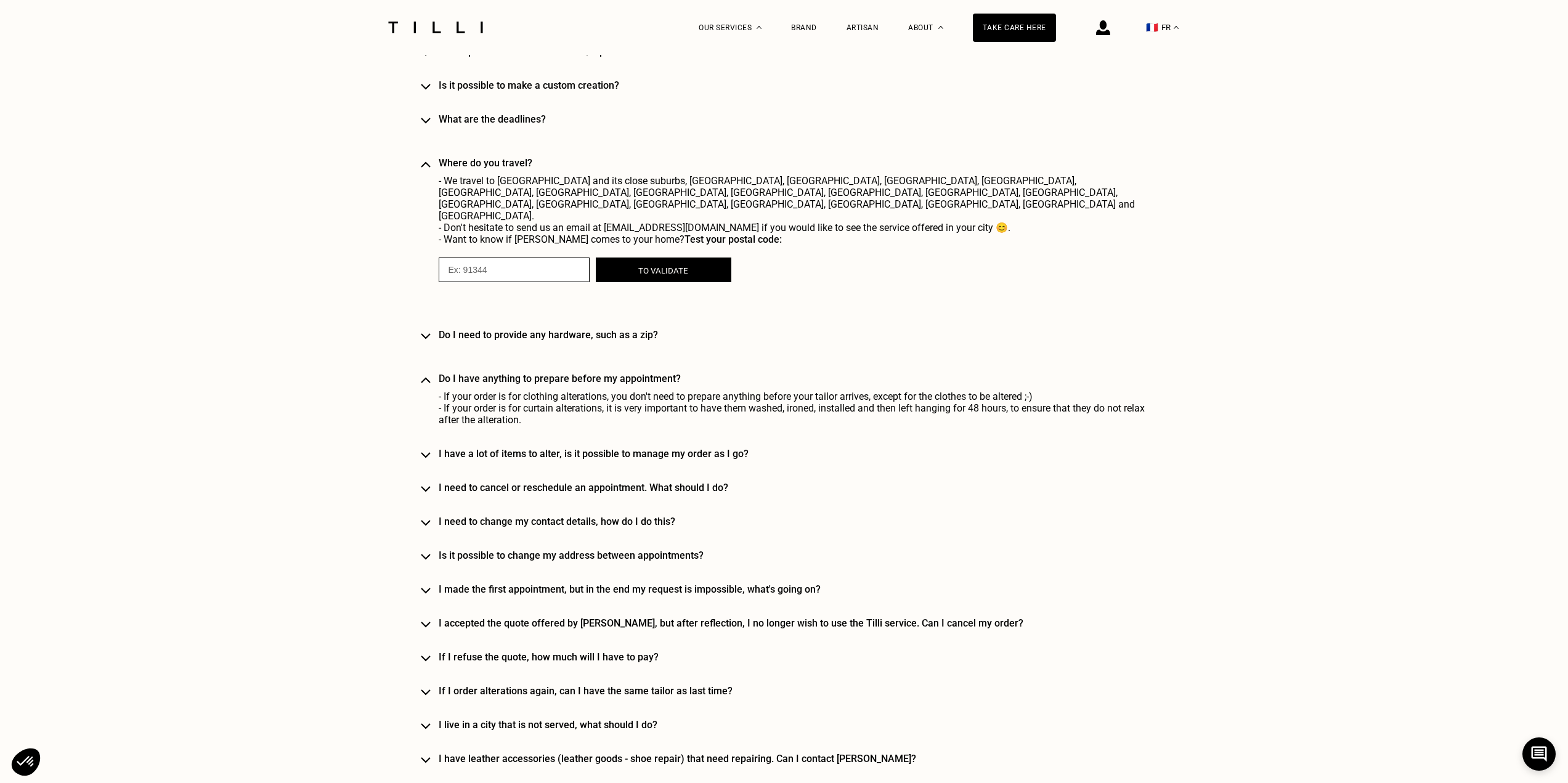
click at [605, 547] on div "Home service How does home service work? At the dates and times of your choice,…" at bounding box center [784, 161] width 727 height 1274
click at [605, 549] on font "Is it possible to change my address between appointments?" at bounding box center [571, 555] width 265 height 12
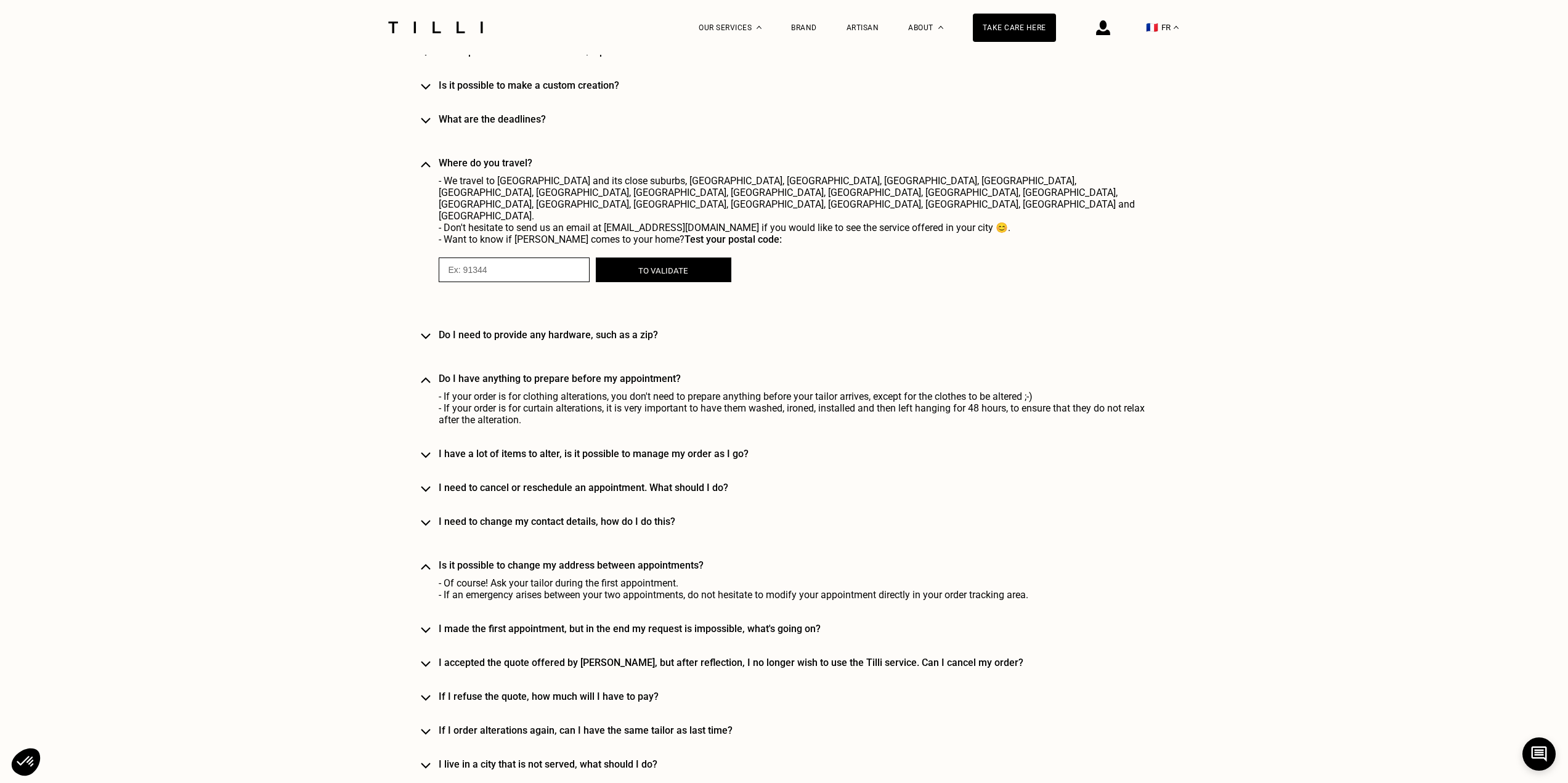
click at [605, 559] on font "Is it possible to change my address between appointments?" at bounding box center [571, 565] width 265 height 12
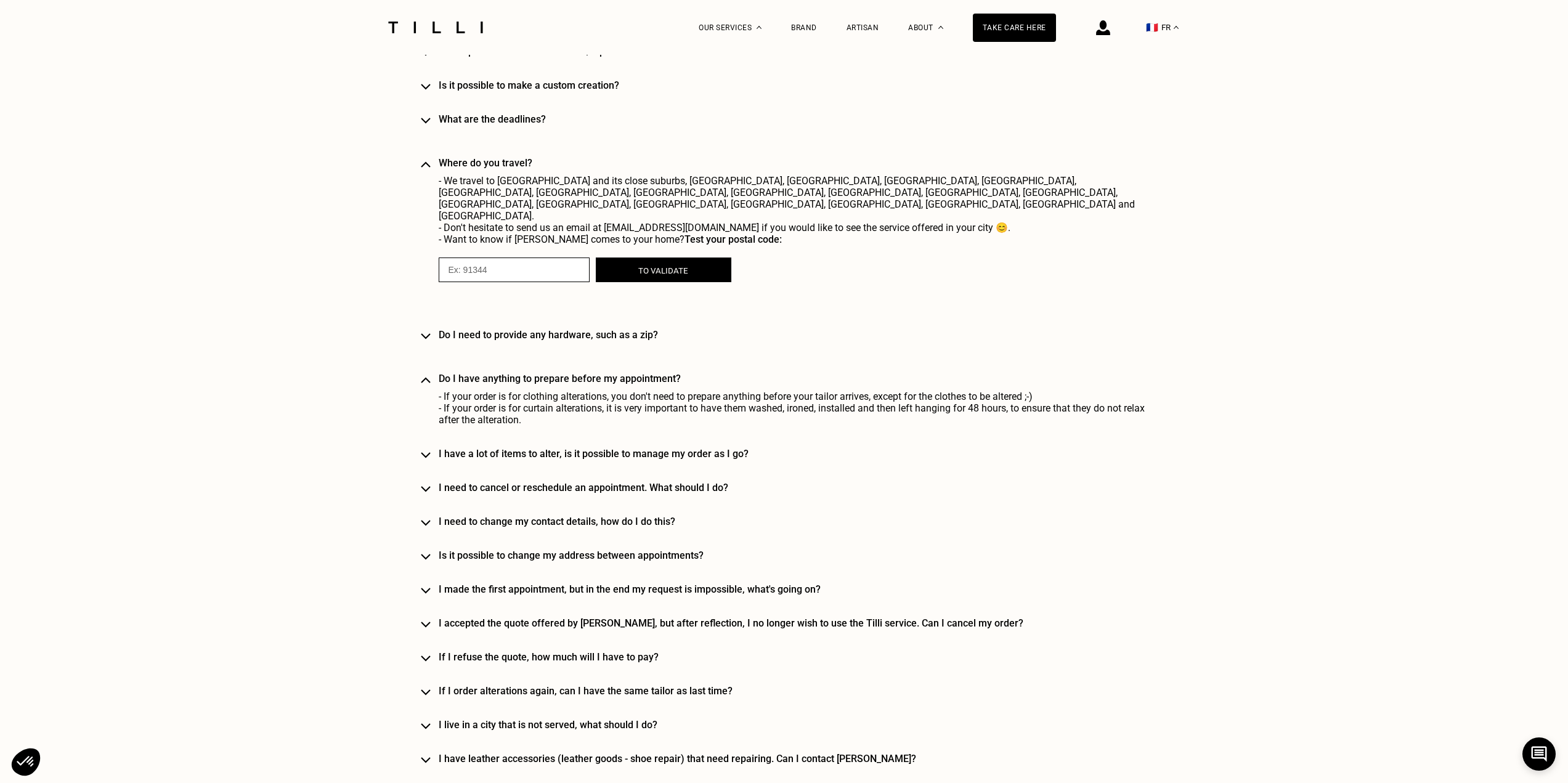
click at [634, 582] on div "Home service How does home service work? At the dates and times of your choice,…" at bounding box center [784, 161] width 727 height 1274
click at [633, 584] on font "I made the first appointment, but in the end my request is impossible, what's g…" at bounding box center [629, 589] width 382 height 12
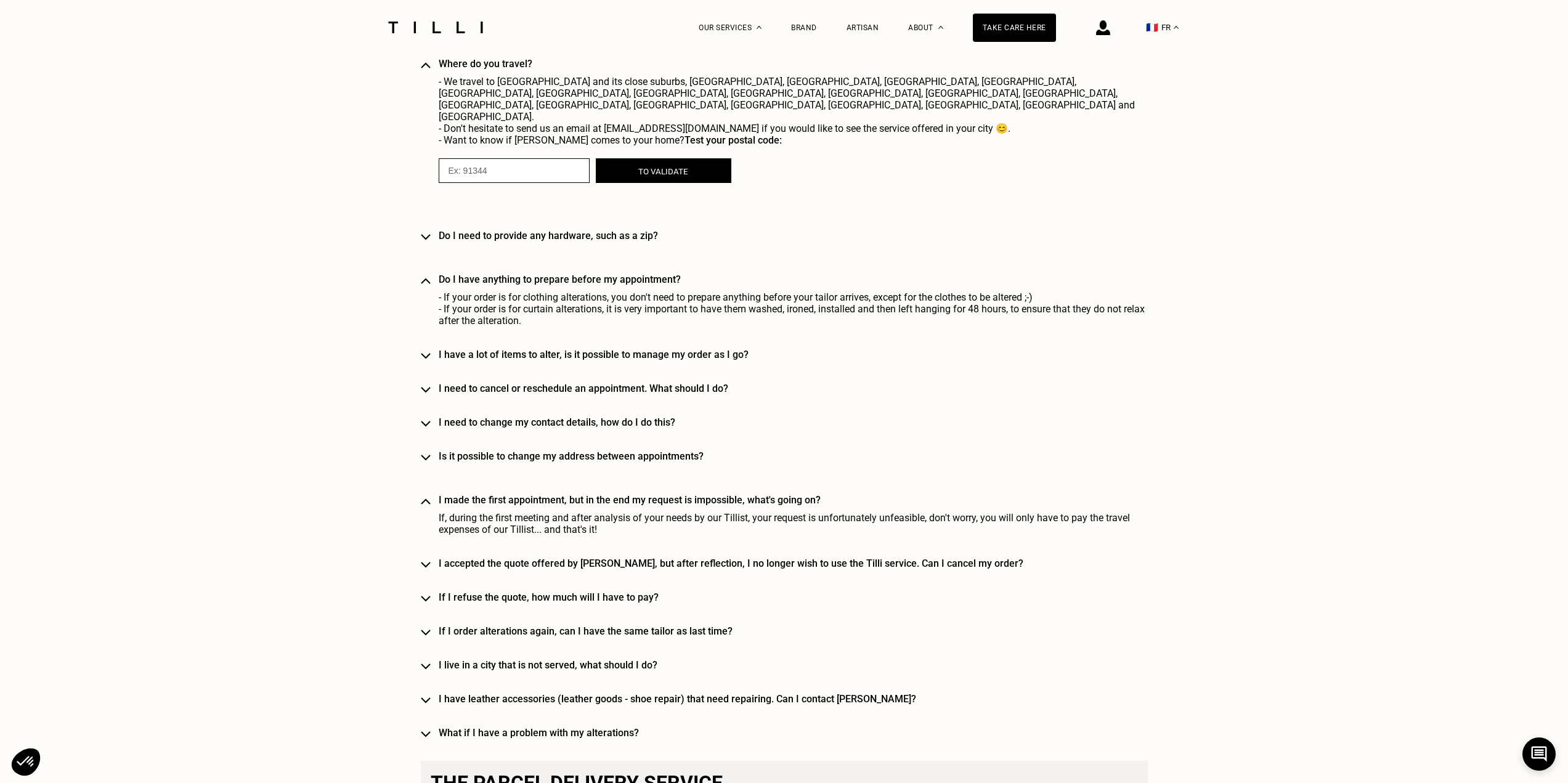
scroll to position [1725, 0]
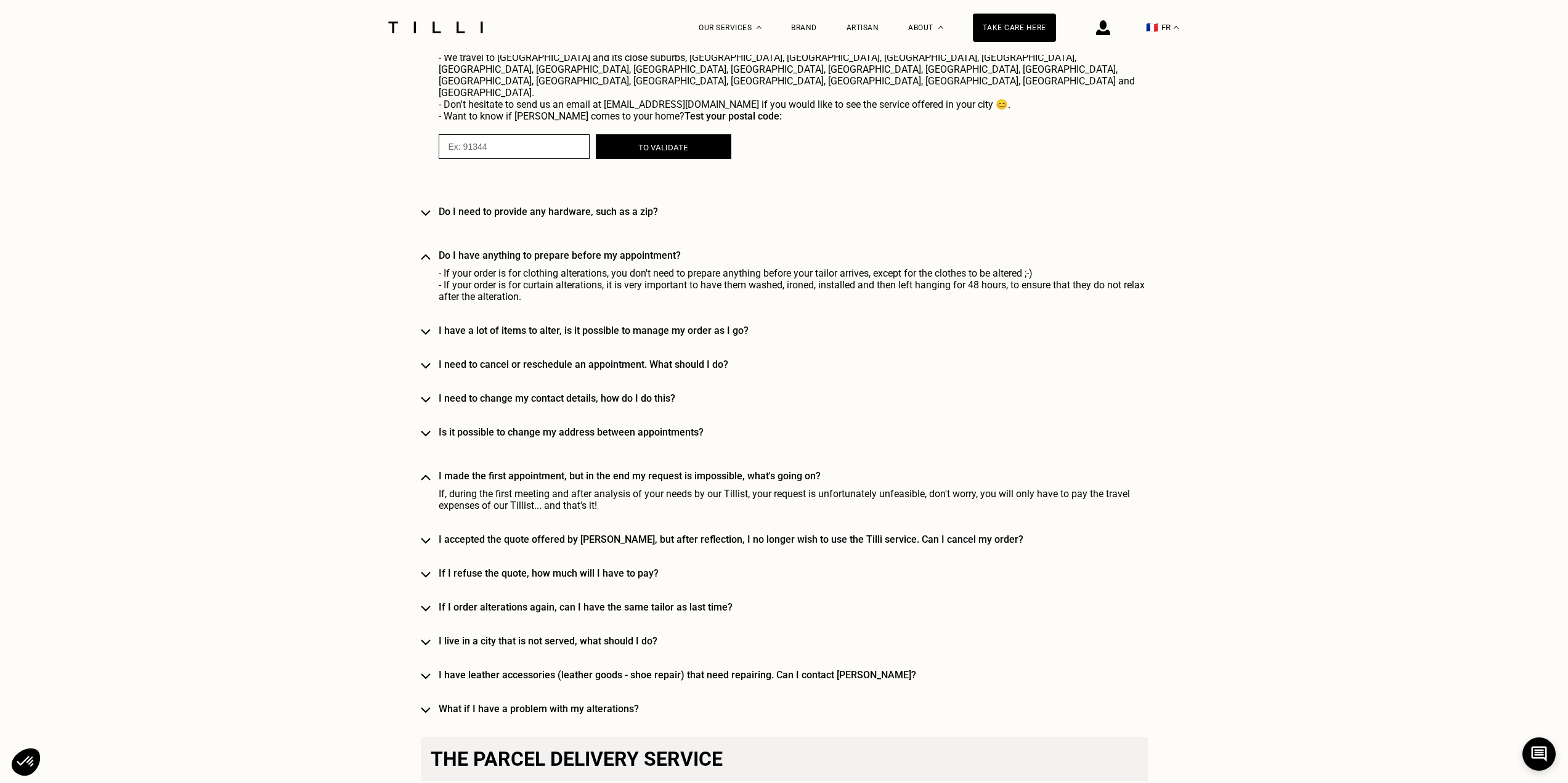
click at [484, 534] on font "I accepted the quote offered by [PERSON_NAME], but after reflection, I no longe…" at bounding box center [731, 539] width 585 height 12
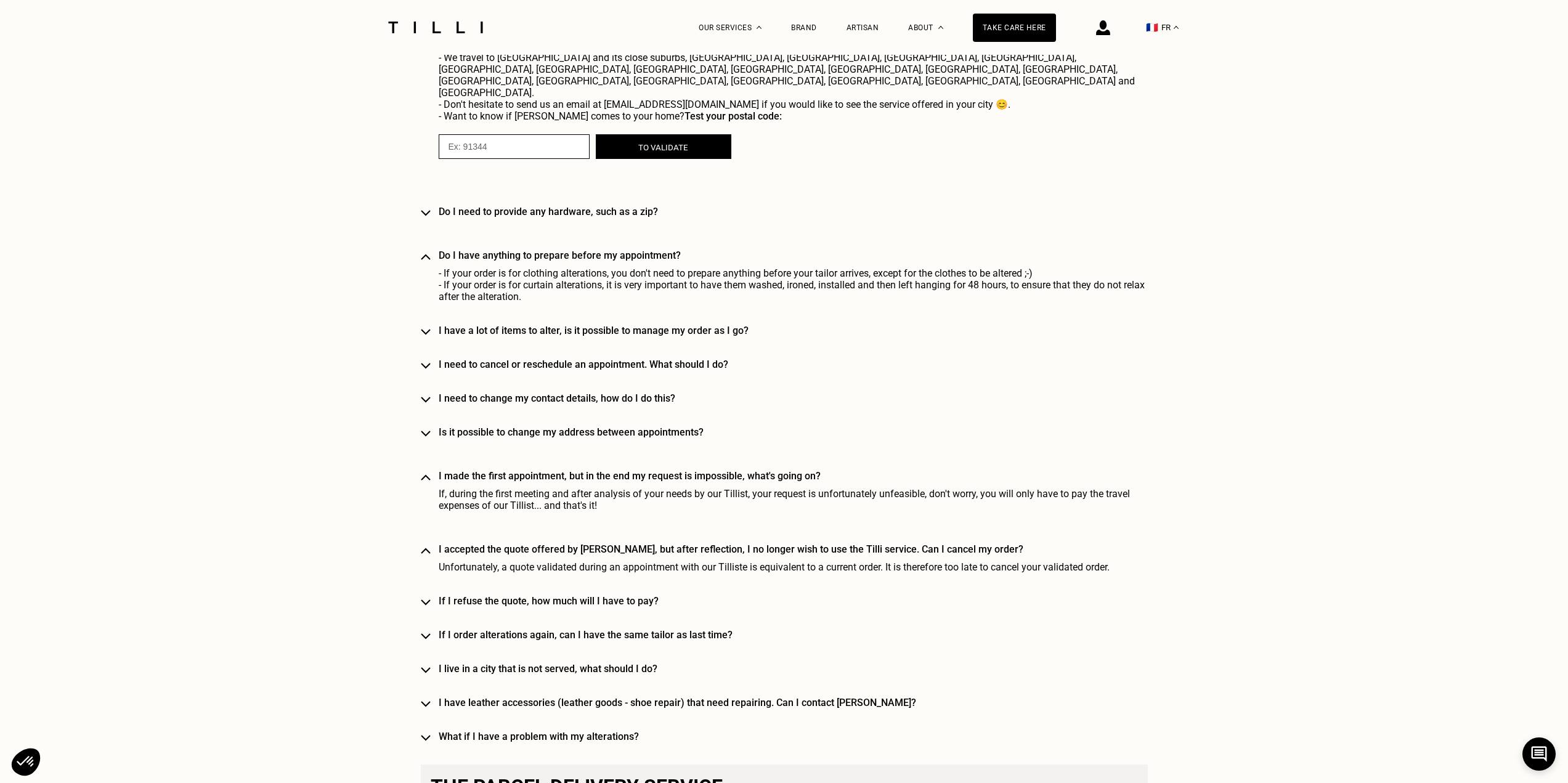
click at [495, 599] on div "Home service How does home service work? At the dates and times of your choice,…" at bounding box center [784, 72] width 727 height 1341
click at [493, 594] on div "Home service How does home service work? At the dates and times of your choice,…" at bounding box center [784, 72] width 727 height 1341
click at [493, 592] on div "Home service How does home service work? At the dates and times of your choice,…" at bounding box center [784, 72] width 727 height 1341
click at [493, 595] on font "If I refuse the quote, how much will I have to pay?" at bounding box center [548, 601] width 220 height 12
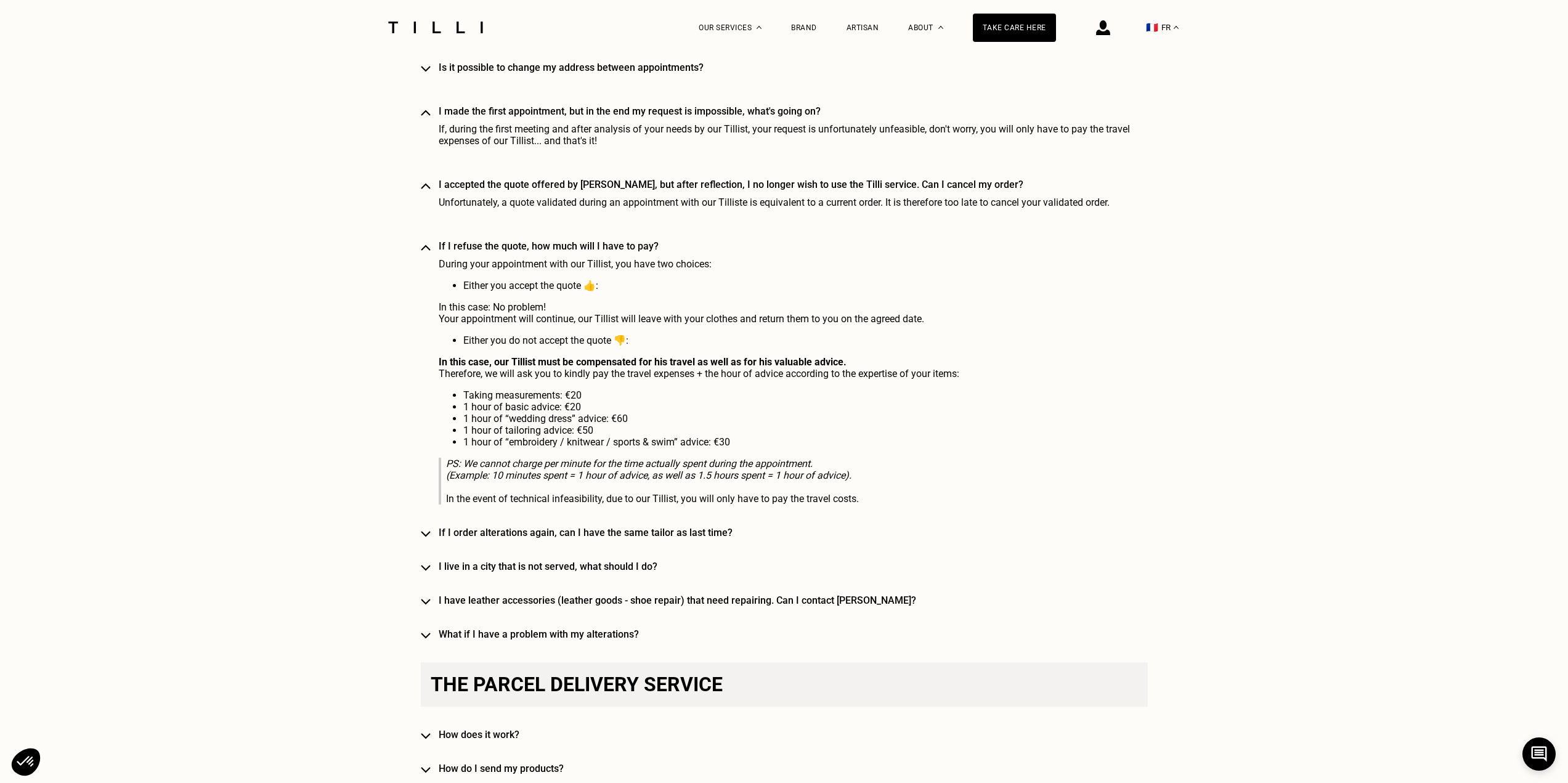
scroll to position [2094, 0]
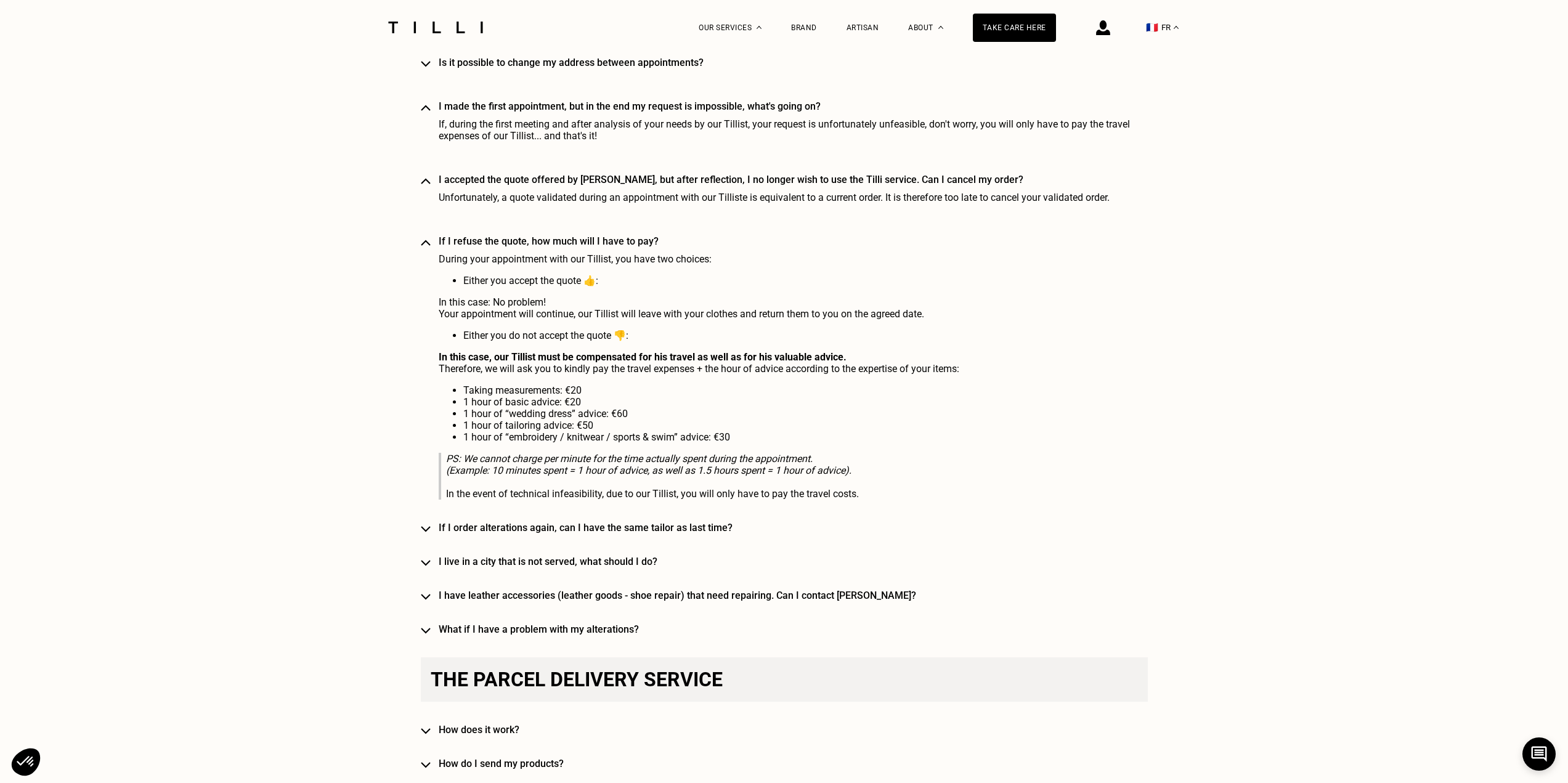
click at [587, 522] on font "If I order alterations again, can I have the same tailor as last time?" at bounding box center [586, 527] width 294 height 12
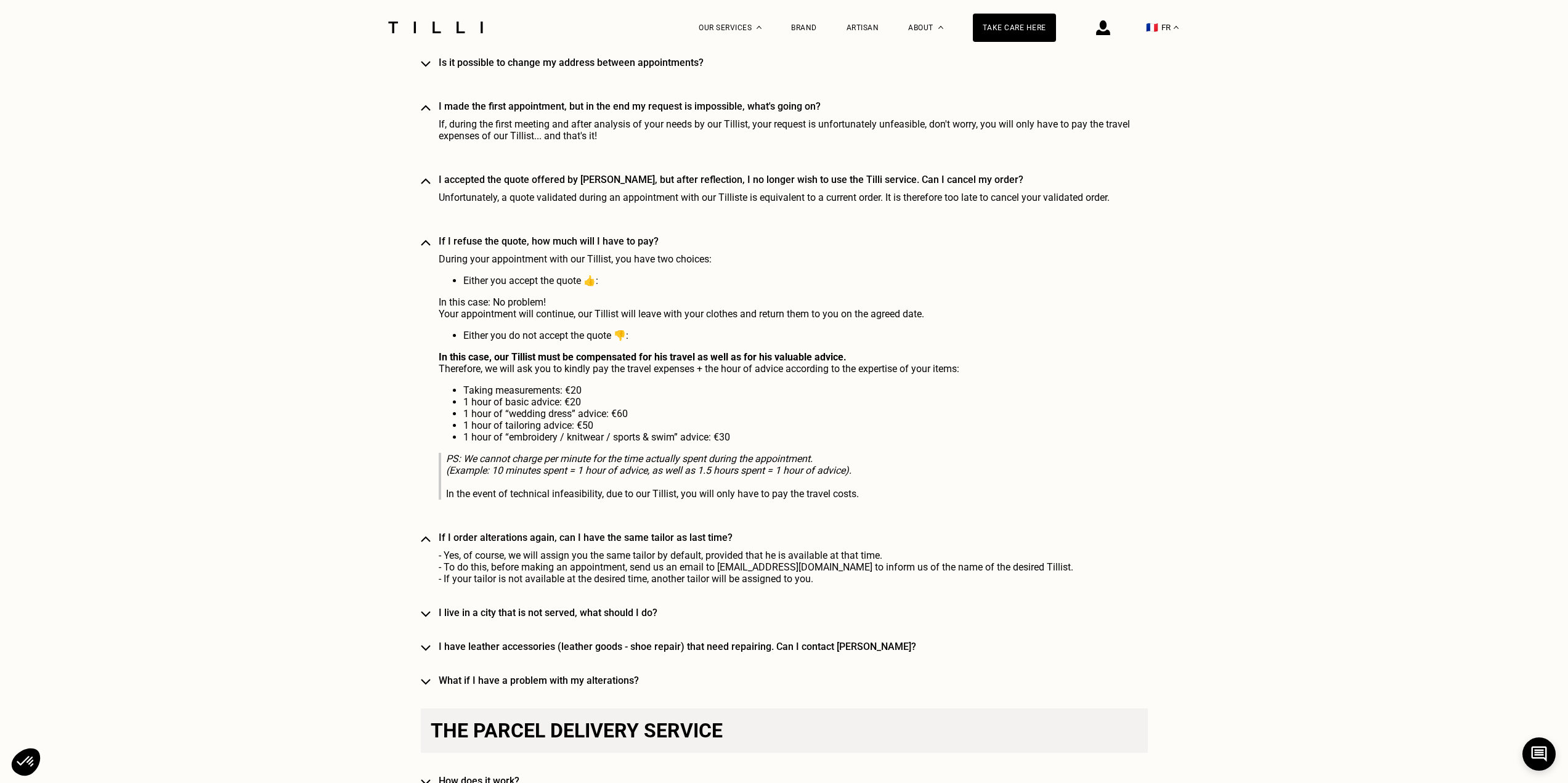
click at [587, 532] on font "If I order alterations again, can I have the same tailor as last time?" at bounding box center [586, 537] width 294 height 12
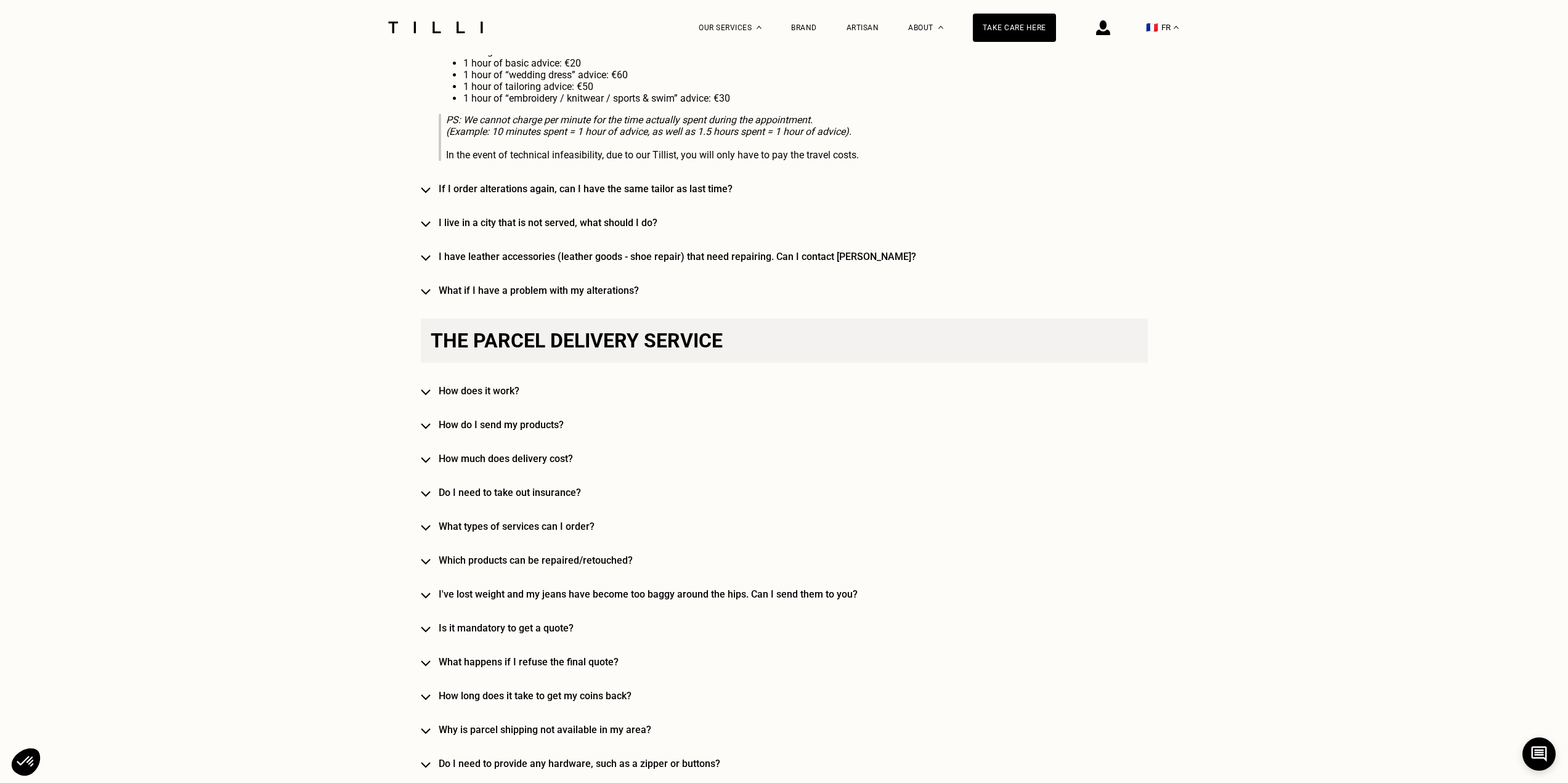
scroll to position [2464, 0]
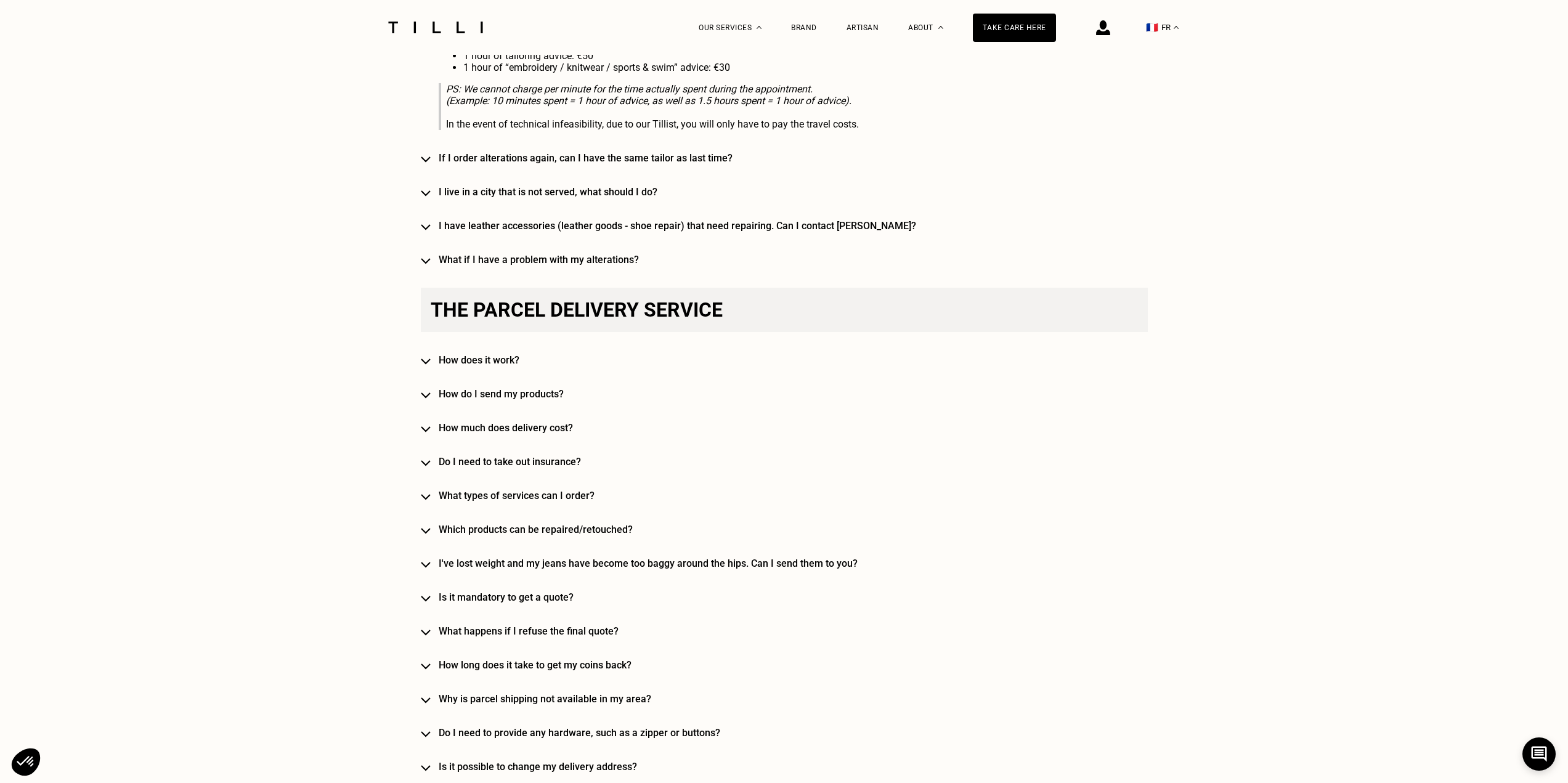
click at [486, 354] on font "How does it work?" at bounding box center [479, 360] width 81 height 12
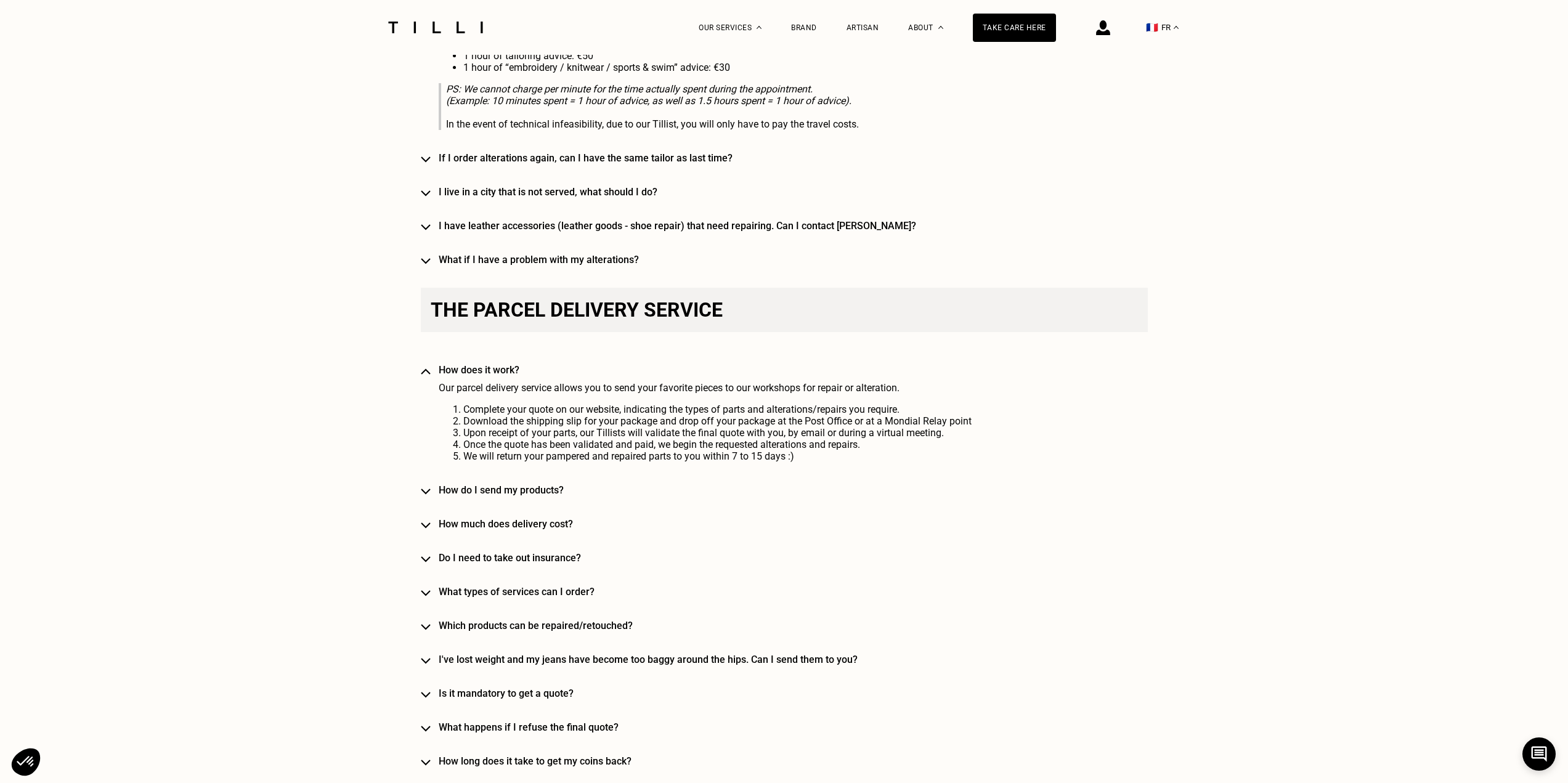
click at [492, 366] on div "How does it work? Our parcel delivery service allows you to send your favorite …" at bounding box center [802, 413] width 727 height 98
click at [497, 364] on font "How does it work?" at bounding box center [479, 370] width 81 height 12
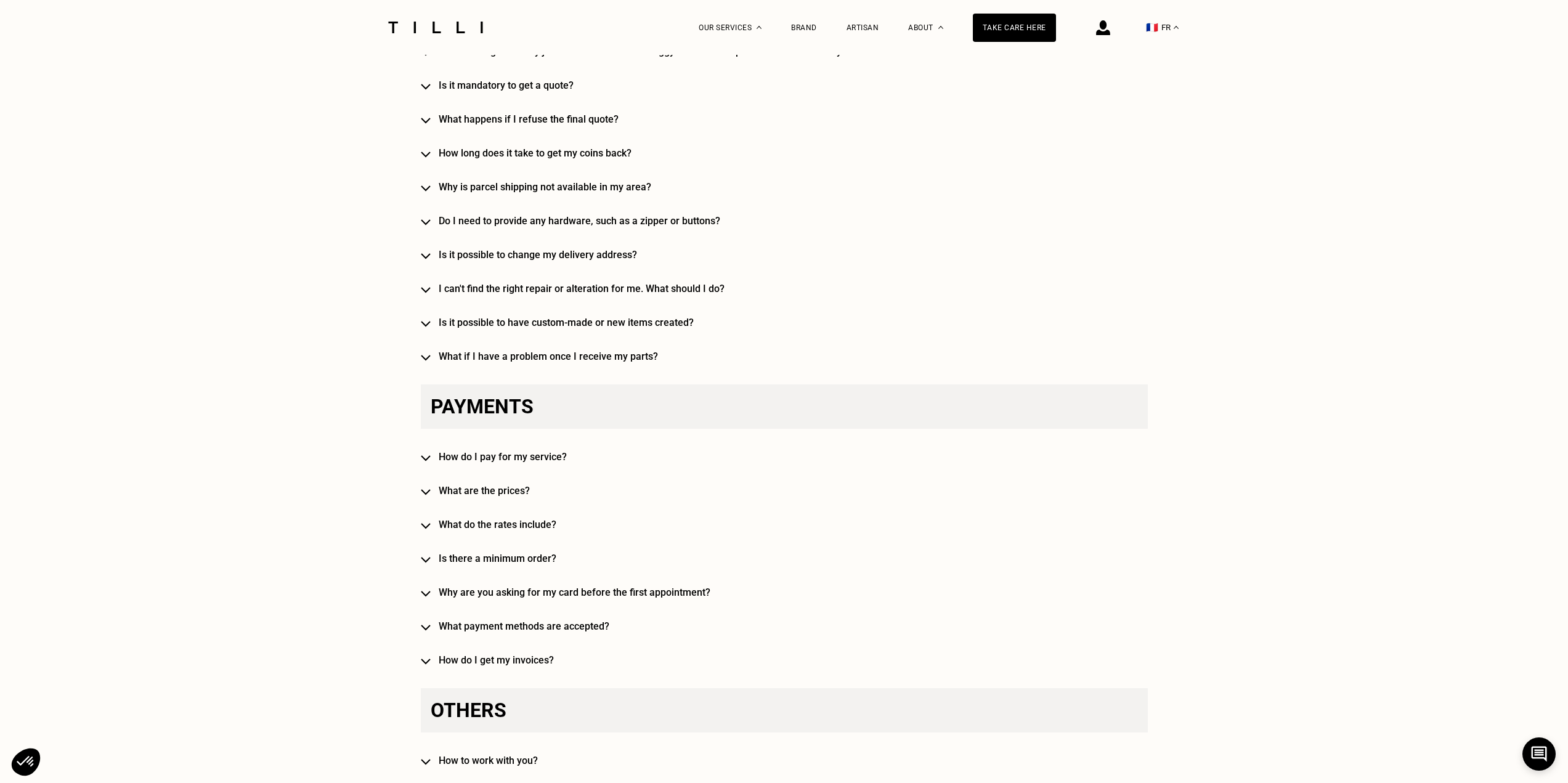
scroll to position [3018, 0]
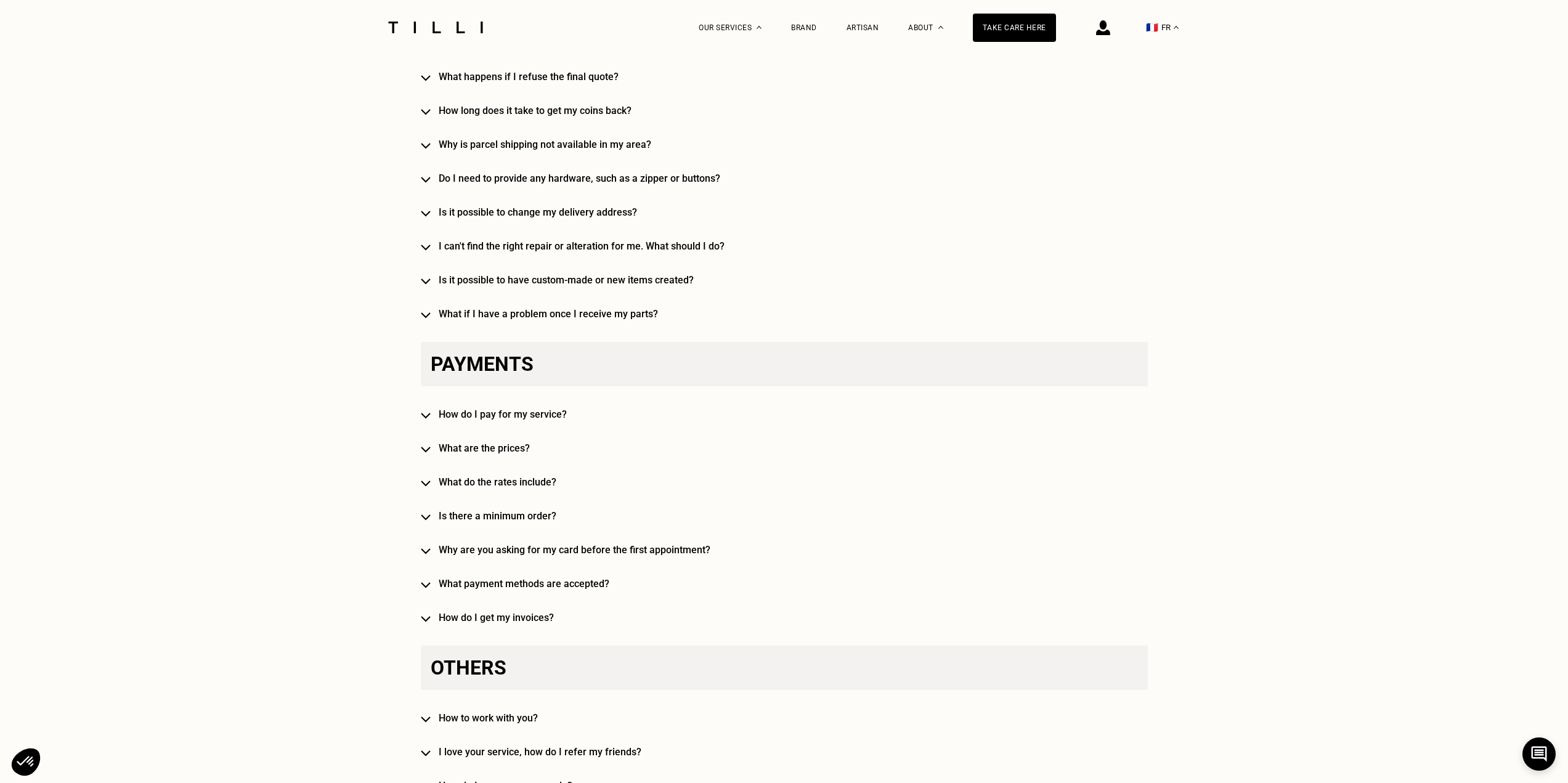
click at [539, 409] on font "How do I pay for my service?" at bounding box center [502, 414] width 128 height 12
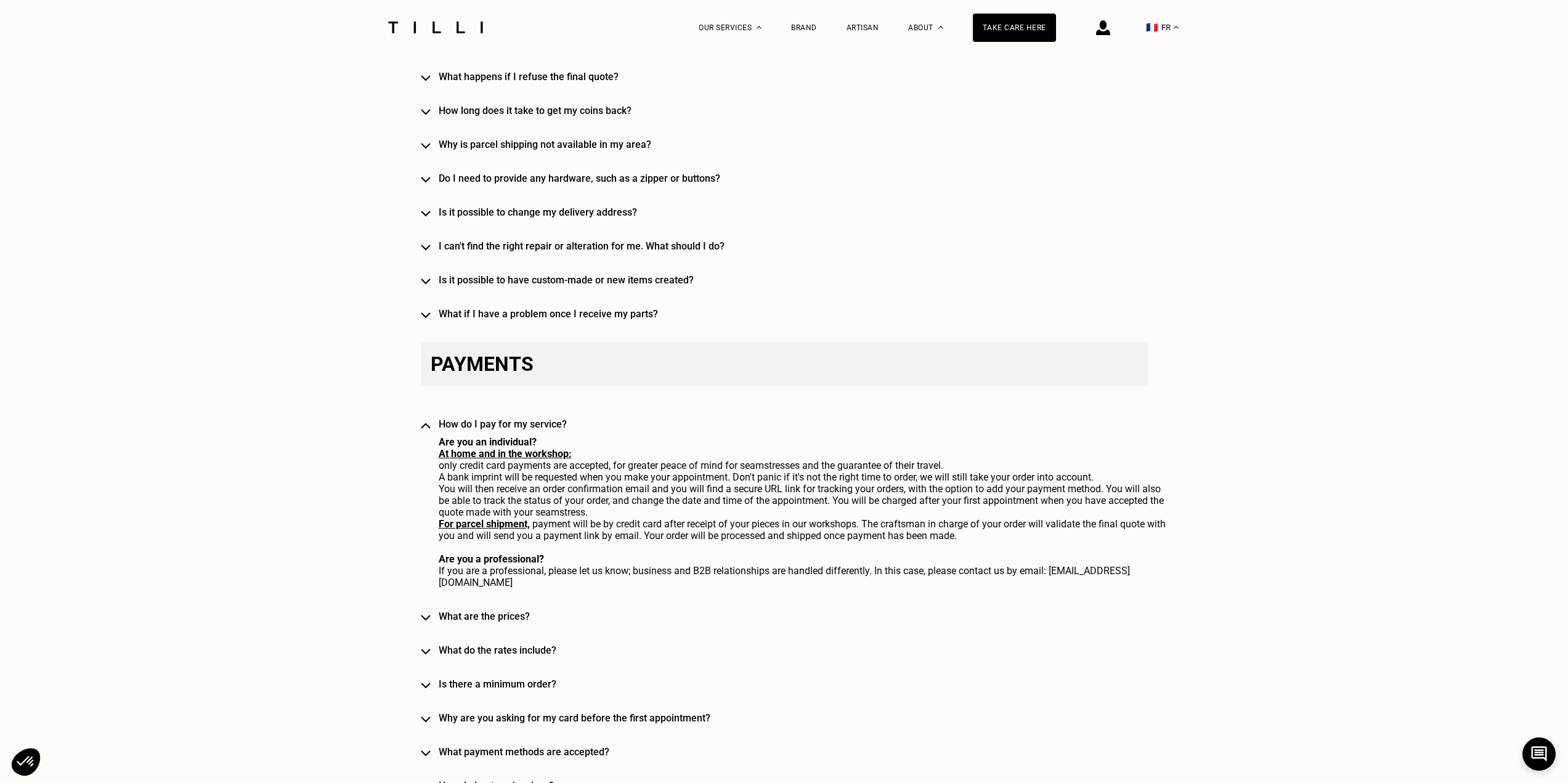
click at [478, 611] on font "What are the prices?" at bounding box center [484, 616] width 92 height 12
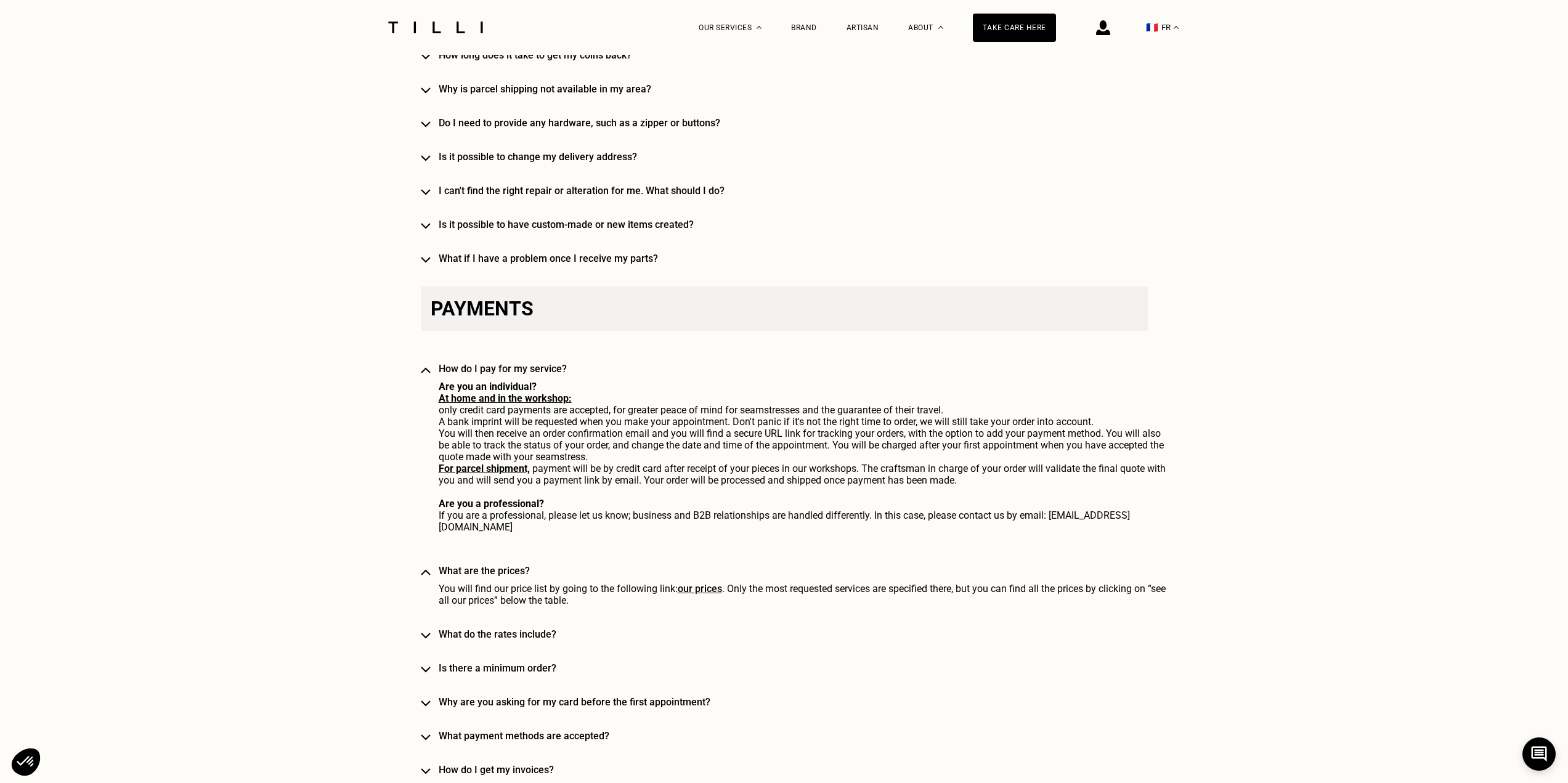
scroll to position [3079, 0]
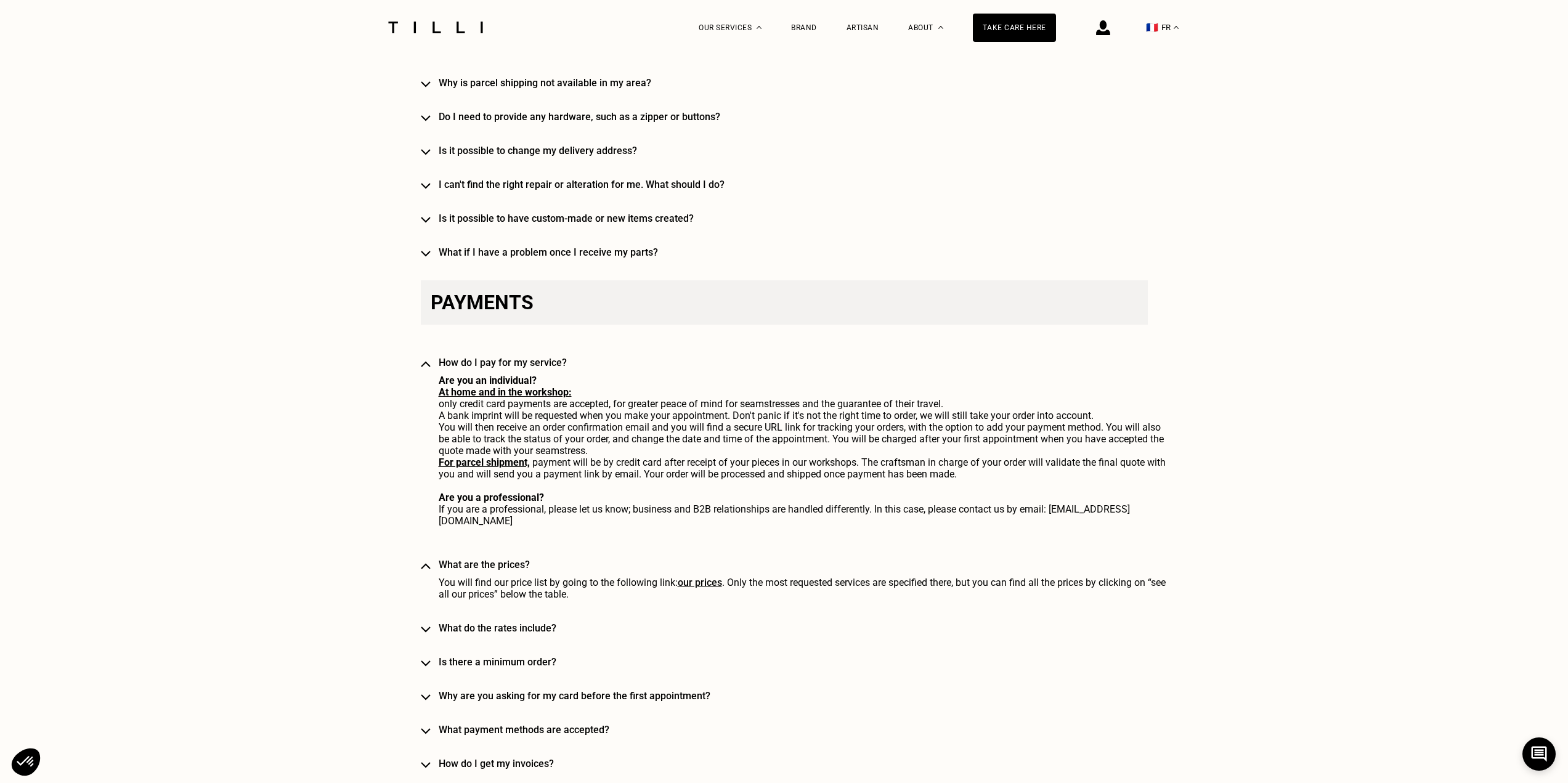
click at [491, 622] on font "What do the rates include?" at bounding box center [498, 627] width 118 height 12
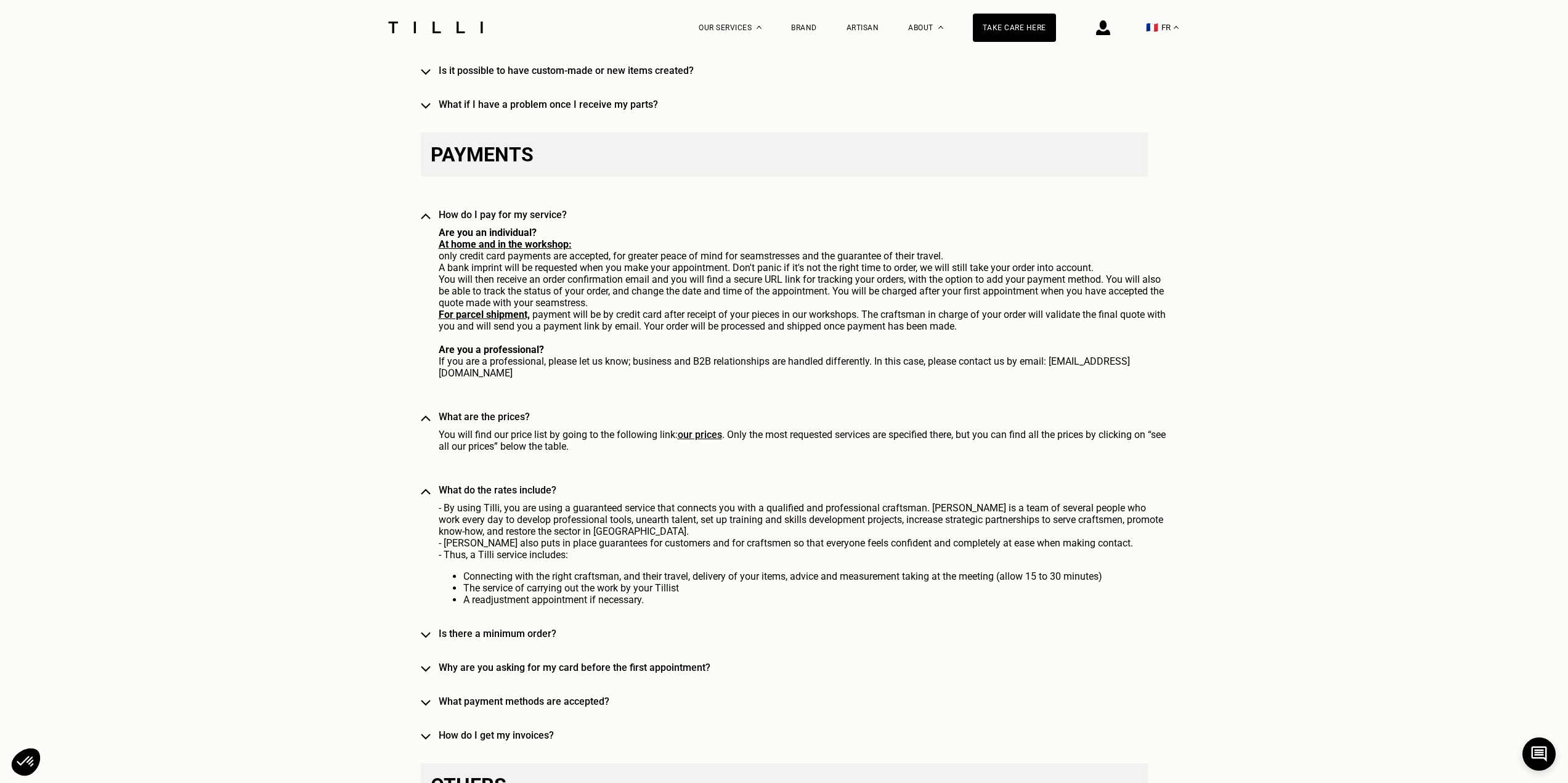
scroll to position [3326, 0]
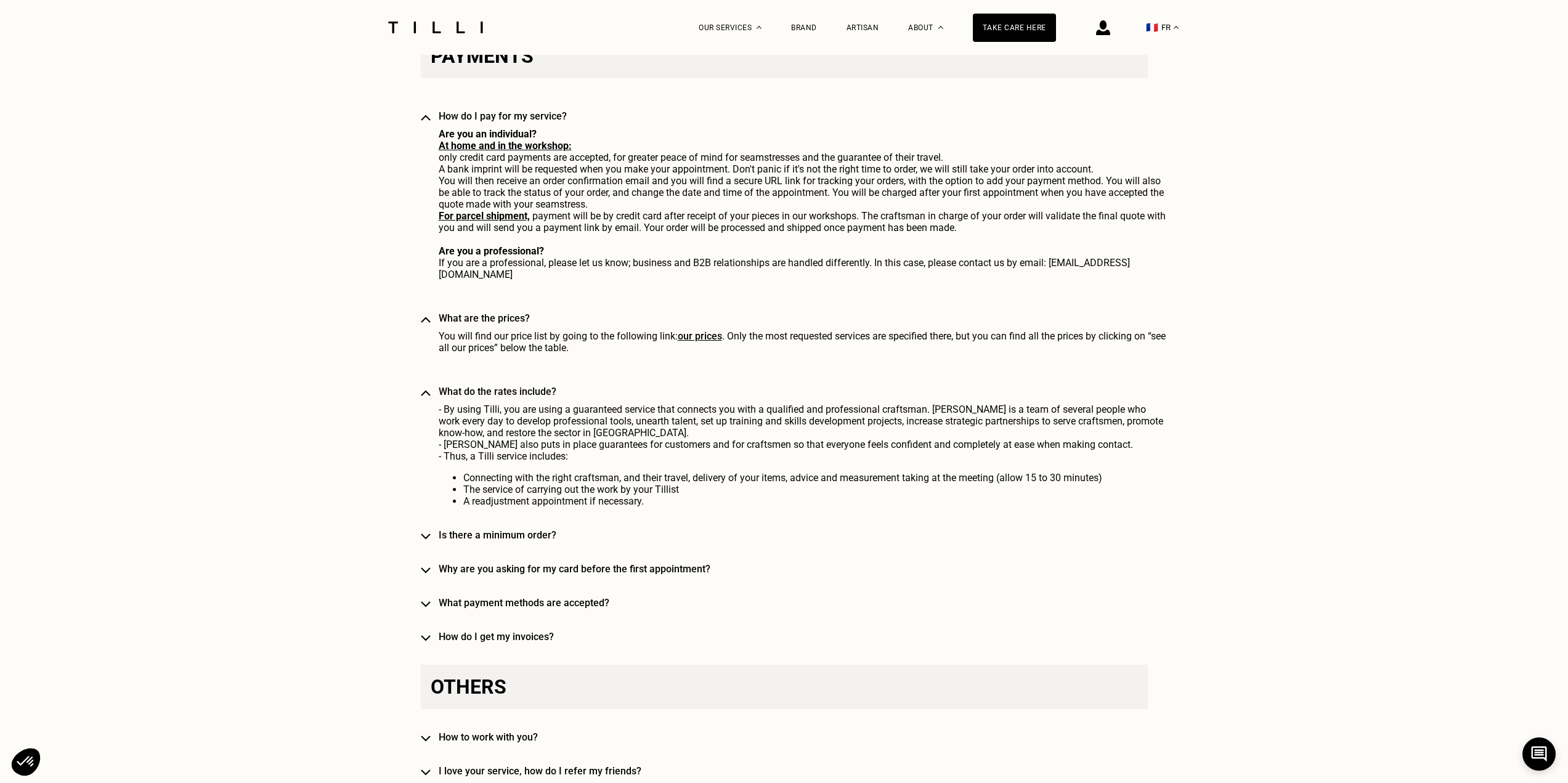
click at [519, 529] on font "Is there a minimum order?" at bounding box center [498, 535] width 118 height 12
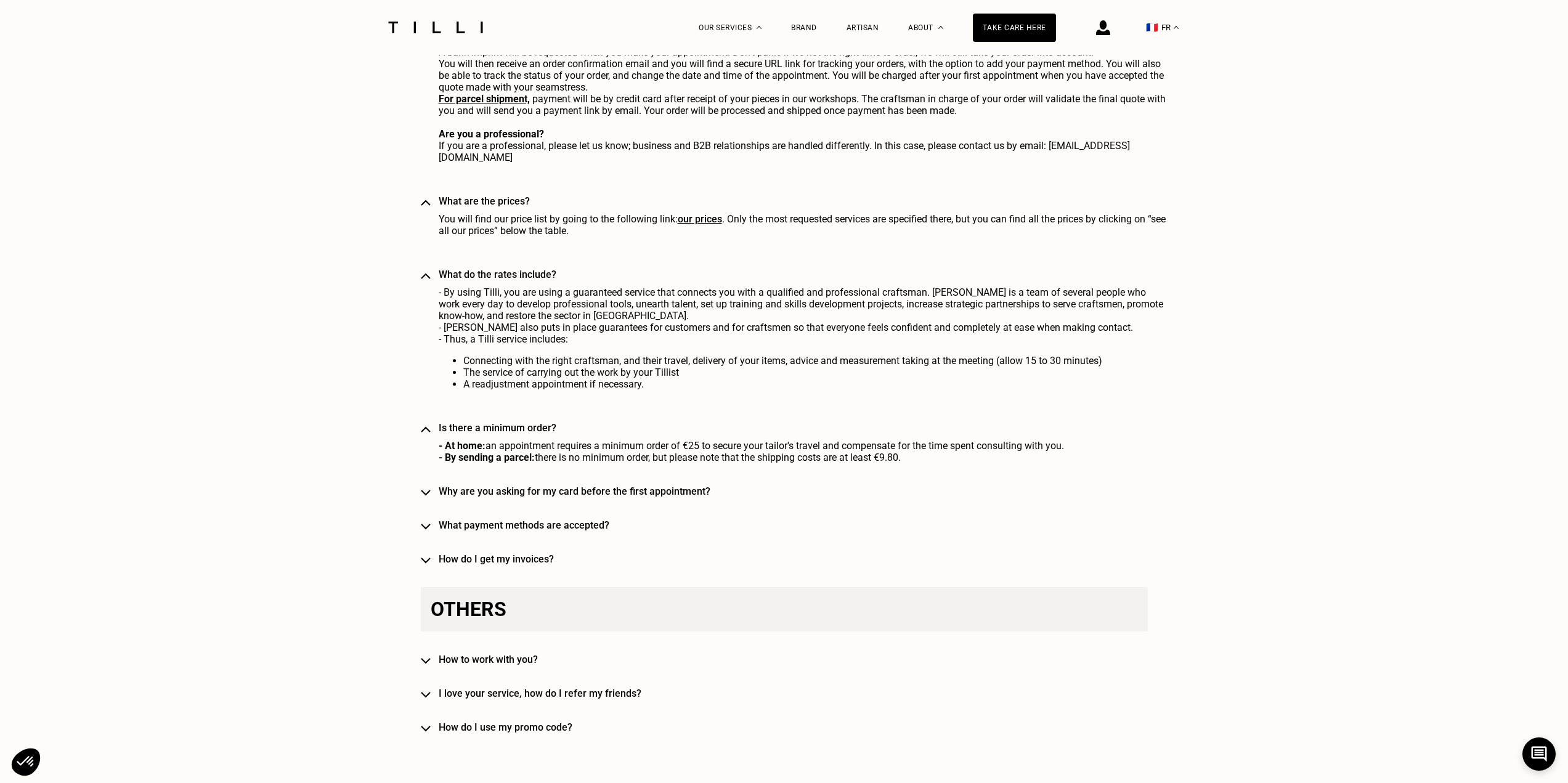
scroll to position [3511, 0]
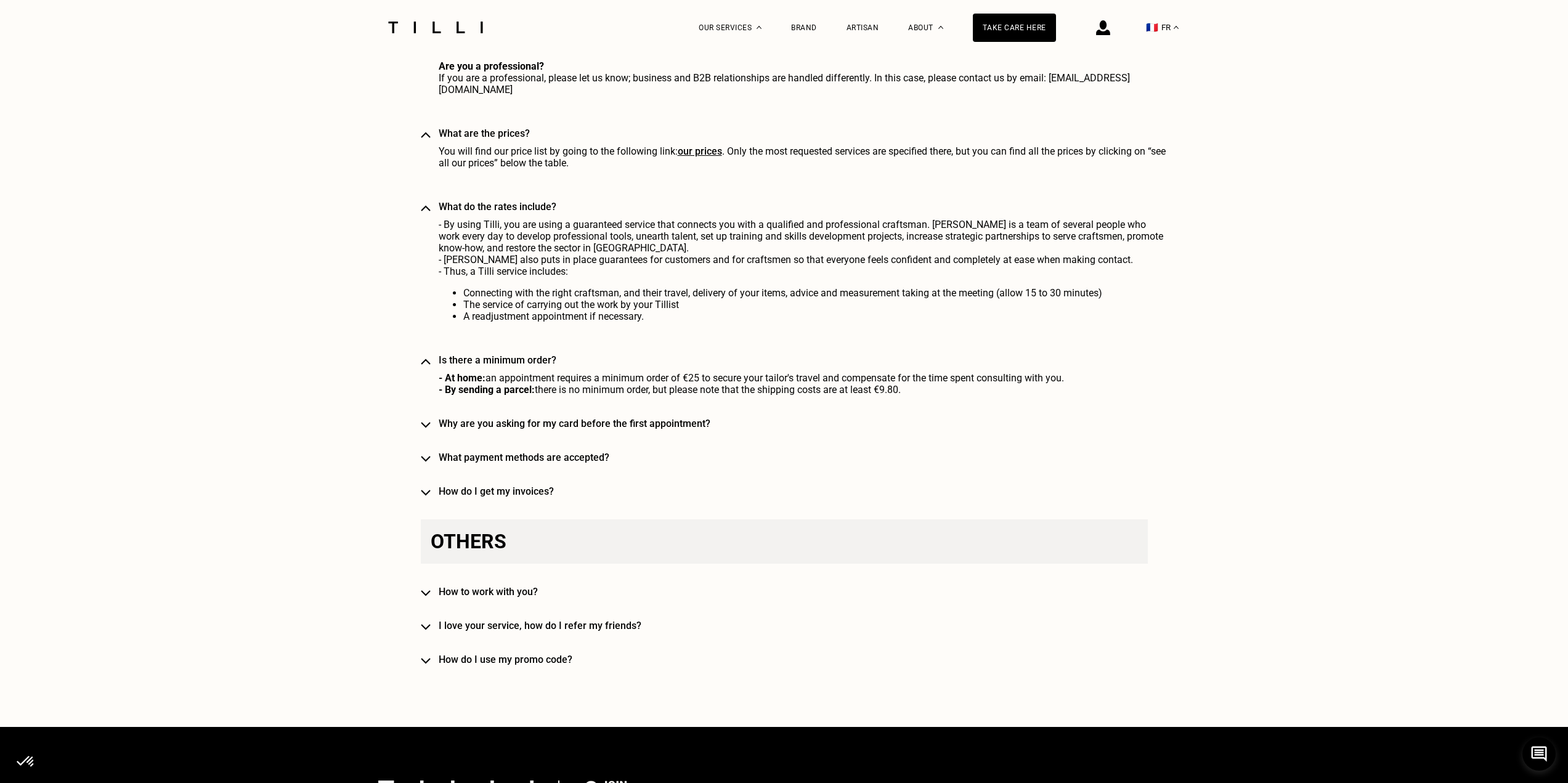
click at [644, 418] on font "Why are you asking for my card before the first appointment?" at bounding box center [575, 423] width 272 height 12
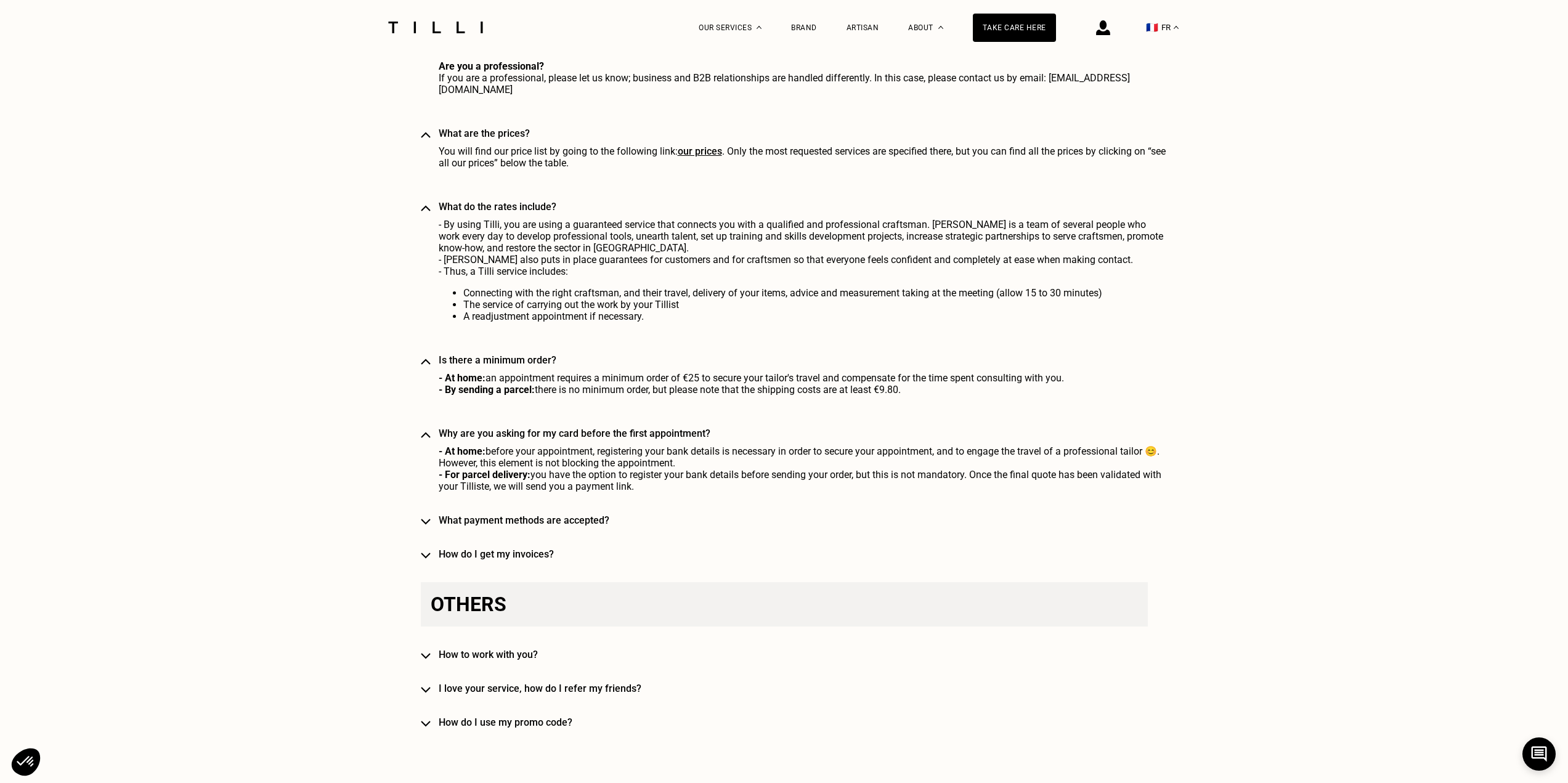
click at [586, 515] on font "What payment methods are accepted?" at bounding box center [524, 520] width 170 height 12
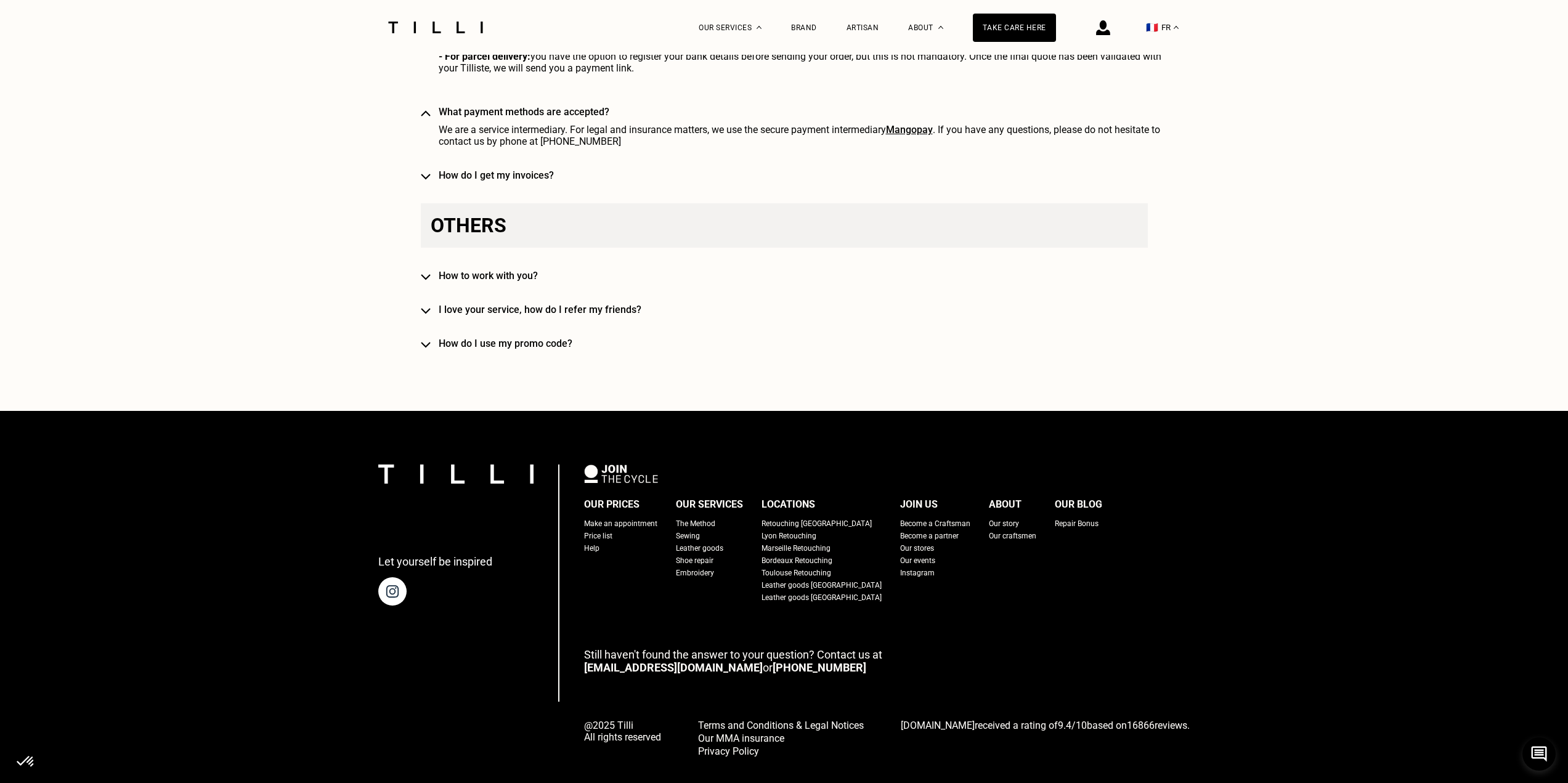
scroll to position [3934, 0]
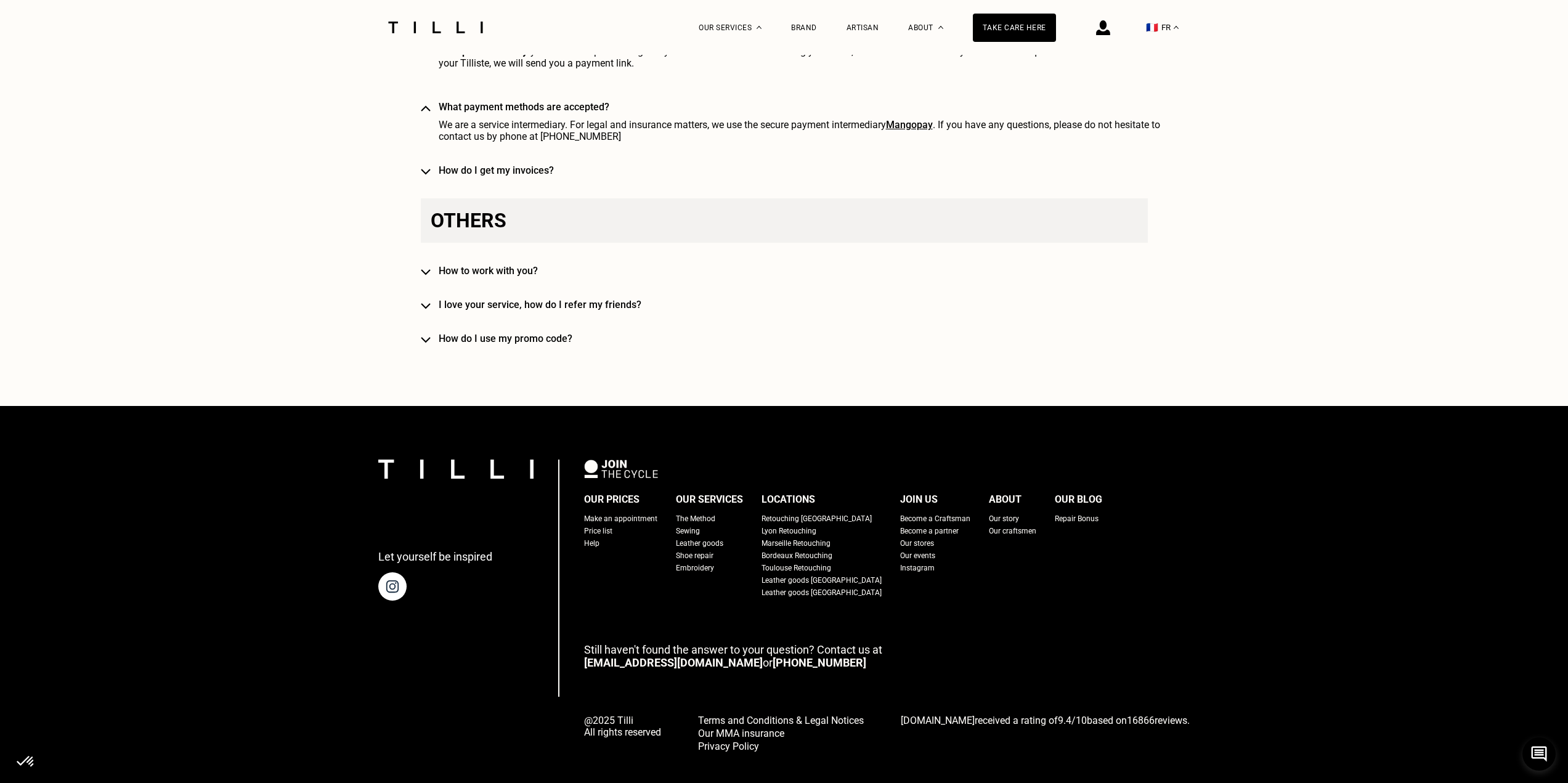
click at [1061, 515] on font "Repair Bonus" at bounding box center [1077, 519] width 44 height 9
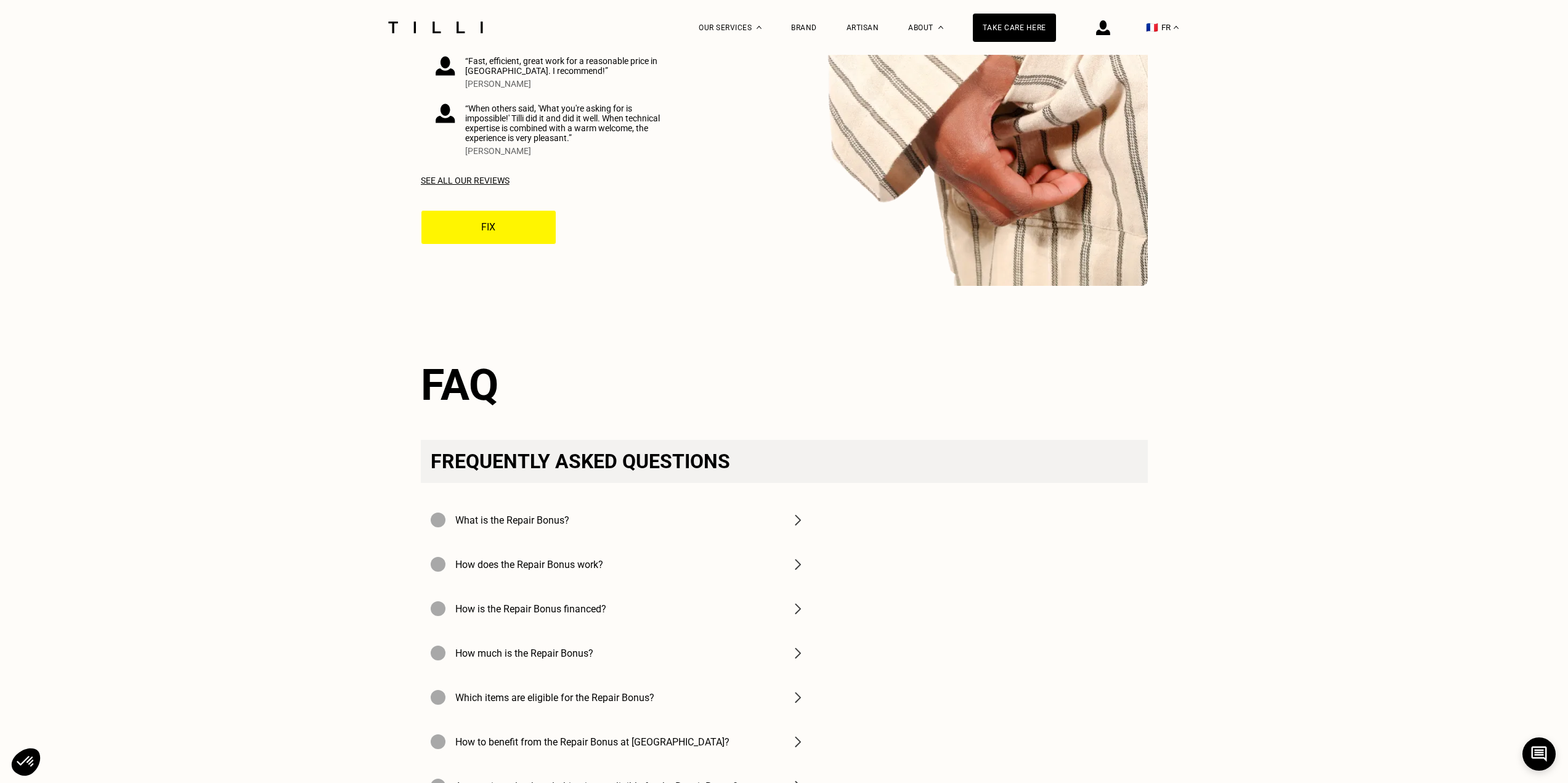
scroll to position [3757, 0]
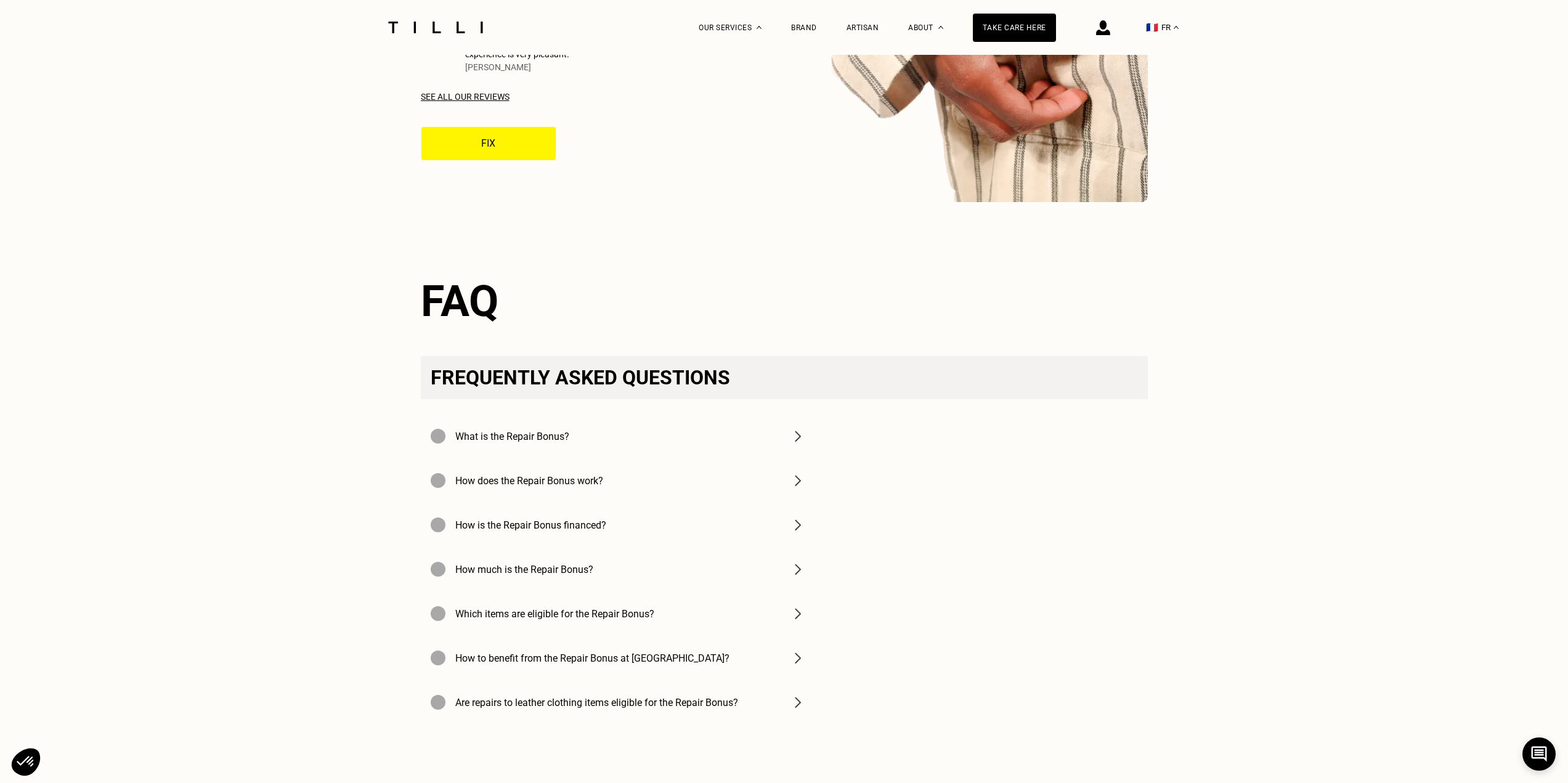
click at [785, 507] on div "How is the Repair Bonus financed?" at bounding box center [617, 525] width 394 height 44
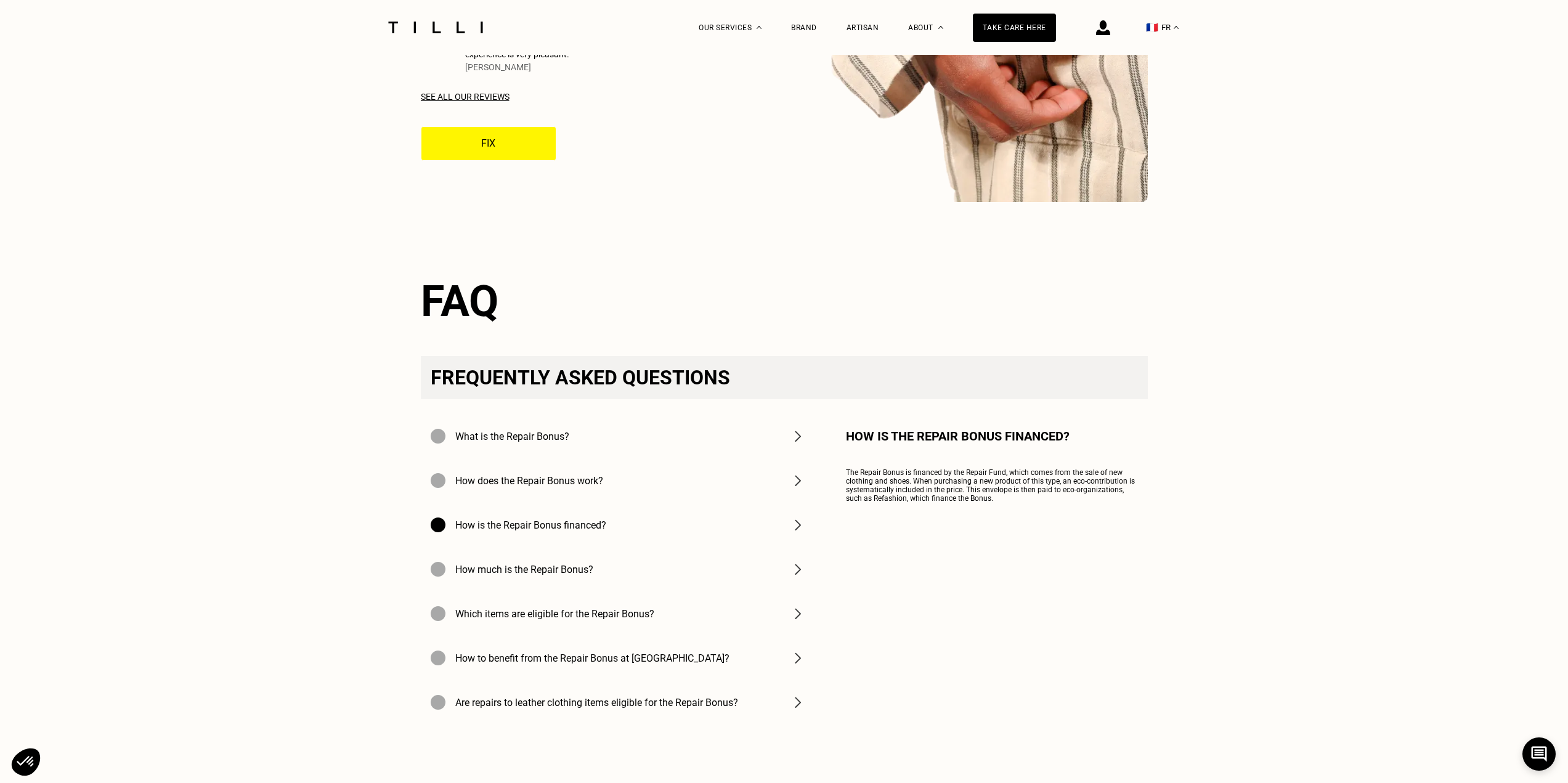
click at [769, 649] on div "How to benefit from the Repair Bonus at [GEOGRAPHIC_DATA]?" at bounding box center [617, 657] width 394 height 44
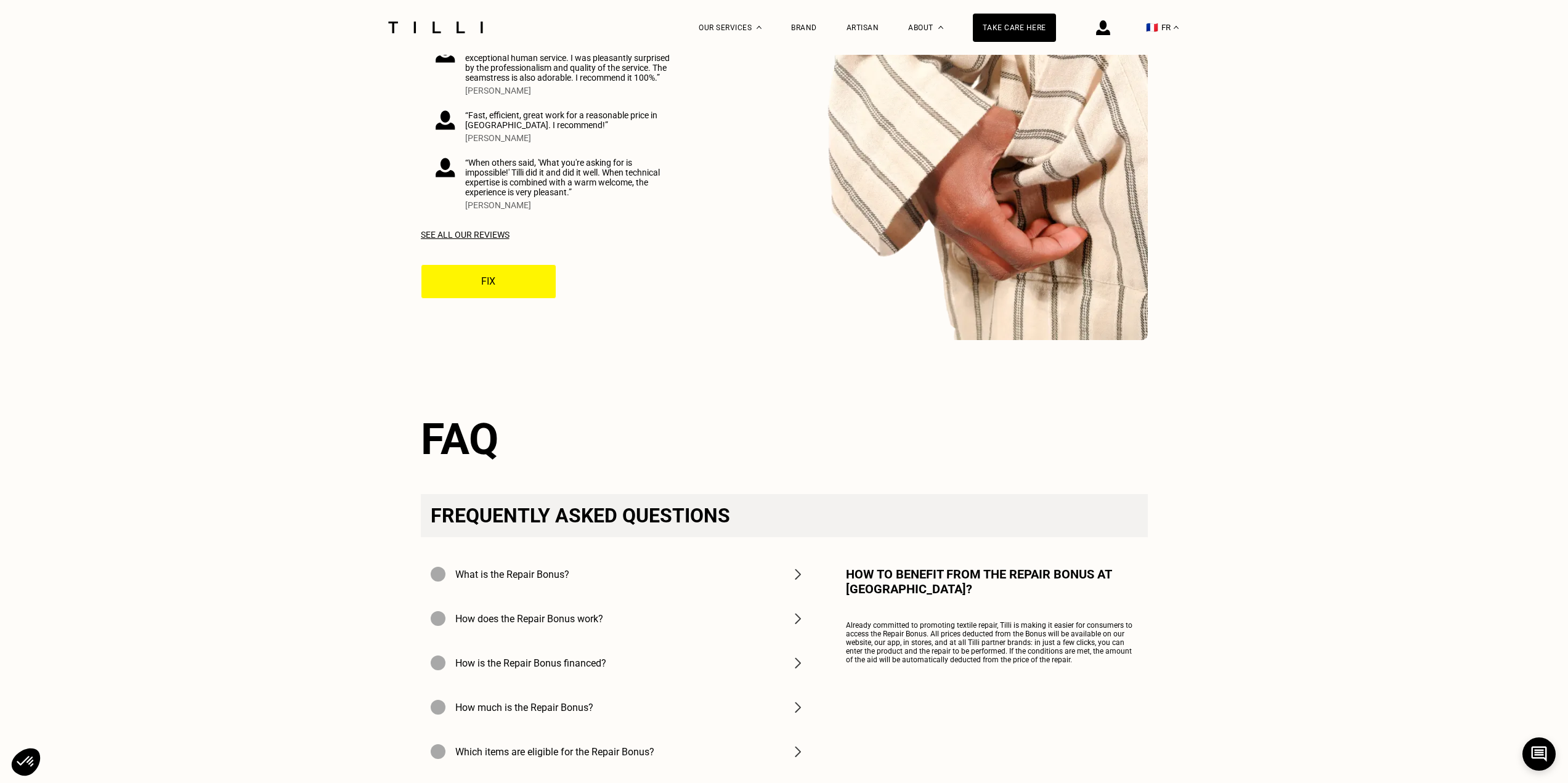
drag, startPoint x: 177, startPoint y: 406, endPoint x: 200, endPoint y: 357, distance: 54.1
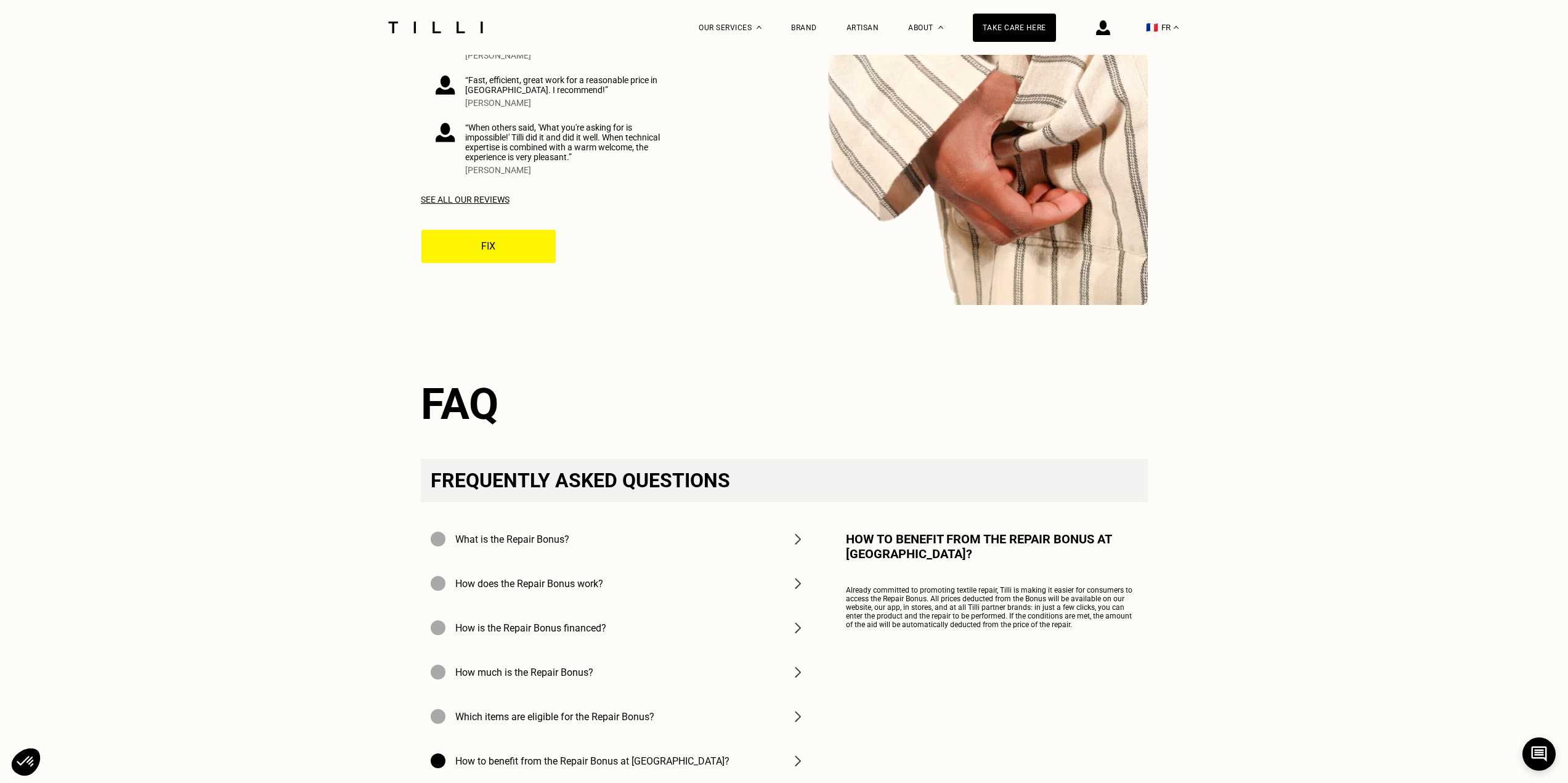
scroll to position [3661, 0]
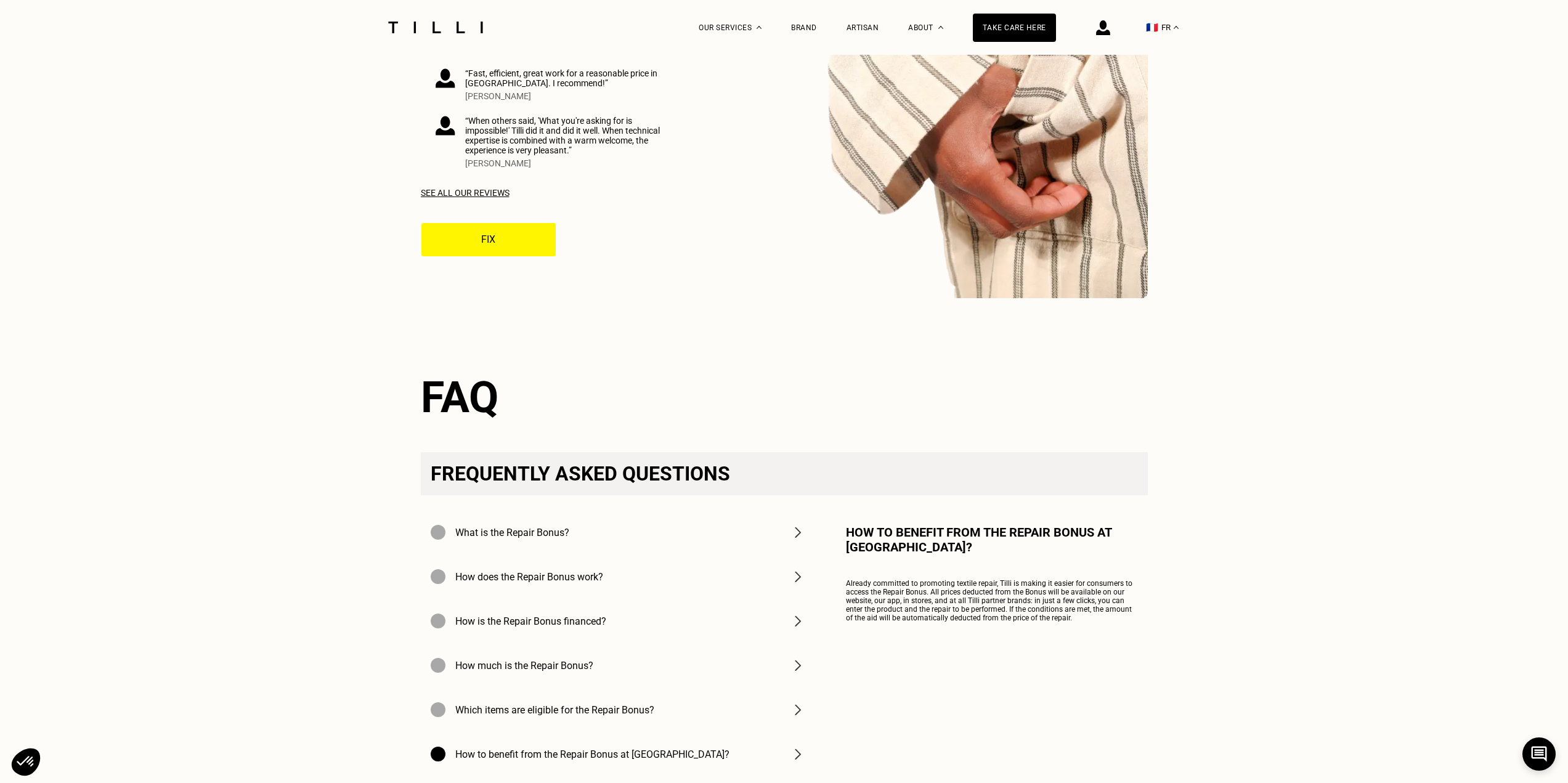
click at [543, 615] on font "How is the Repair Bonus financed?" at bounding box center [530, 621] width 151 height 12
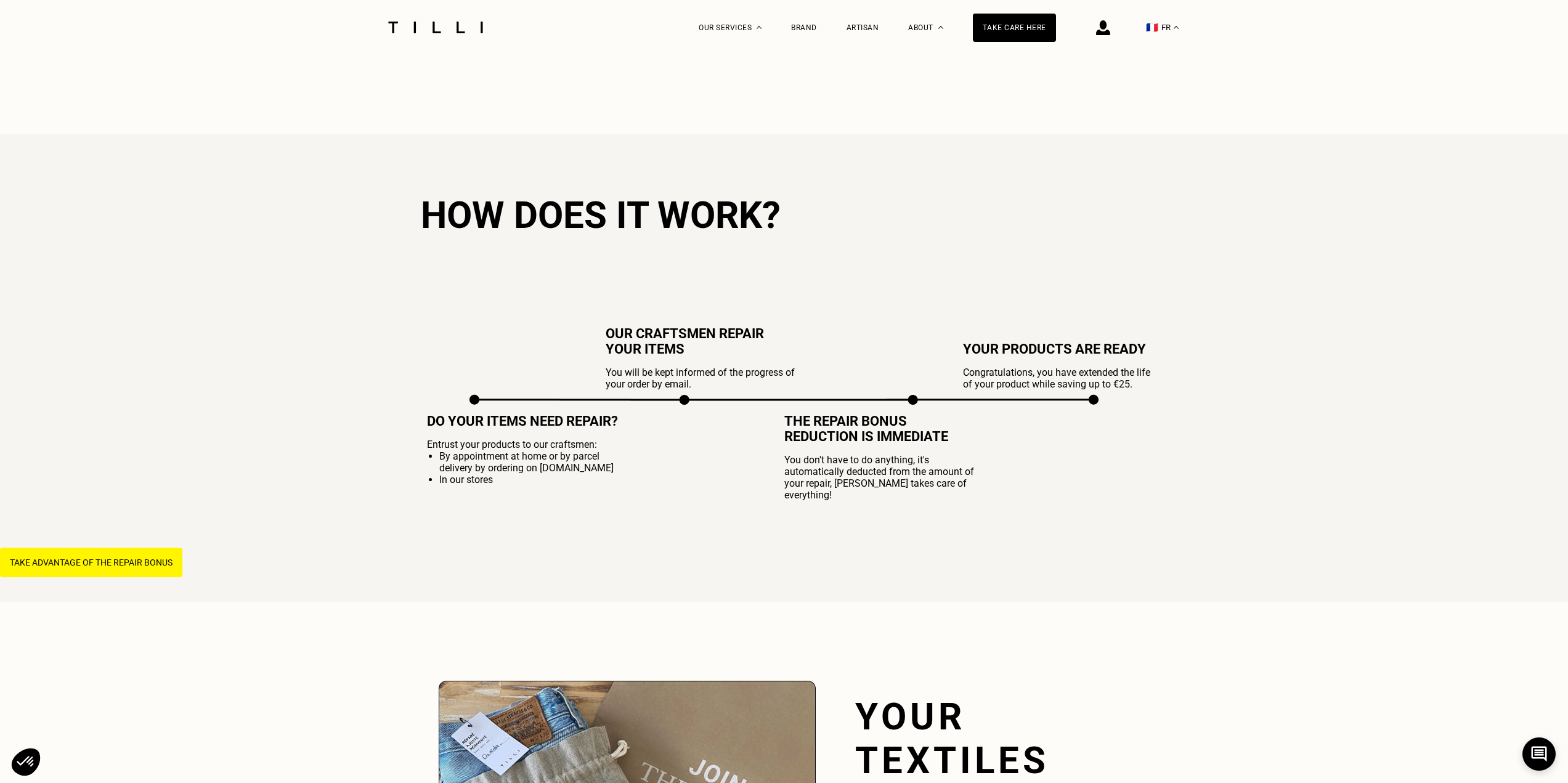
scroll to position [1074, 0]
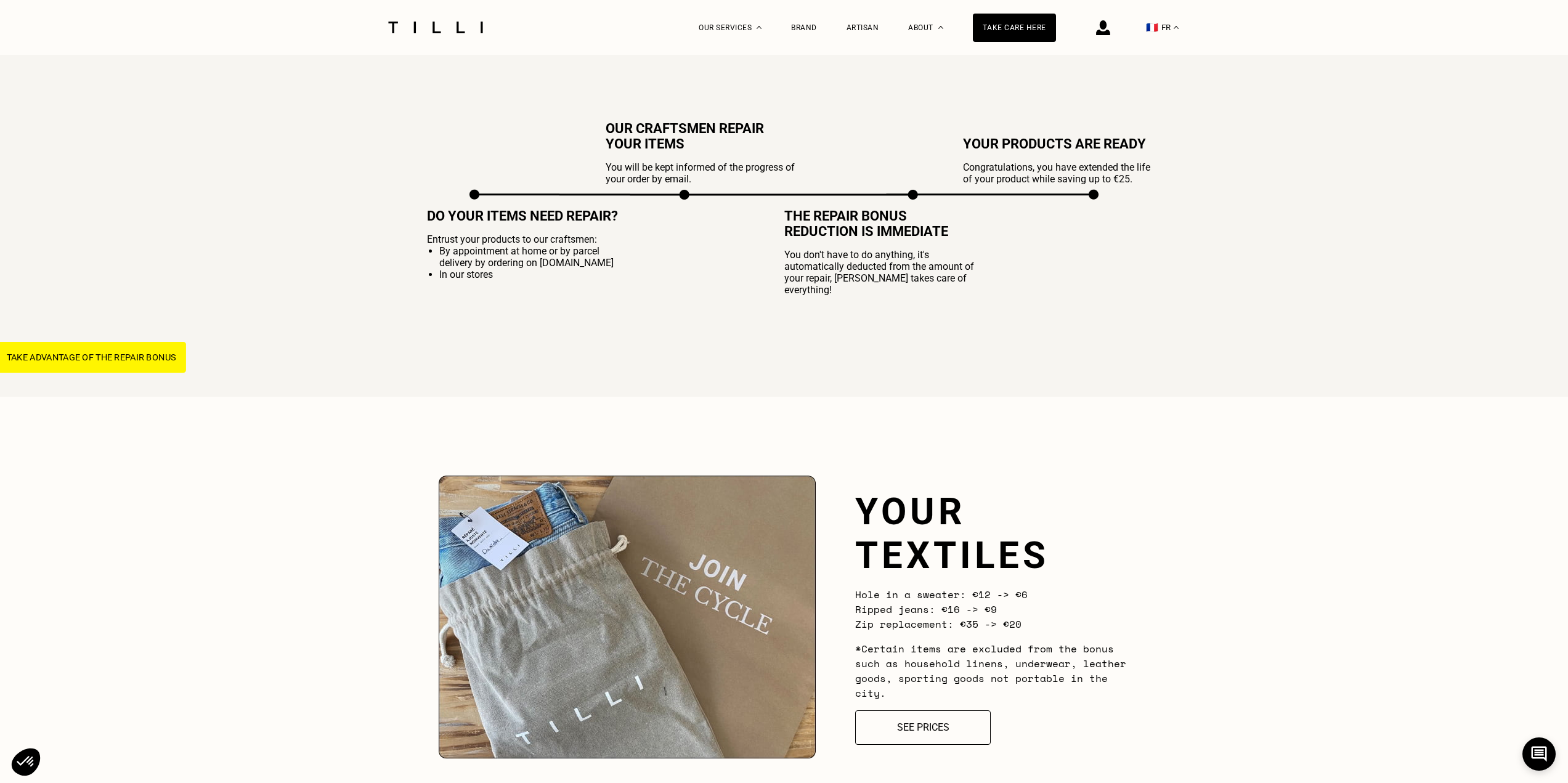
click at [112, 362] on font "Take advantage of the repair bonus" at bounding box center [91, 357] width 169 height 11
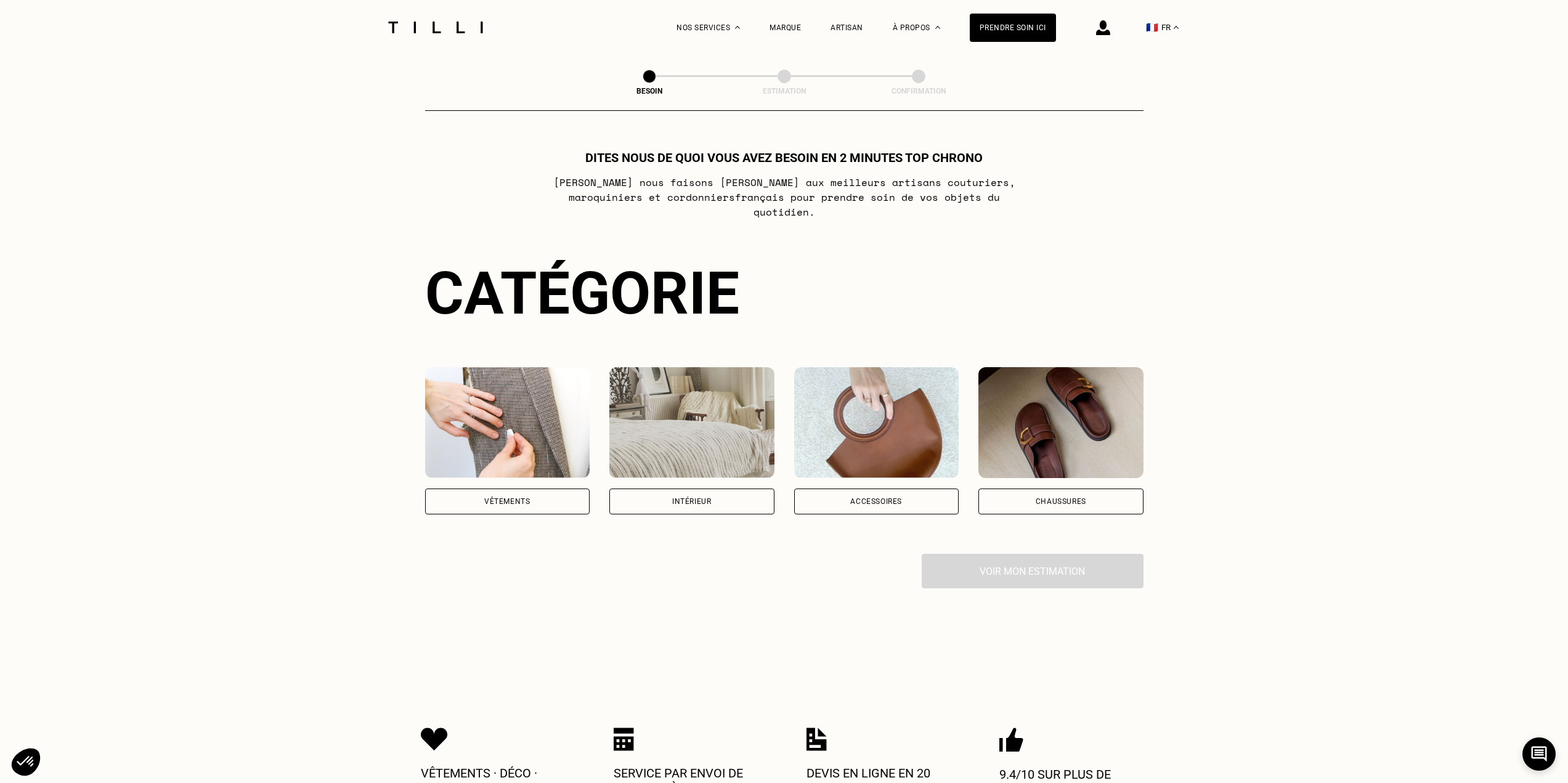
click at [1282, 302] on div "La Méthode Retoucherie Maroquinerie Broderie Cordonnerie Nos prix Nos services …" at bounding box center [784, 630] width 1568 height 1261
click at [493, 497] on div "Vêtements" at bounding box center [508, 501] width 165 height 26
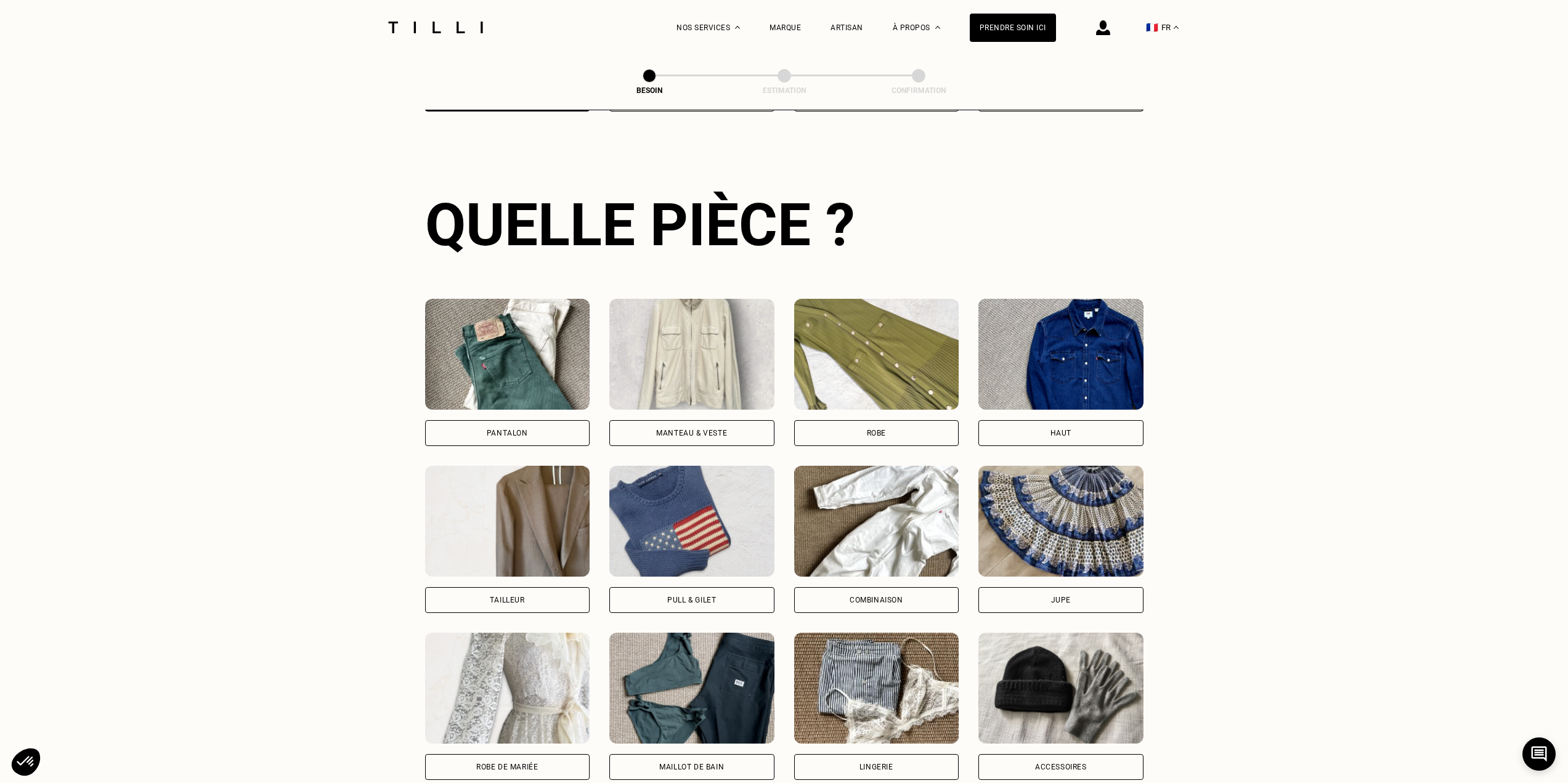
click at [502, 430] on div "Pantalon" at bounding box center [508, 433] width 42 height 7
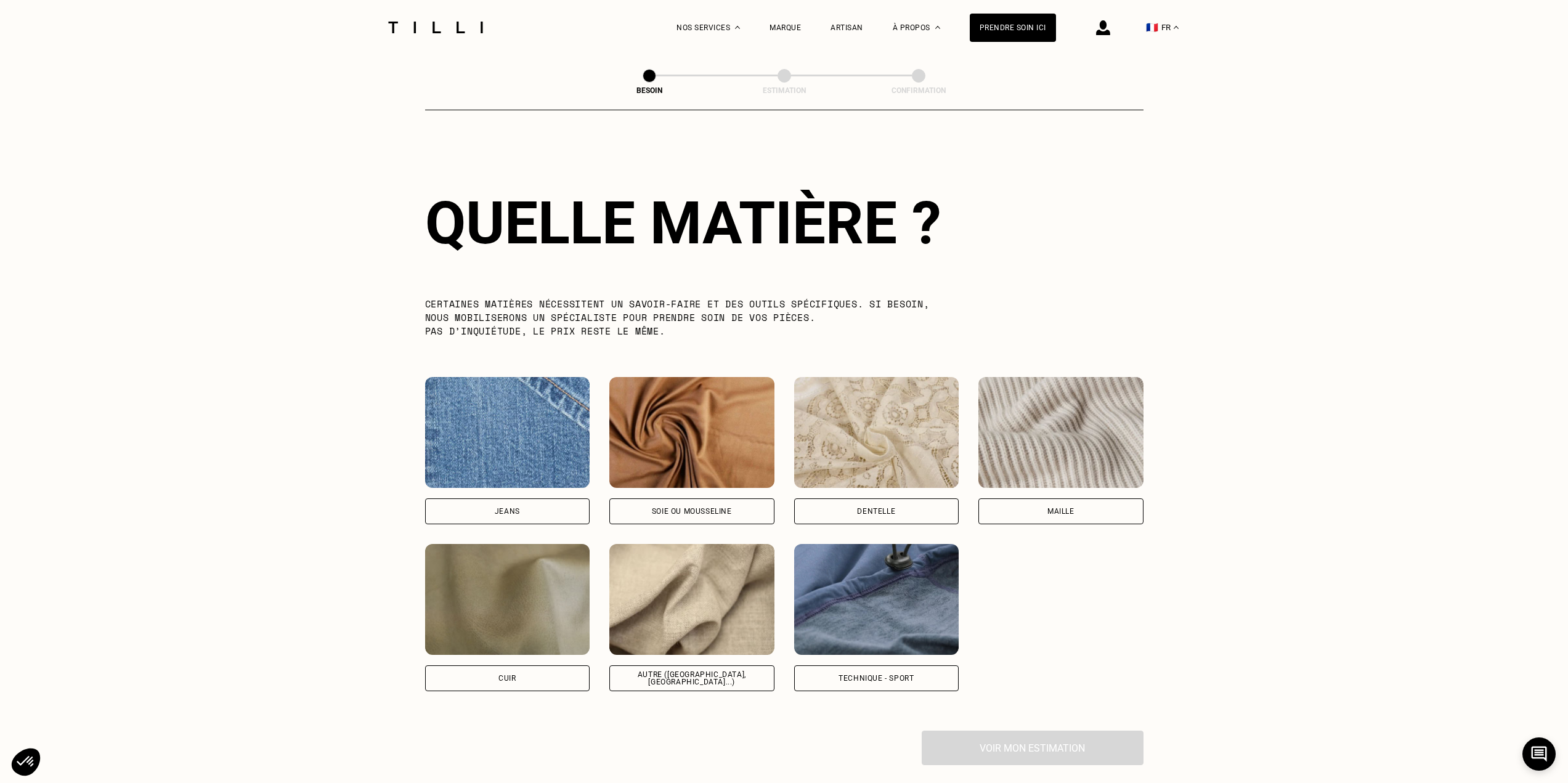
click at [532, 498] on div "Jeans" at bounding box center [508, 511] width 165 height 26
select select "FR"
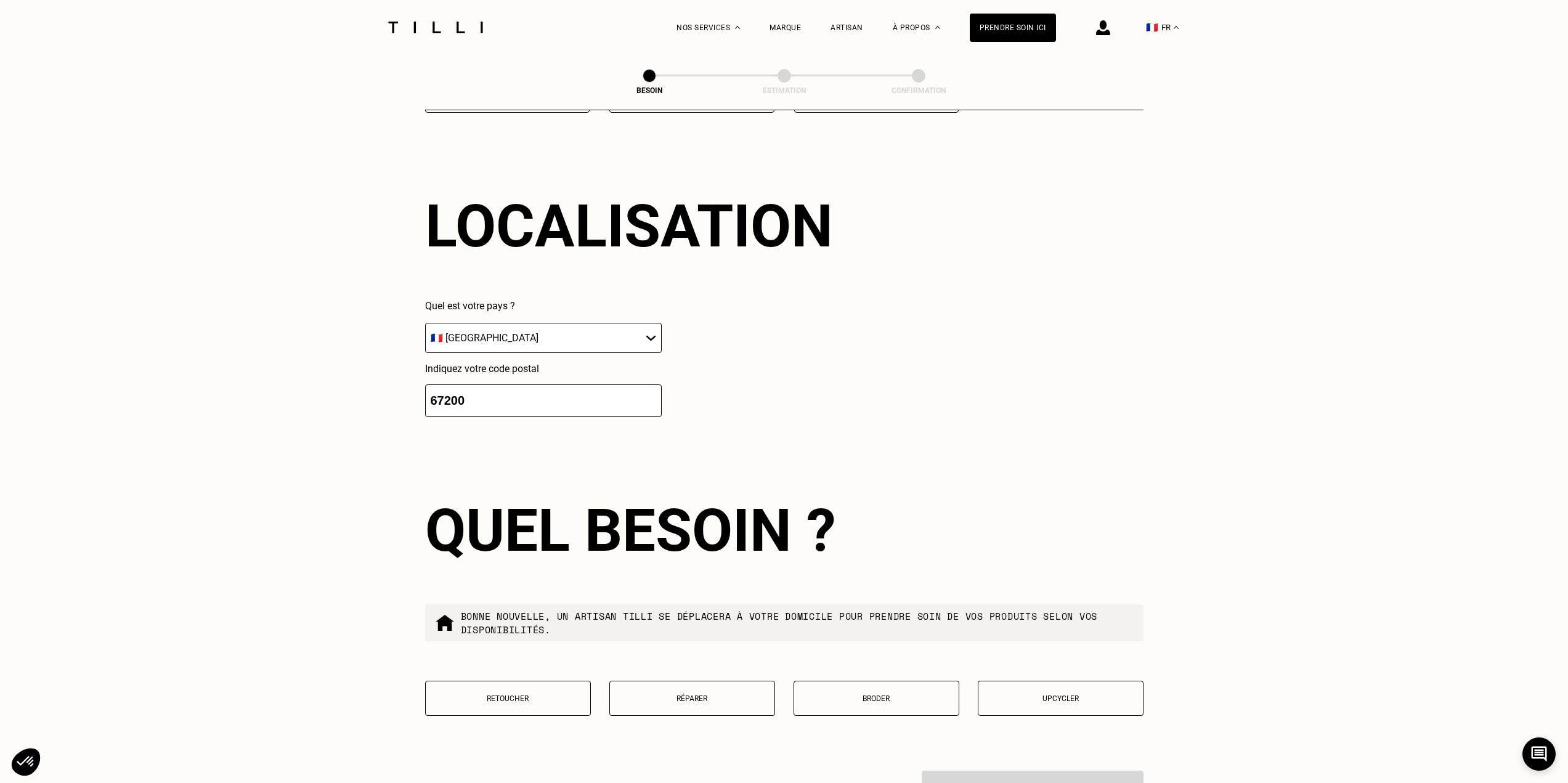
scroll to position [1657, 0]
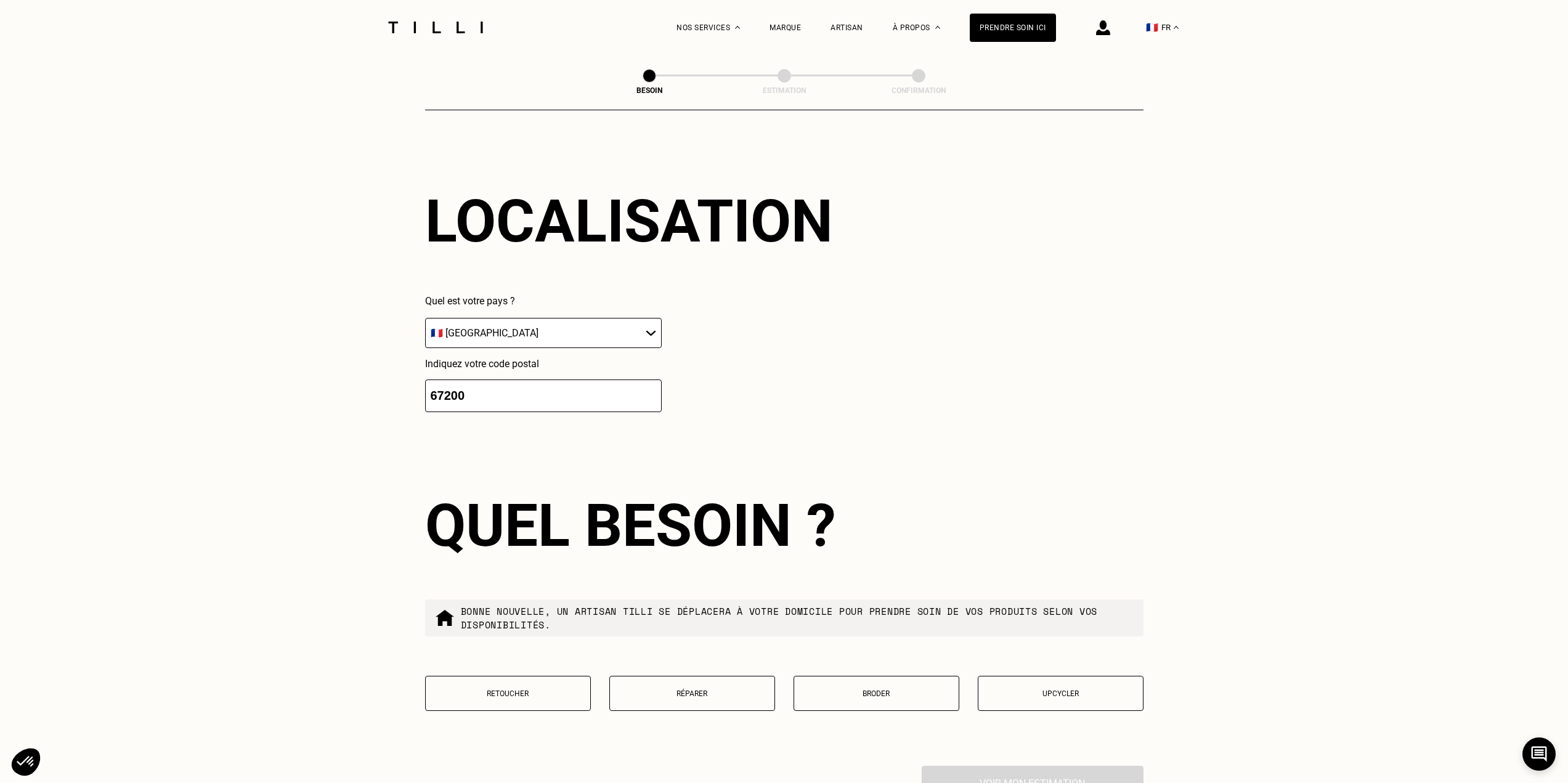
click at [542, 390] on input "67200" at bounding box center [543, 396] width 237 height 33
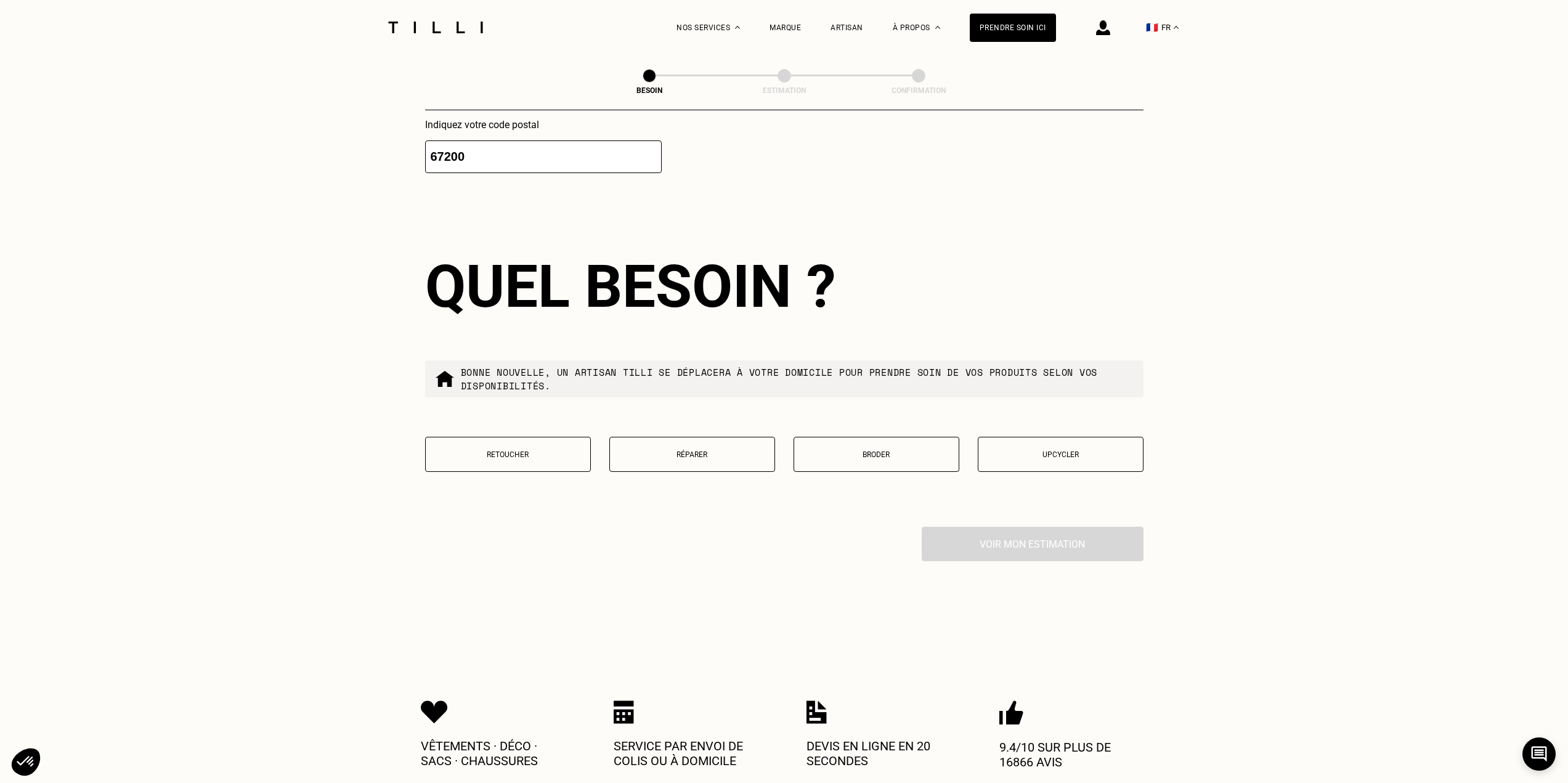
scroll to position [1903, 0]
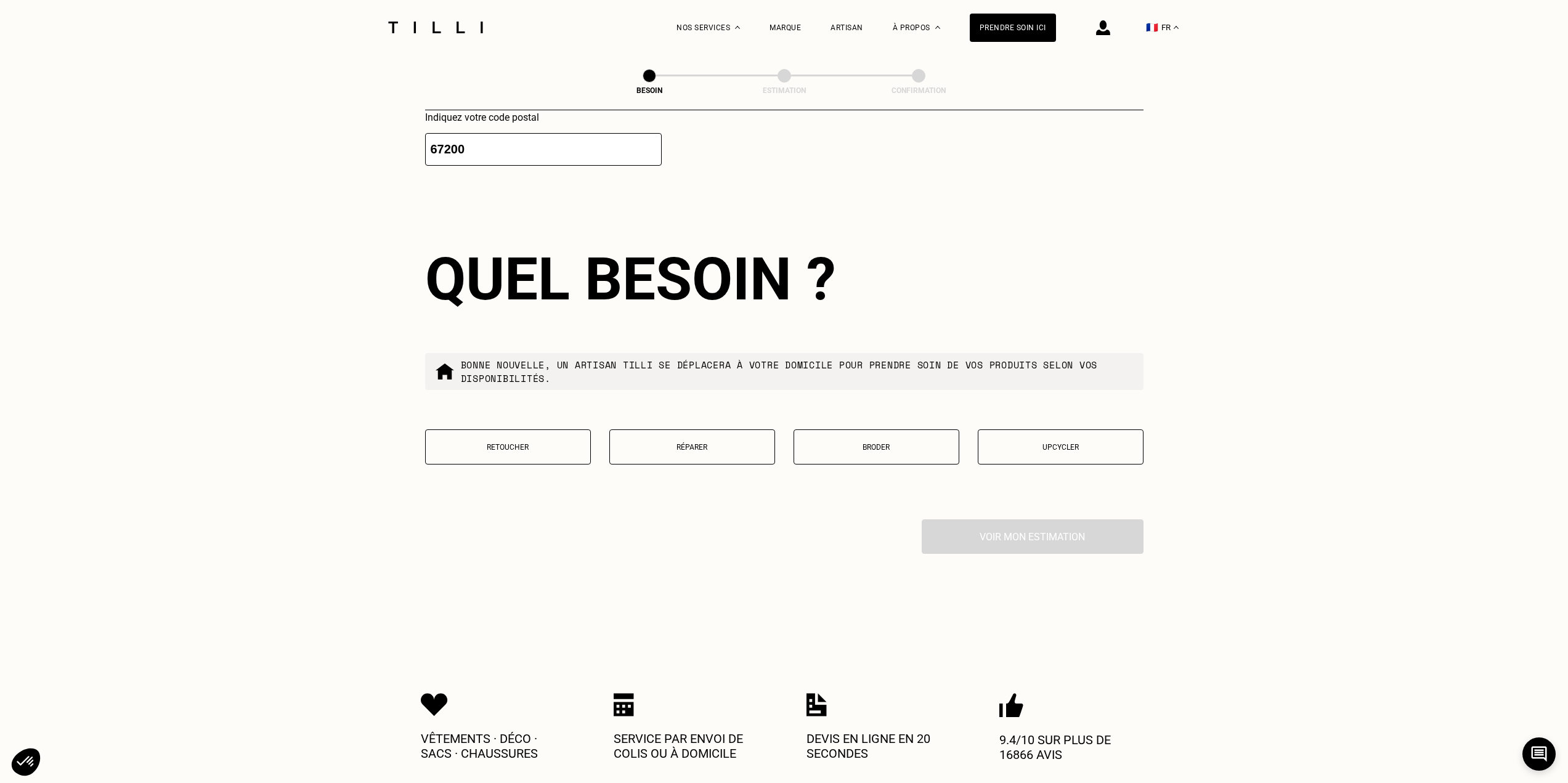
click at [953, 267] on div "Quel besoin ?" at bounding box center [784, 279] width 719 height 69
click at [742, 447] on button "Réparer" at bounding box center [692, 447] width 166 height 35
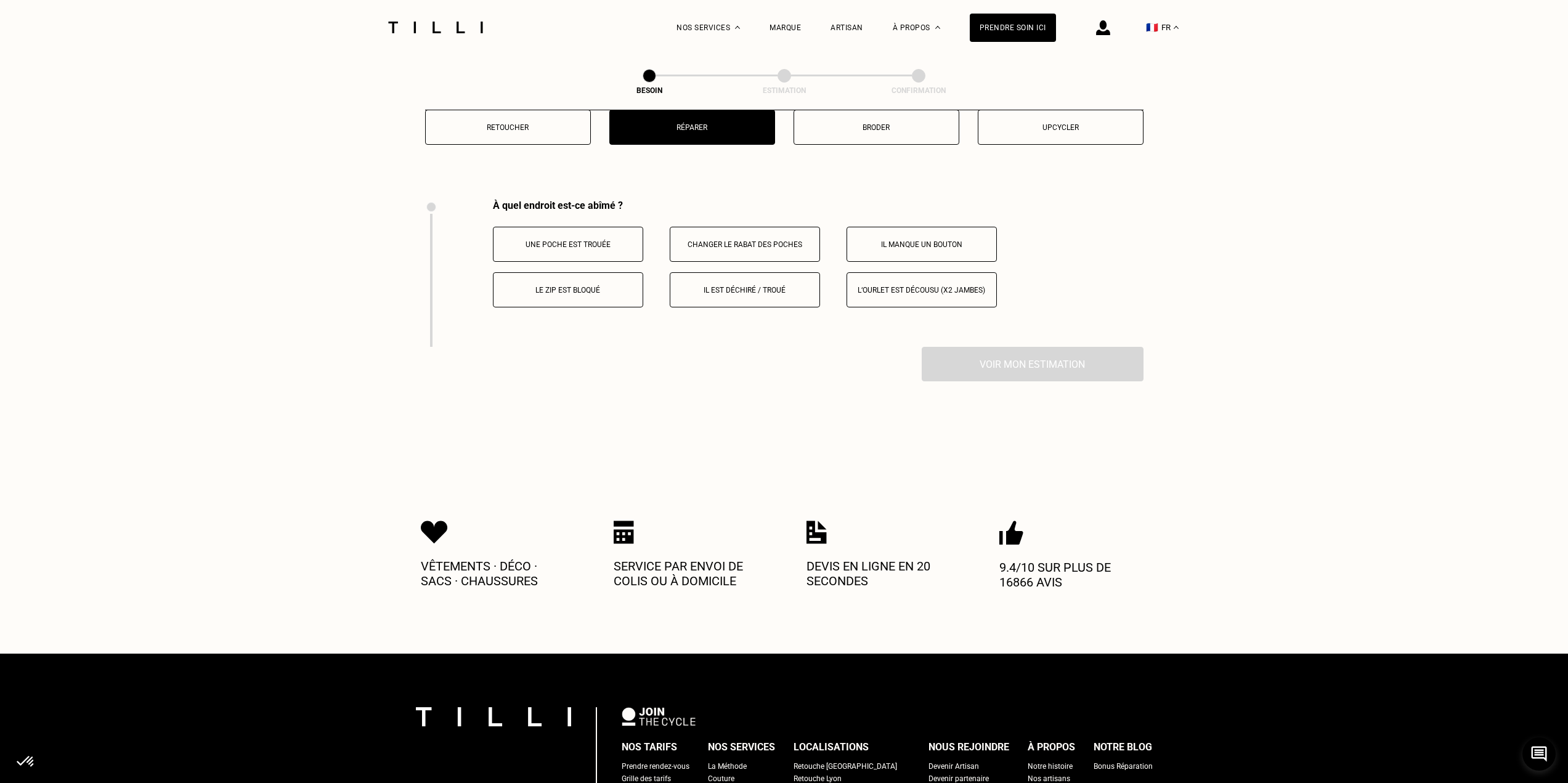
scroll to position [2217, 0]
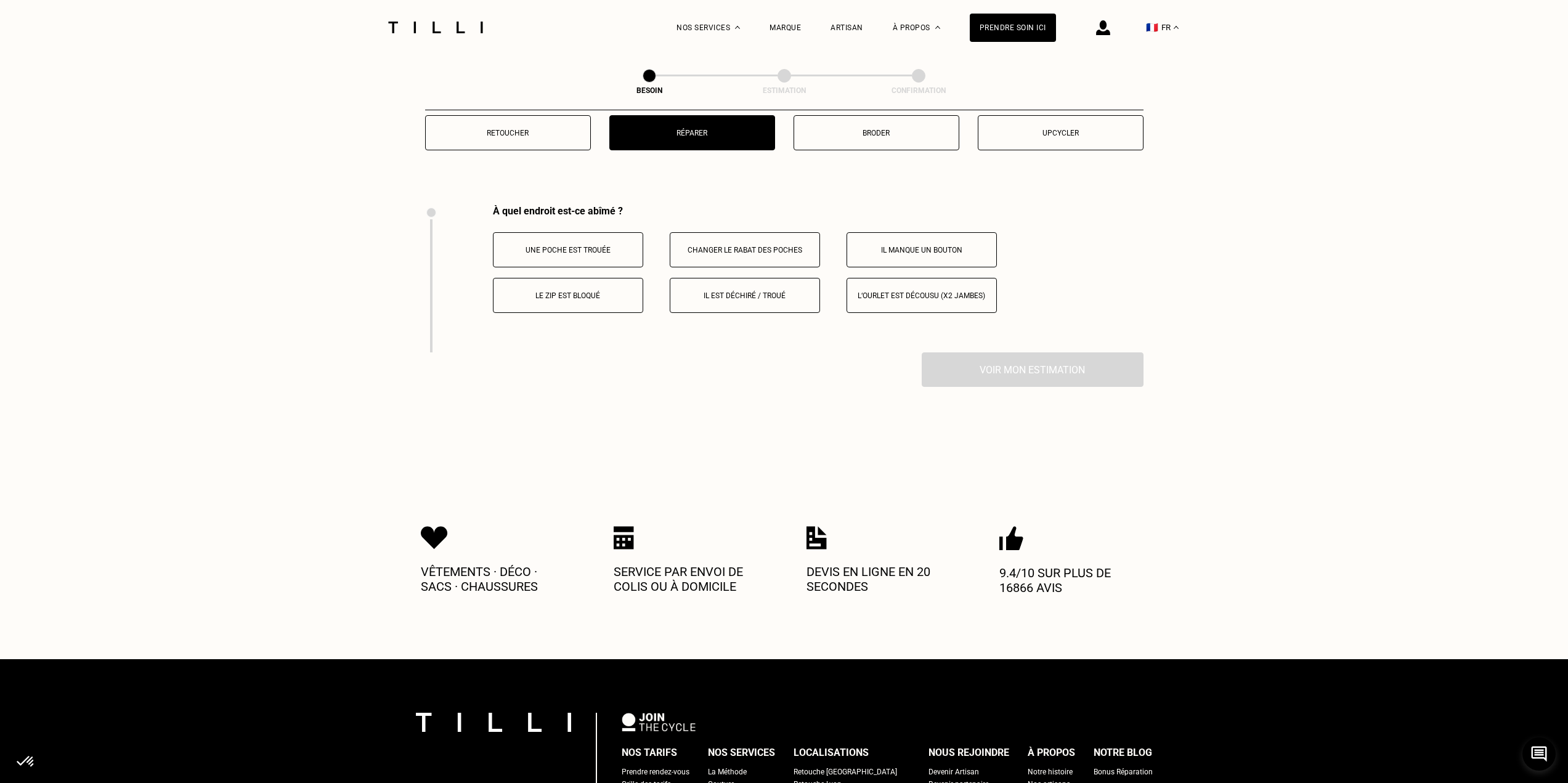
click at [753, 304] on button "Il est déchiré / troué" at bounding box center [745, 295] width 150 height 35
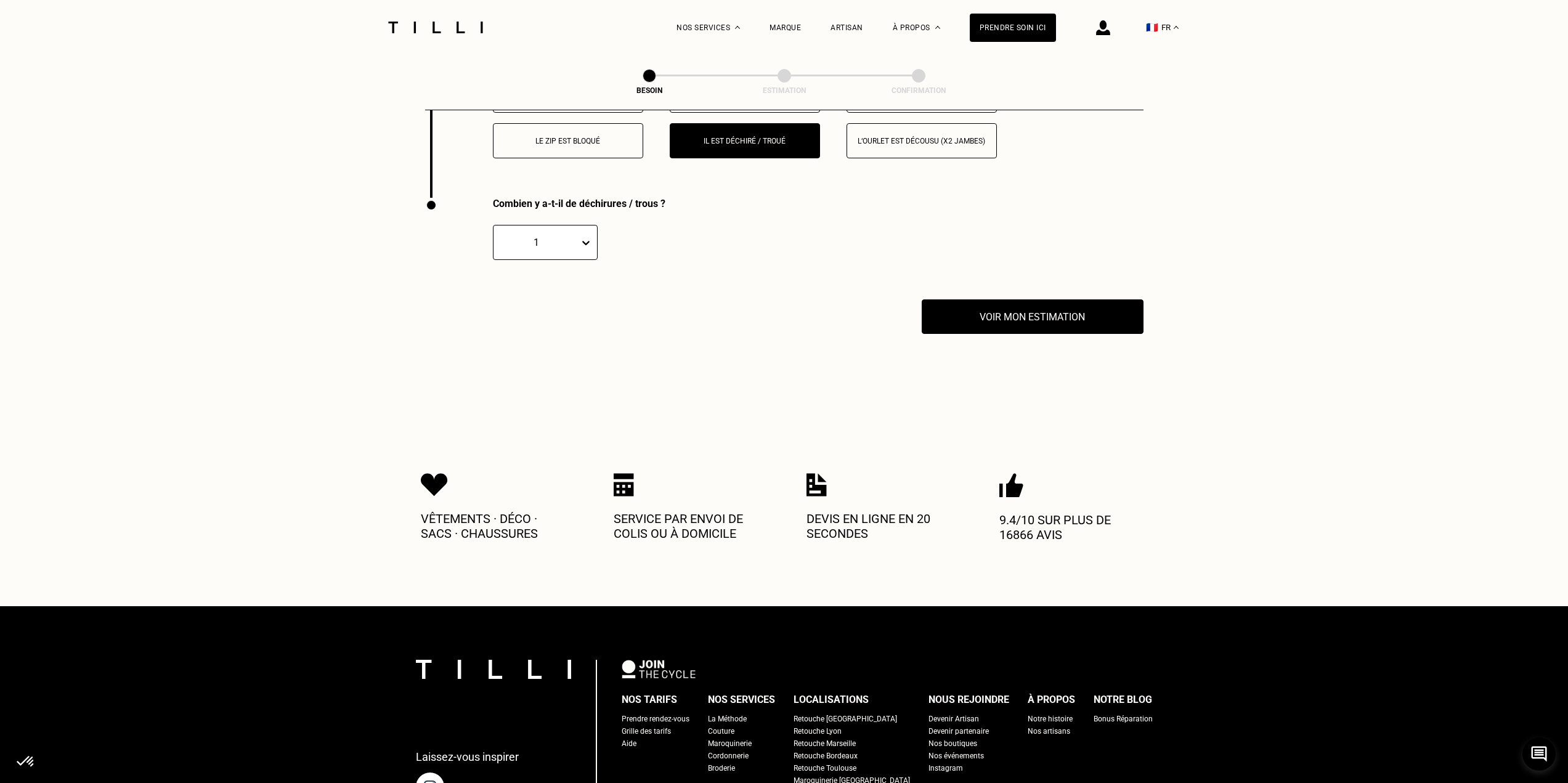
scroll to position [2364, 0]
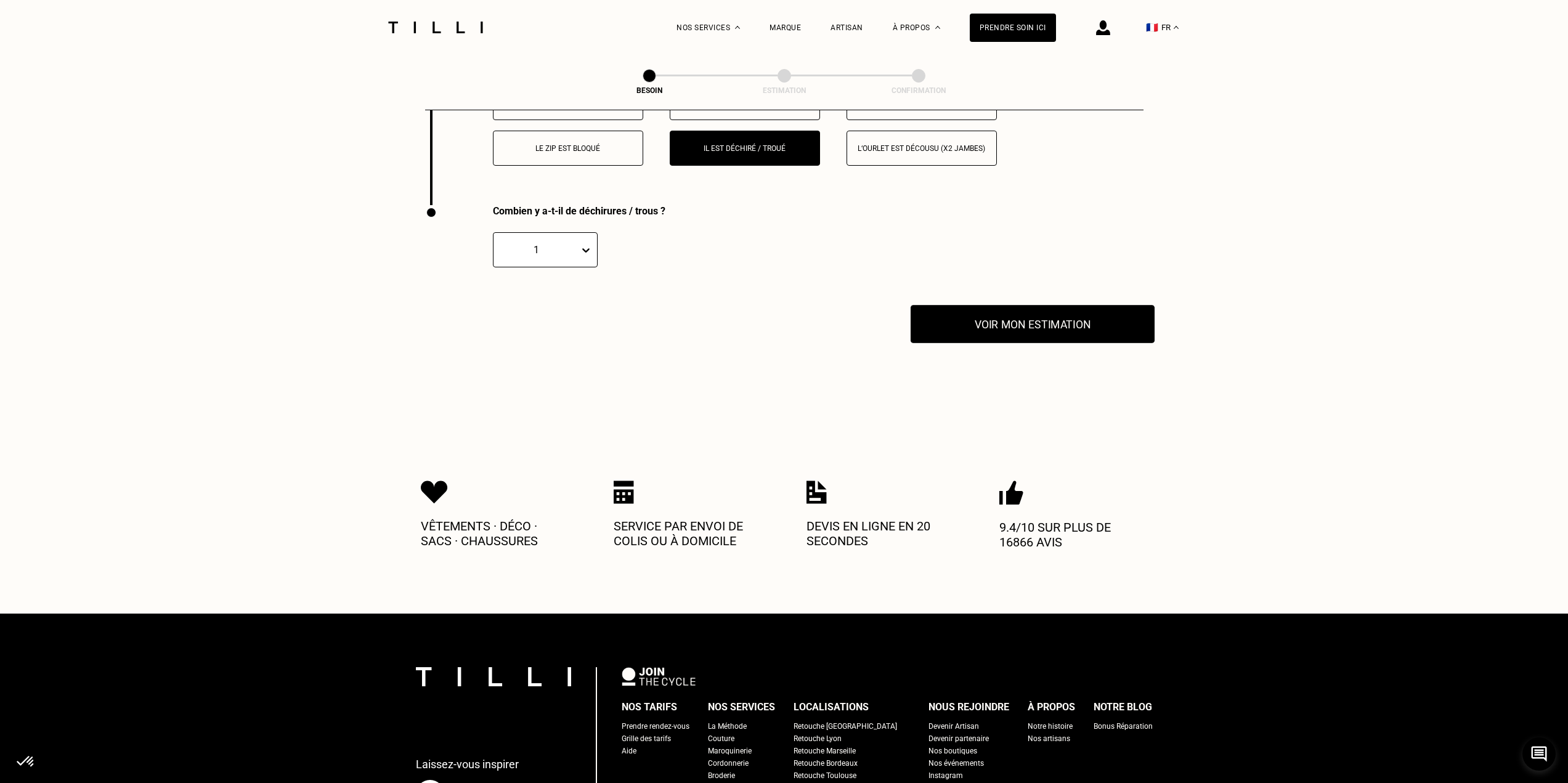
click at [1082, 329] on button "Voir mon estimation" at bounding box center [1032, 324] width 244 height 38
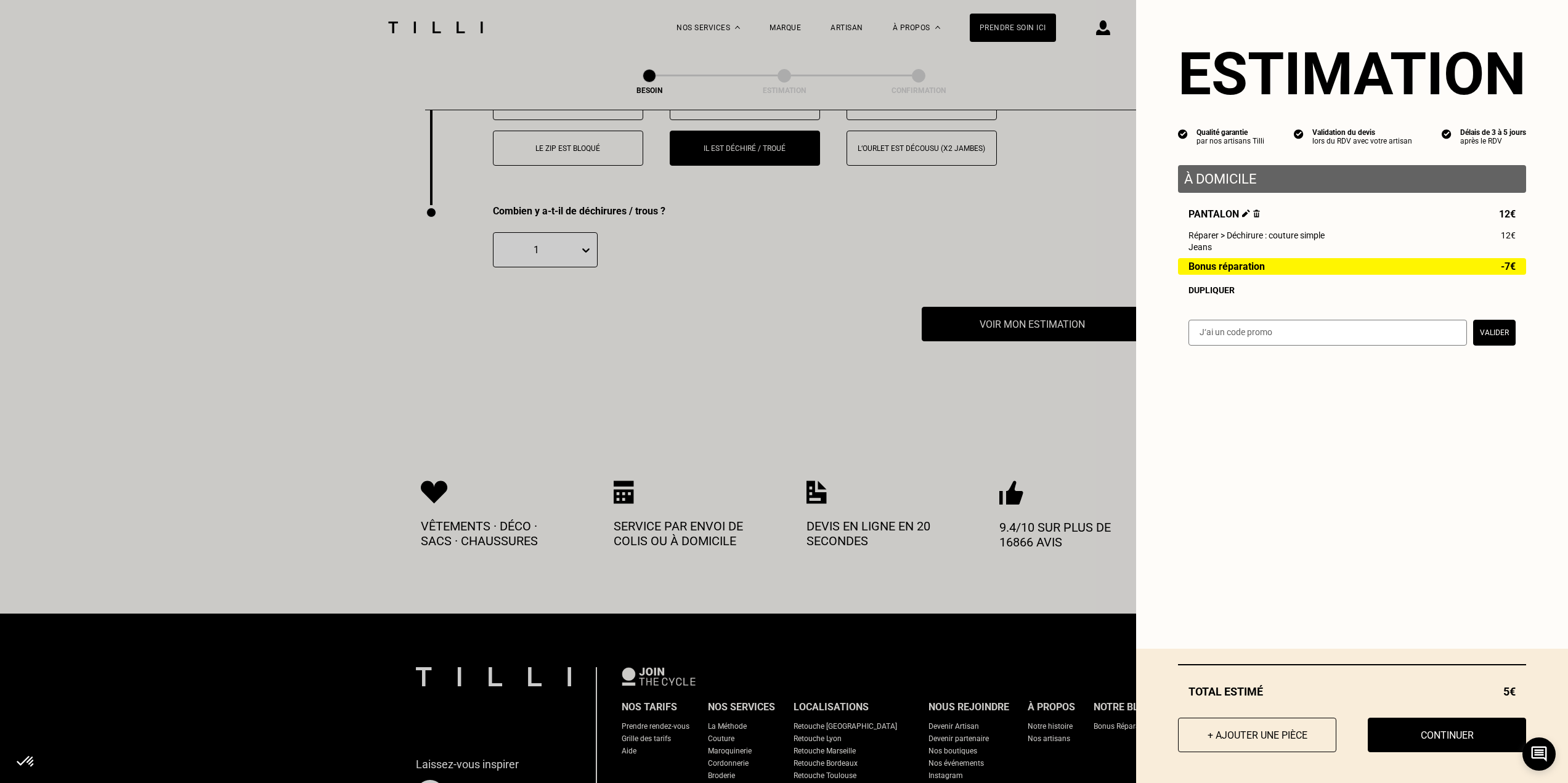
click at [1415, 720] on button "Continuer" at bounding box center [1447, 735] width 159 height 34
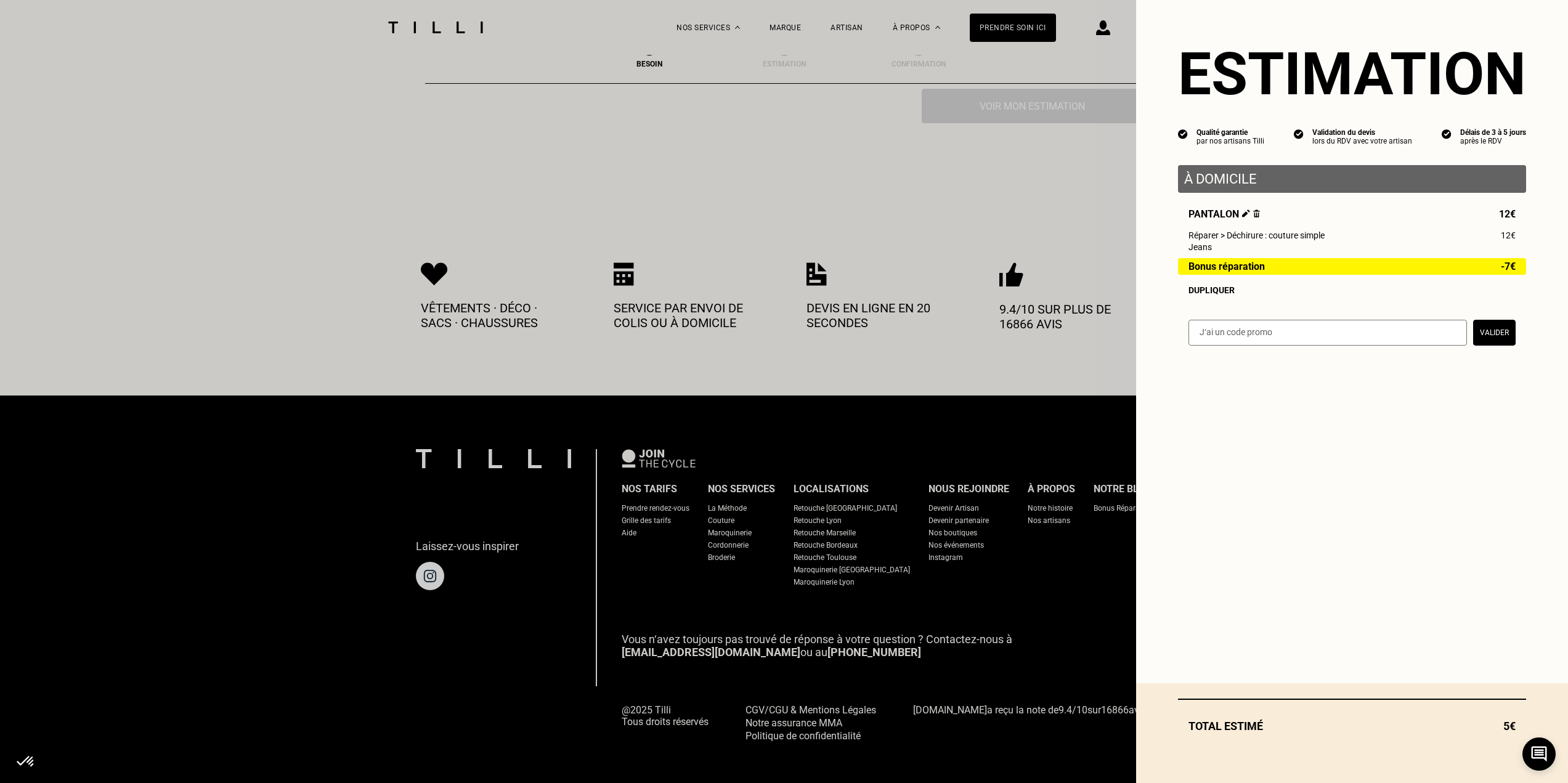
scroll to position [403, 0]
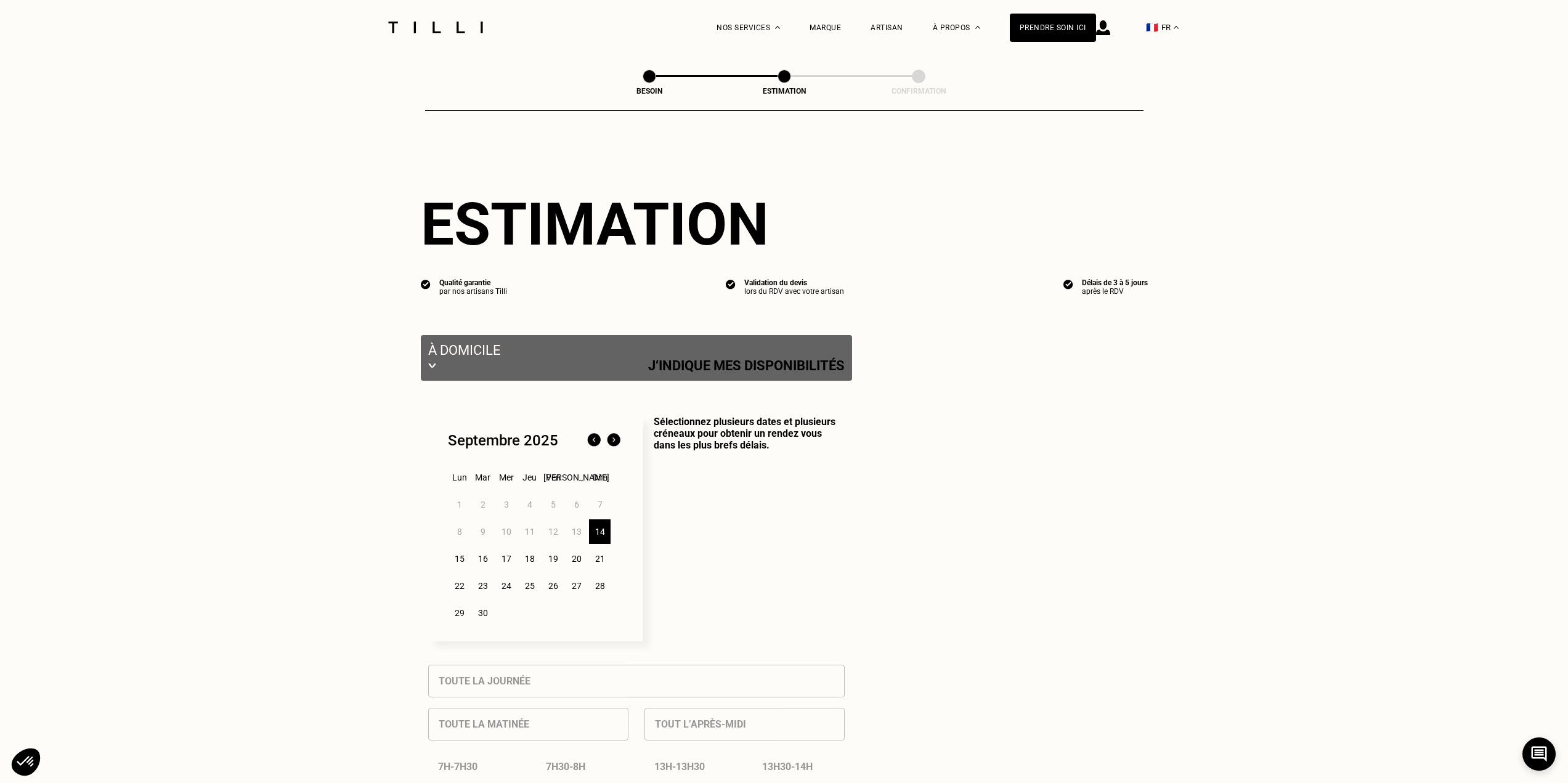
select select "FR"
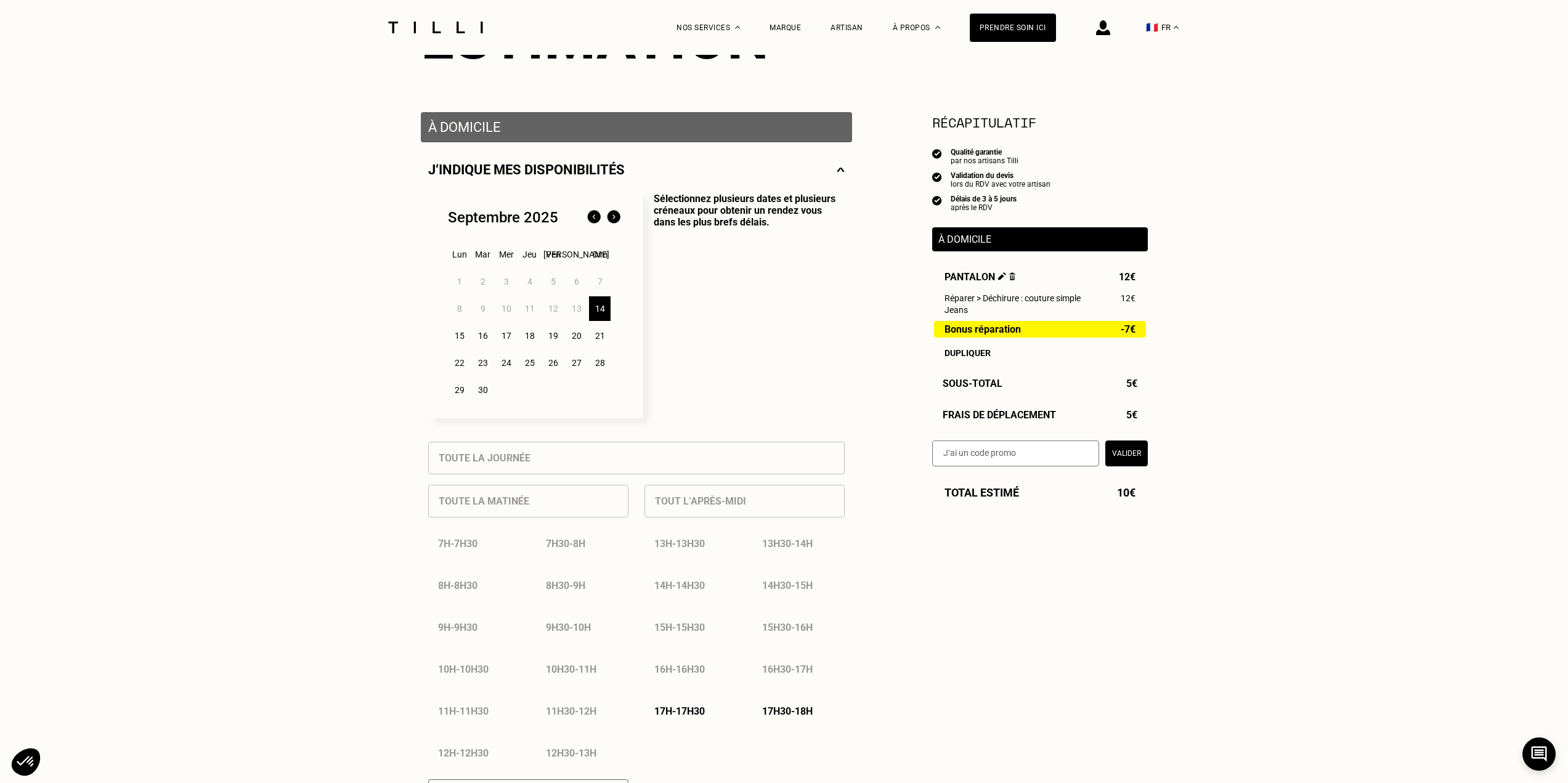
scroll to position [185, 0]
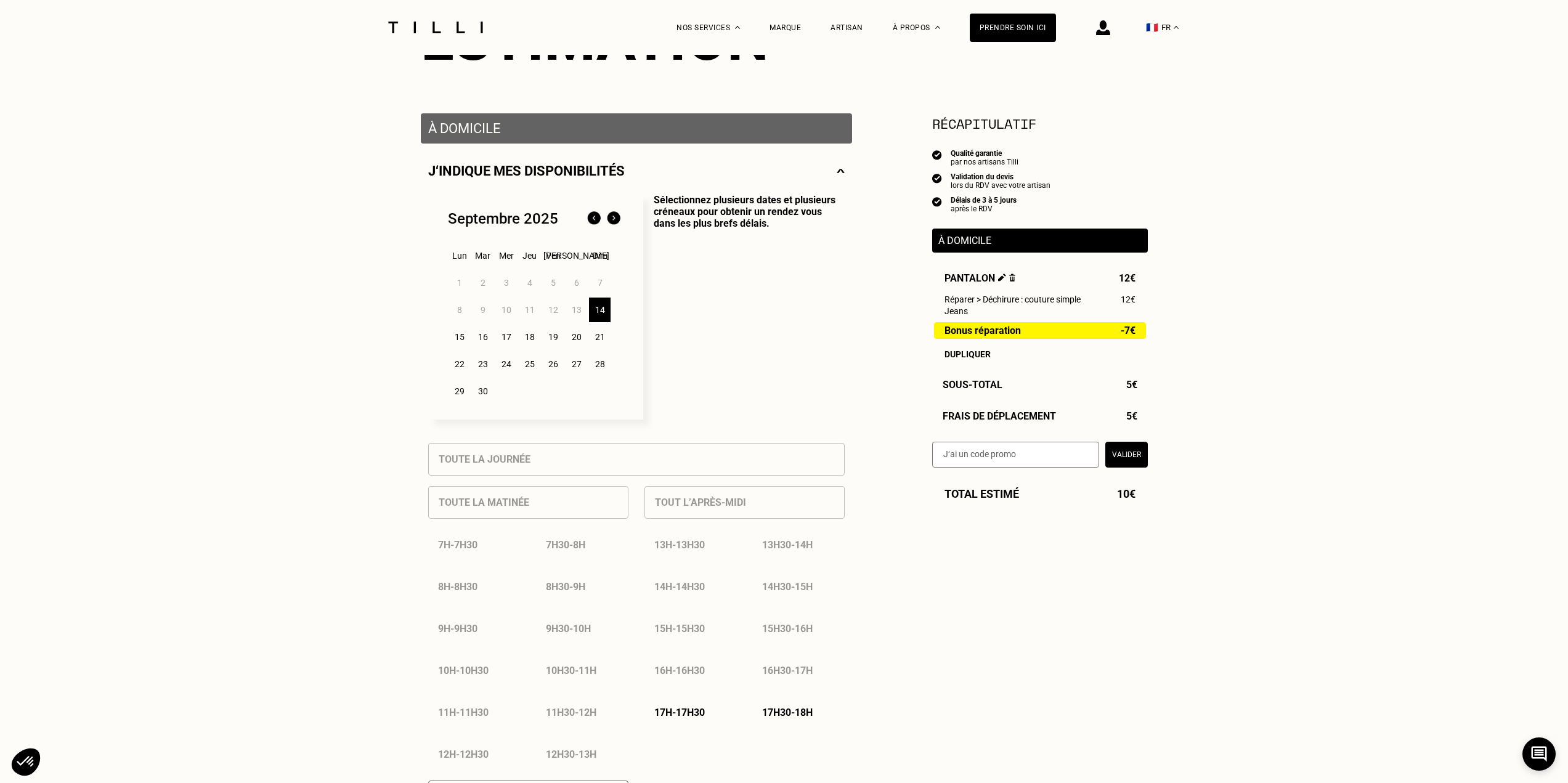
click at [1030, 121] on section "Récapitulatif" at bounding box center [1040, 123] width 216 height 20
drag, startPoint x: 1030, startPoint y: 121, endPoint x: 1031, endPoint y: 129, distance: 8.1
drag, startPoint x: 1018, startPoint y: 200, endPoint x: 1007, endPoint y: 199, distance: 11.0
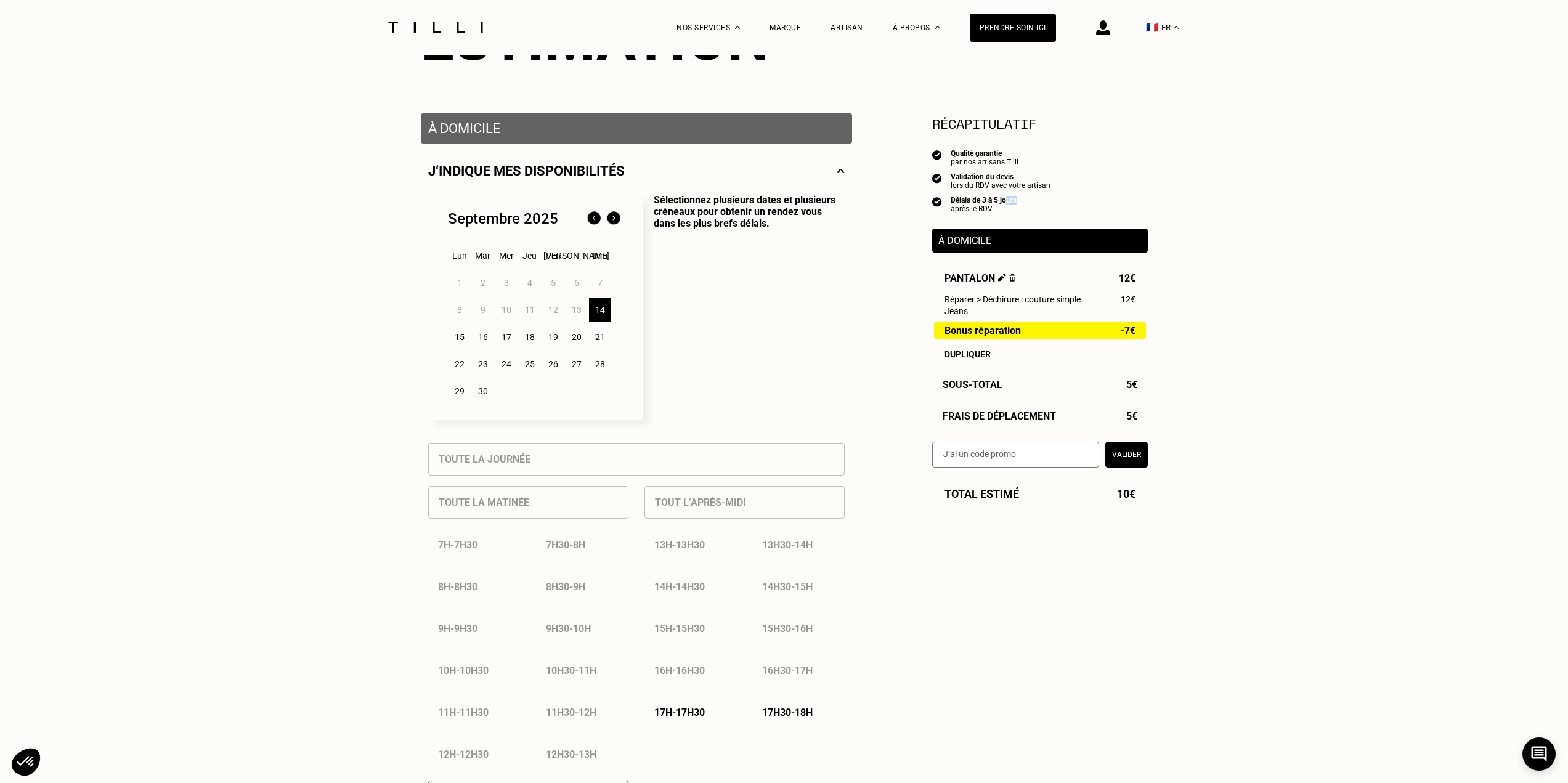
click at [1007, 199] on div "Délais de 3 à 5 jours après le RDV" at bounding box center [1040, 204] width 216 height 17
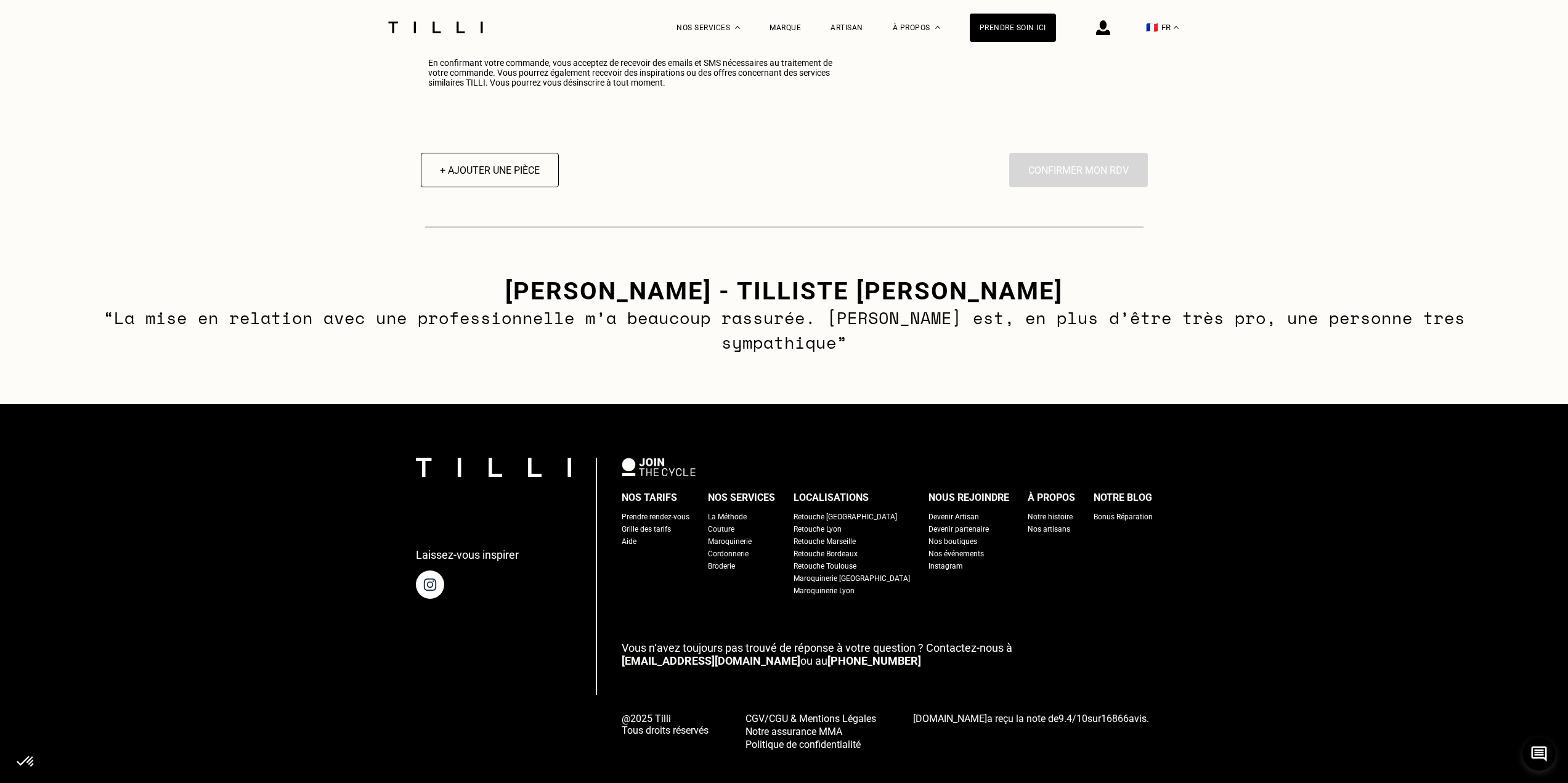
scroll to position [1653, 0]
